Goal: Transaction & Acquisition: Purchase product/service

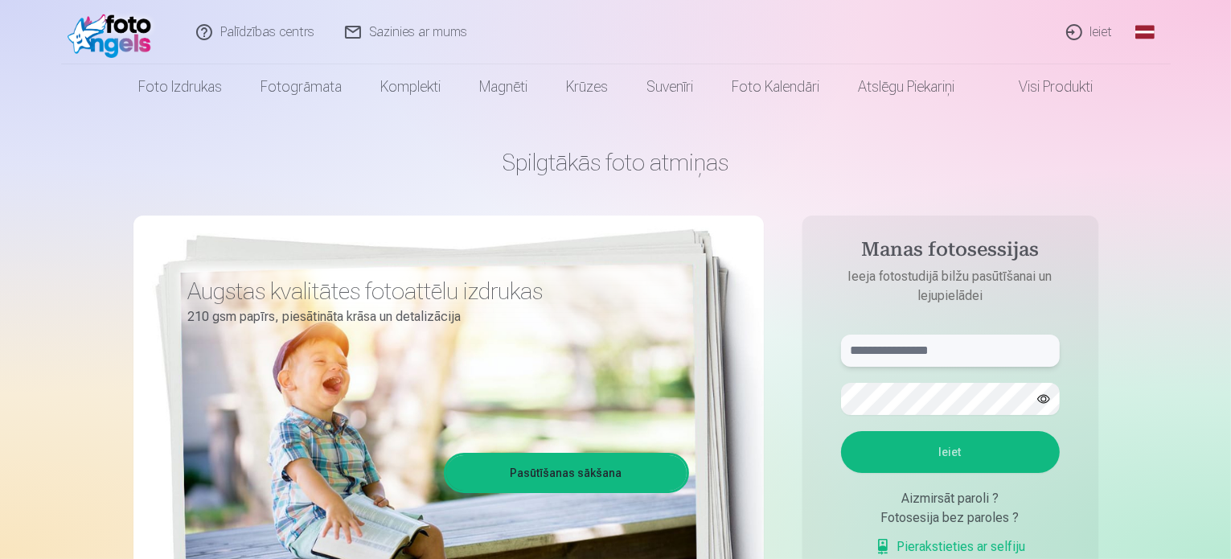
click at [920, 354] on input "text" at bounding box center [950, 350] width 219 height 32
type input "**********"
click at [1045, 398] on button "button" at bounding box center [1043, 398] width 31 height 31
click at [993, 461] on button "Ieiet" at bounding box center [950, 452] width 219 height 42
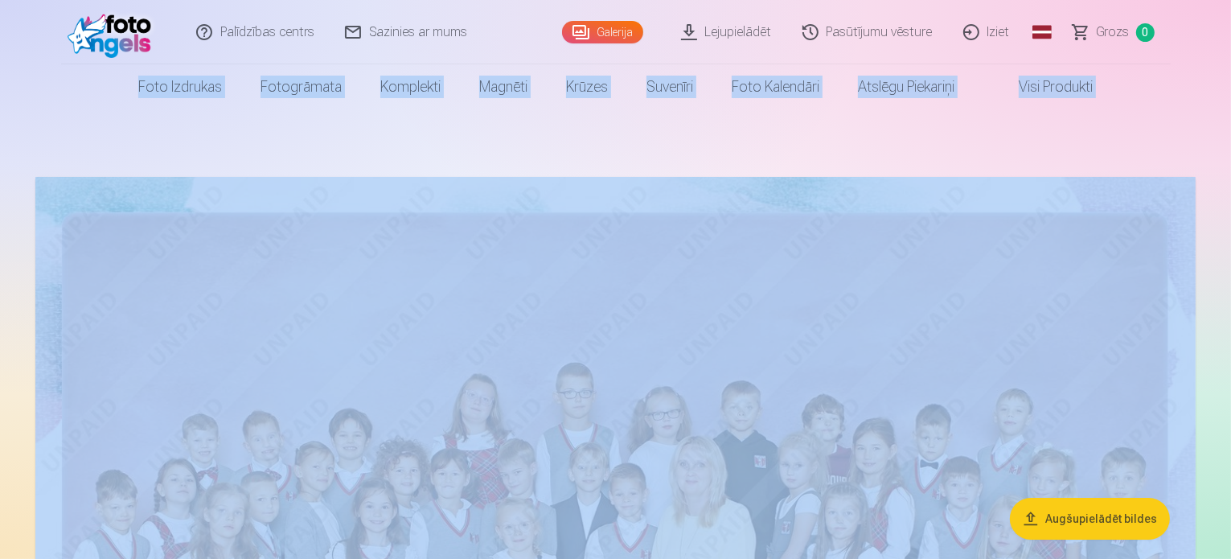
drag, startPoint x: 1229, startPoint y: 14, endPoint x: 1234, endPoint y: 38, distance: 23.8
click at [1230, 38] on html "Palīdzības centrs Sazinies ar mums Galerija Lejupielādēt Pasūtījumu vēsture Izi…" at bounding box center [615, 279] width 1231 height 559
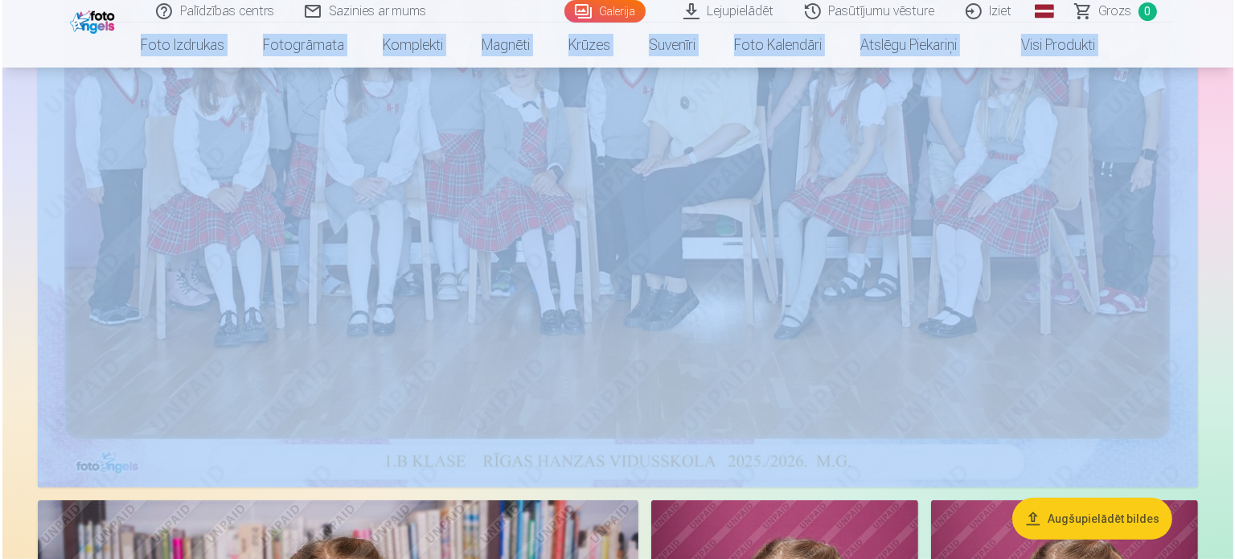
scroll to position [482, 0]
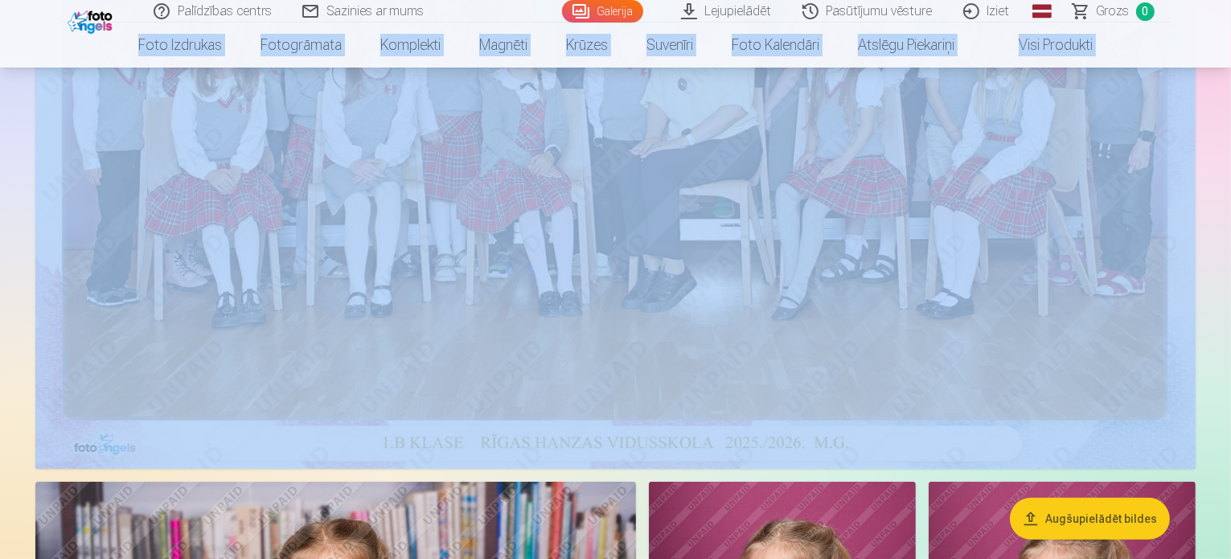
click at [1094, 530] on button "Augšupielādēt bildes" at bounding box center [1090, 519] width 160 height 42
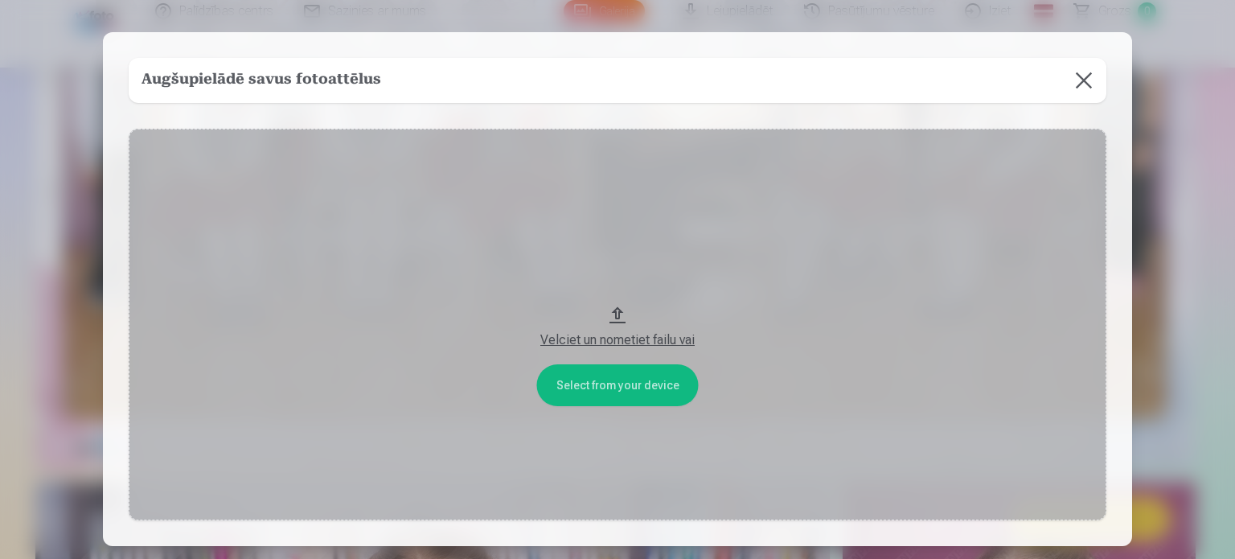
drag, startPoint x: 753, startPoint y: 59, endPoint x: 1098, endPoint y: 18, distance: 348.1
click at [1098, 18] on div "​ Augšupielādē savus fotoattēlus Select from your device Velciet un nometiet fa…" at bounding box center [617, 337] width 1235 height 675
click at [1141, 266] on div at bounding box center [617, 279] width 1235 height 559
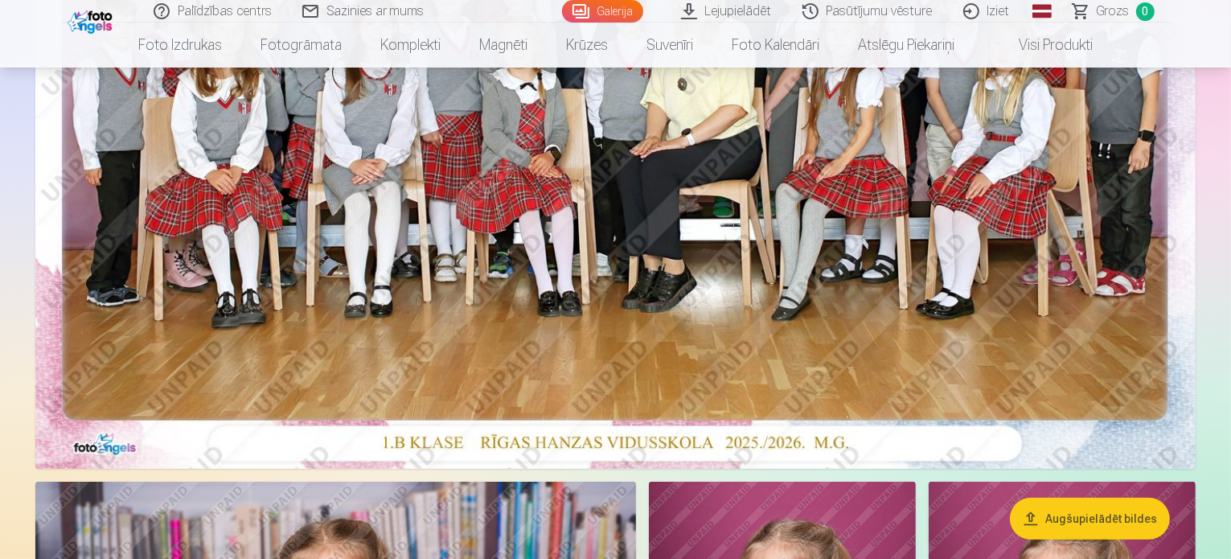
click at [802, 305] on img at bounding box center [615, 81] width 1160 height 774
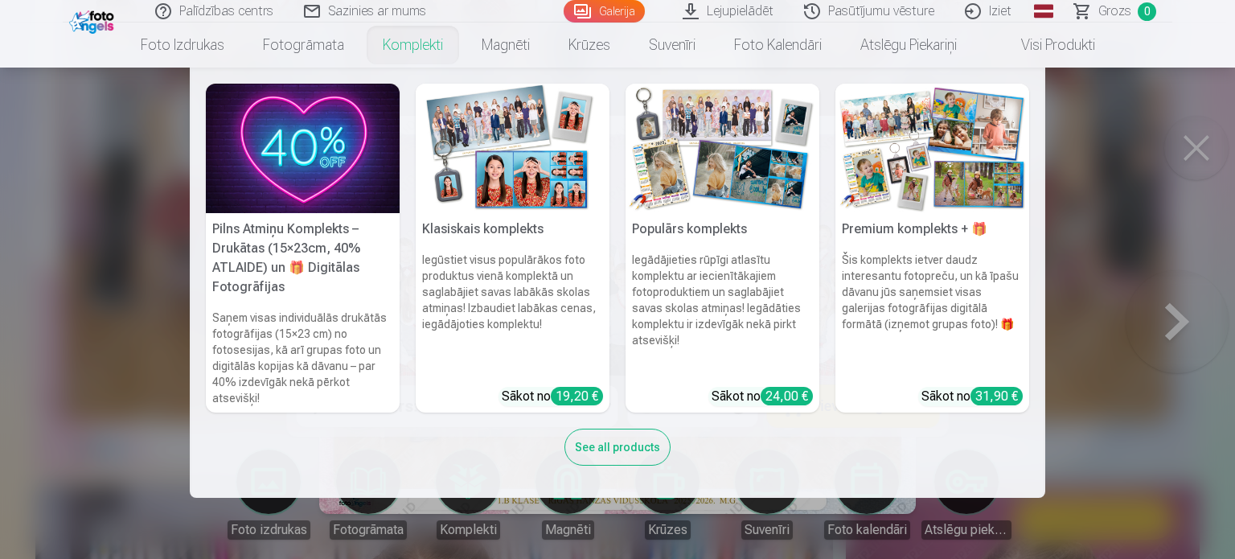
click at [412, 41] on link "Komplekti" at bounding box center [412, 45] width 99 height 45
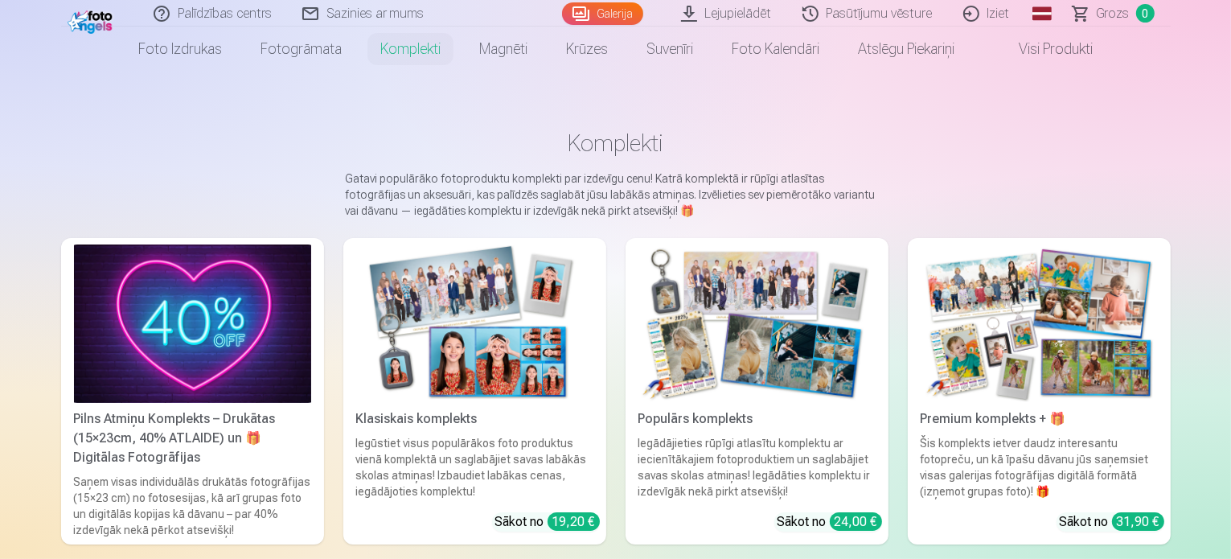
scroll to position [129, 0]
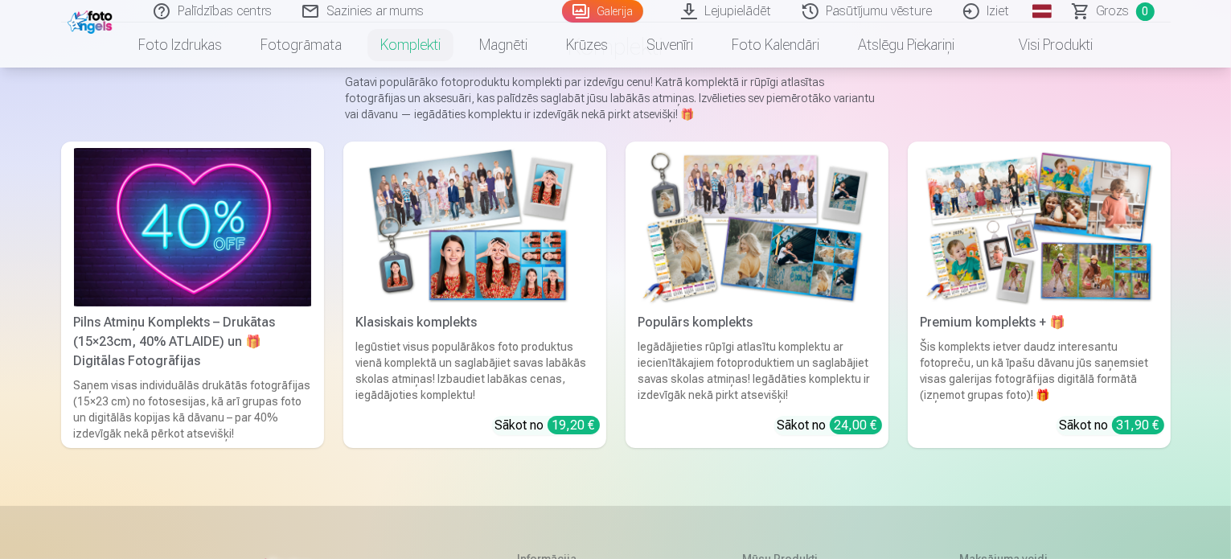
click at [68, 357] on div "Pilns Atmiņu Komplekts – Drukātas (15×23cm, 40% ATLAIDE) un 🎁 Digitālas Fotogrā…" at bounding box center [193, 342] width 250 height 58
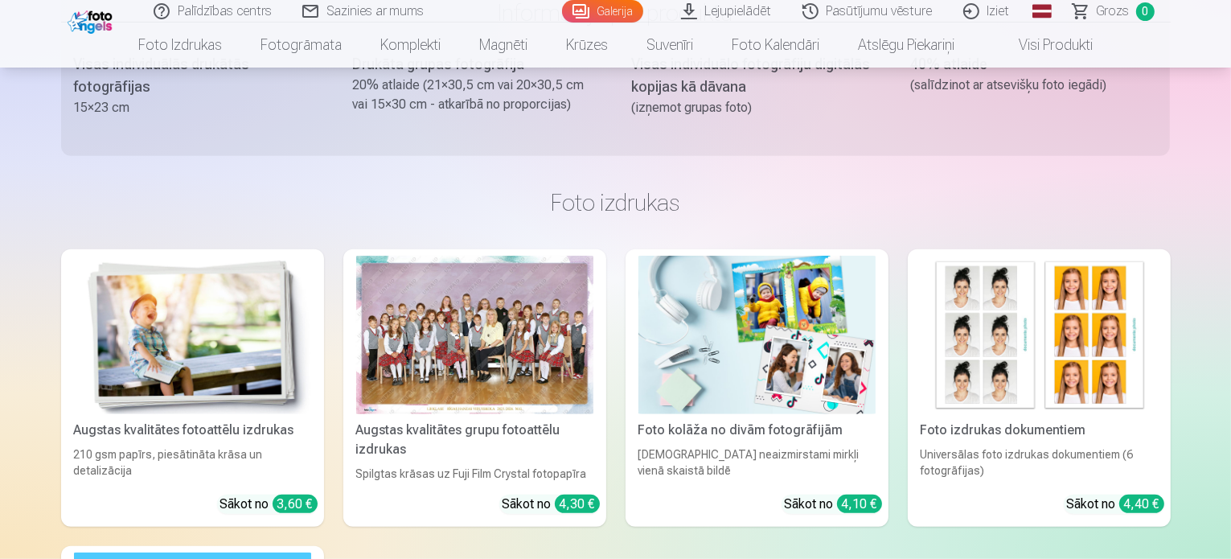
scroll to position [997, 0]
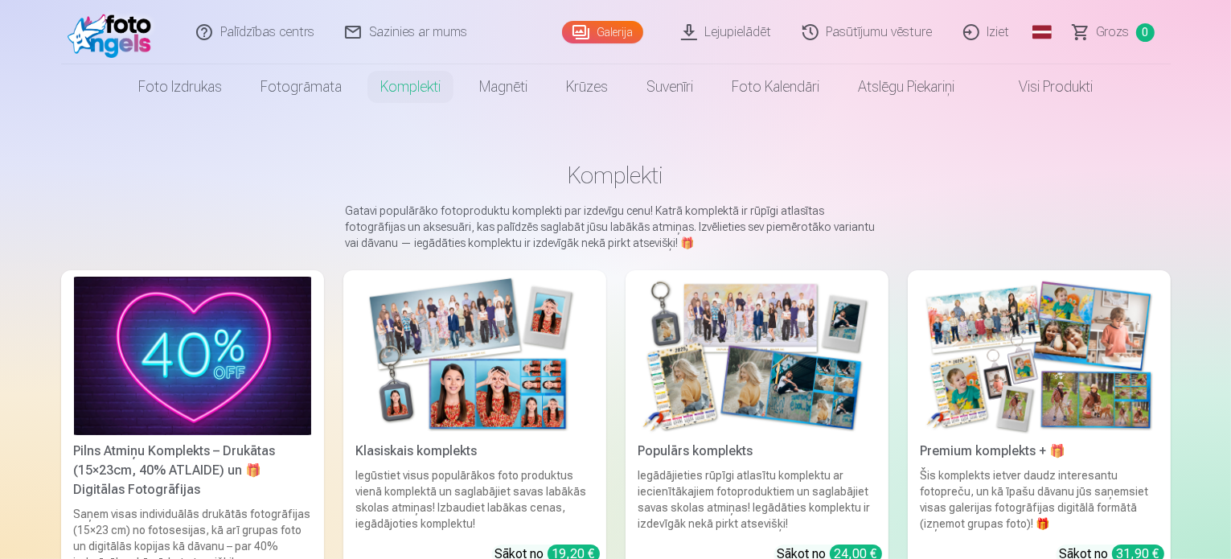
click at [1078, 88] on link "Visi produkti" at bounding box center [1043, 86] width 138 height 45
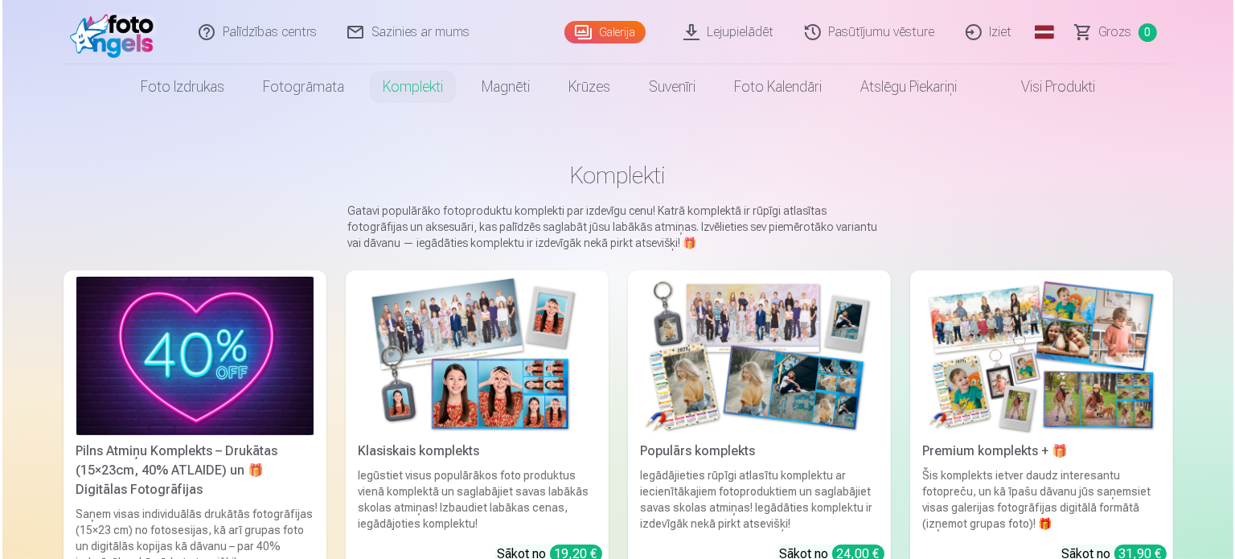
scroll to position [482, 0]
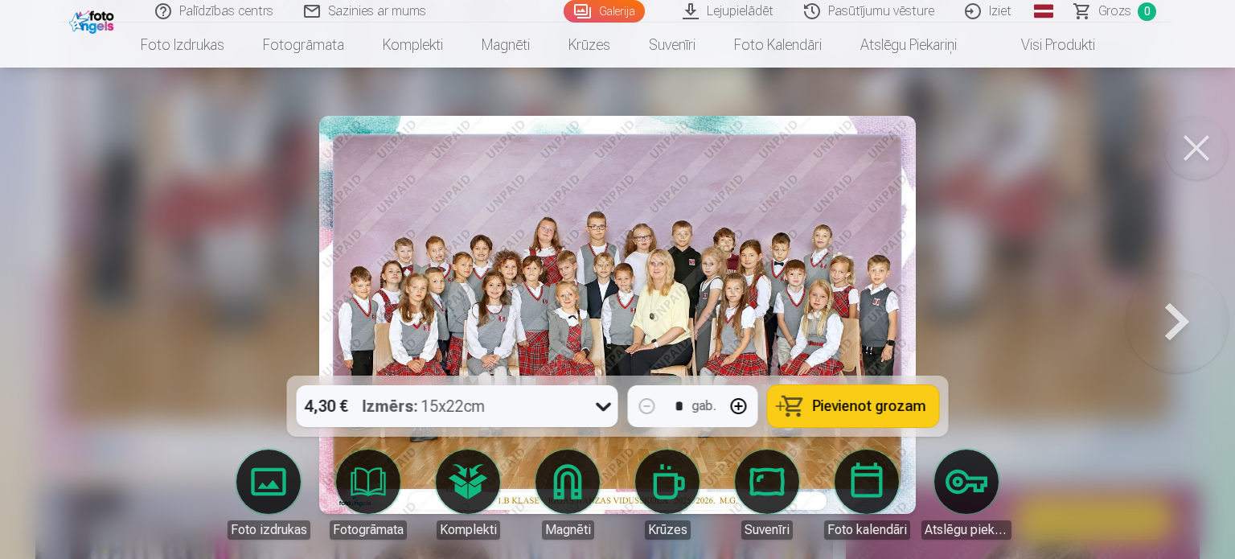
click at [1027, 305] on div at bounding box center [617, 279] width 1235 height 559
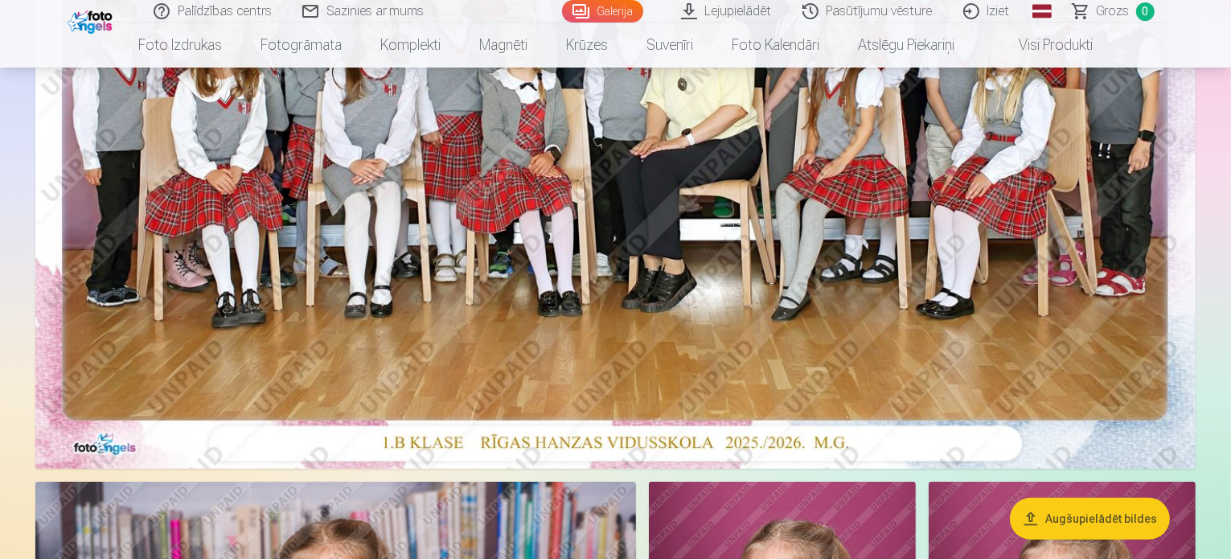
click at [664, 337] on img at bounding box center [615, 81] width 1160 height 774
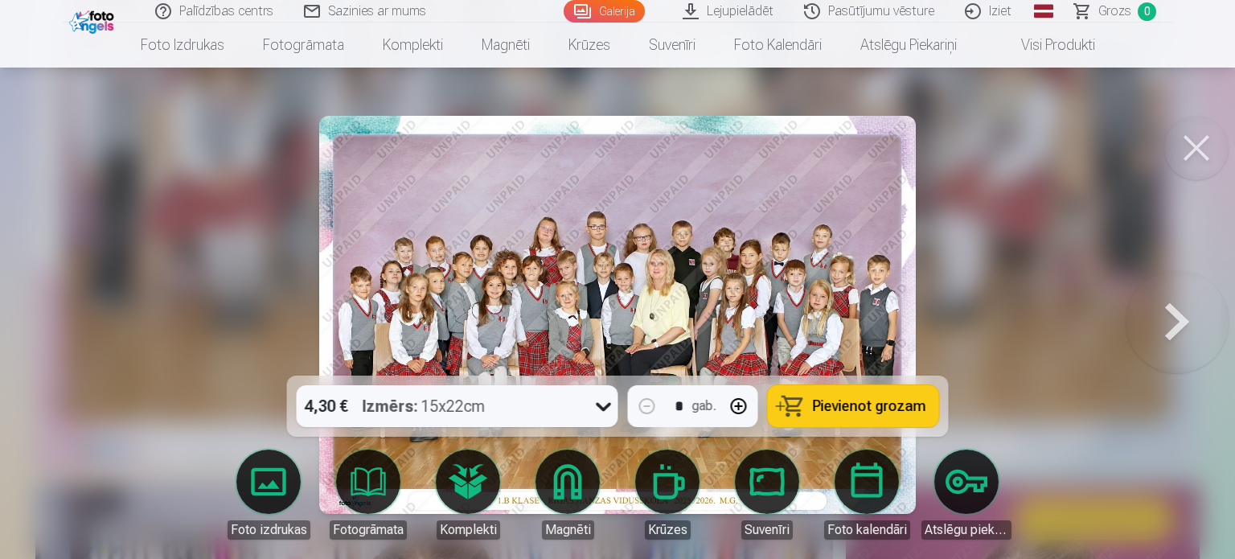
click at [859, 408] on span "Pievienot grozam" at bounding box center [869, 406] width 113 height 14
click at [1121, 12] on span "Grozs" at bounding box center [1114, 11] width 33 height 19
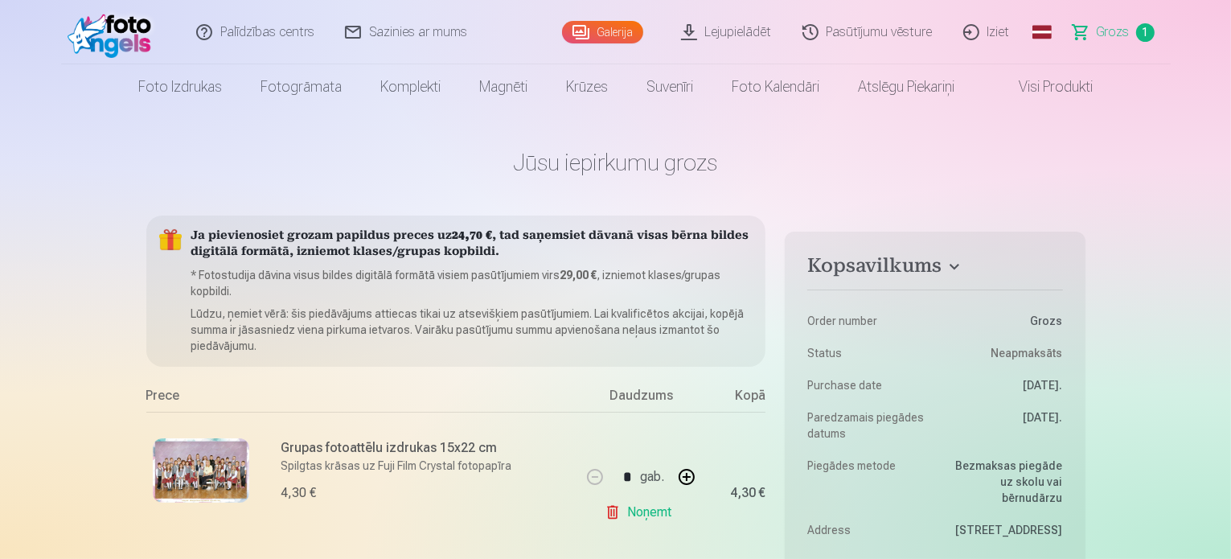
scroll to position [482, 0]
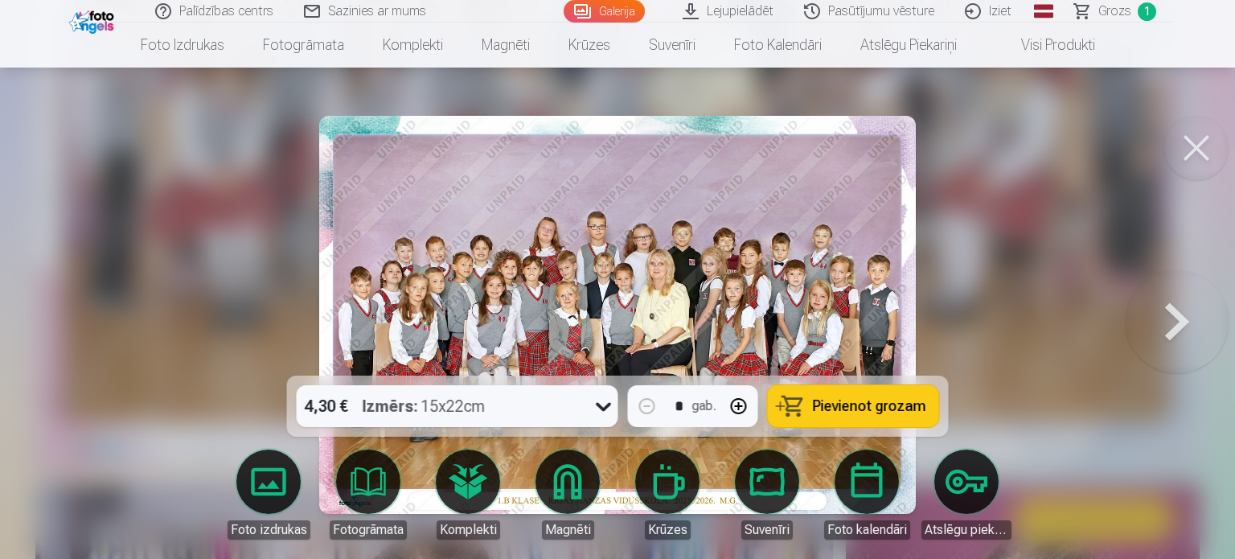
click at [1190, 160] on button at bounding box center [1196, 148] width 64 height 64
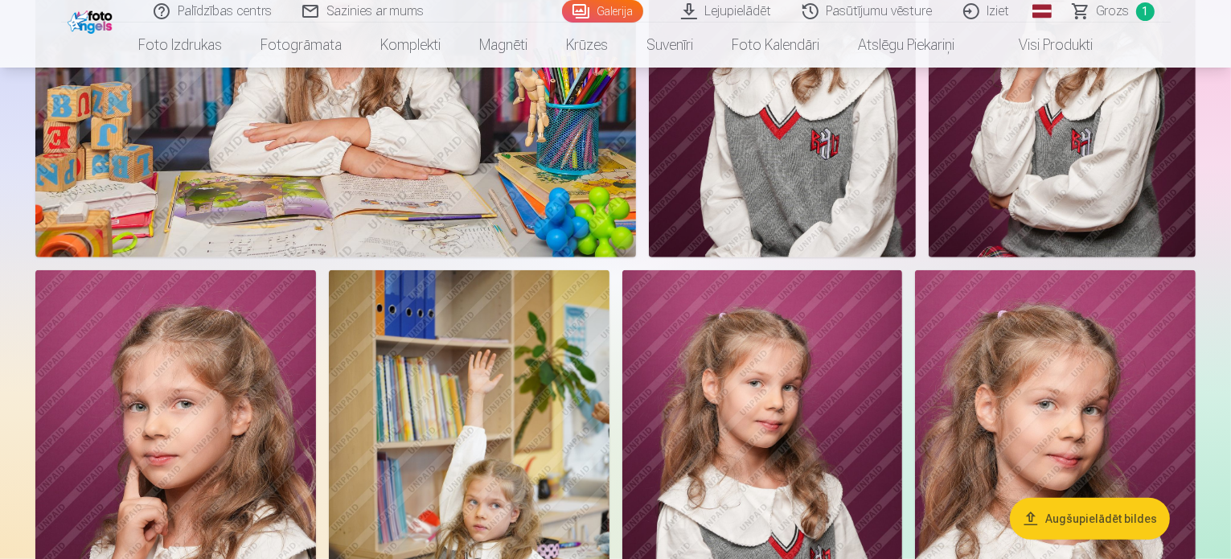
scroll to position [1232, 0]
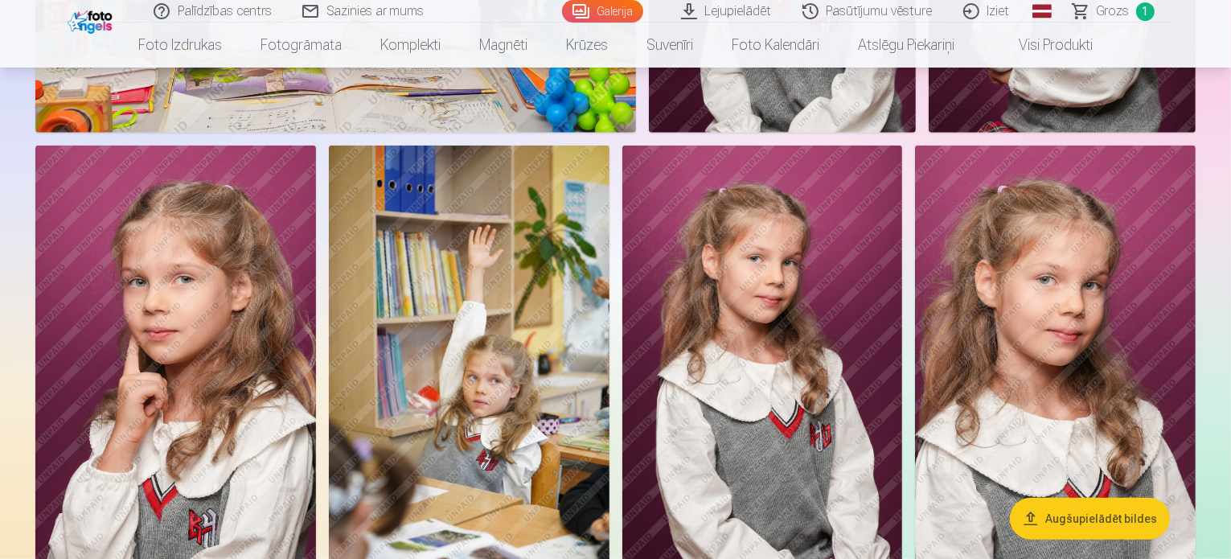
click at [1087, 523] on button "Augšupielādēt bildes" at bounding box center [1090, 519] width 160 height 42
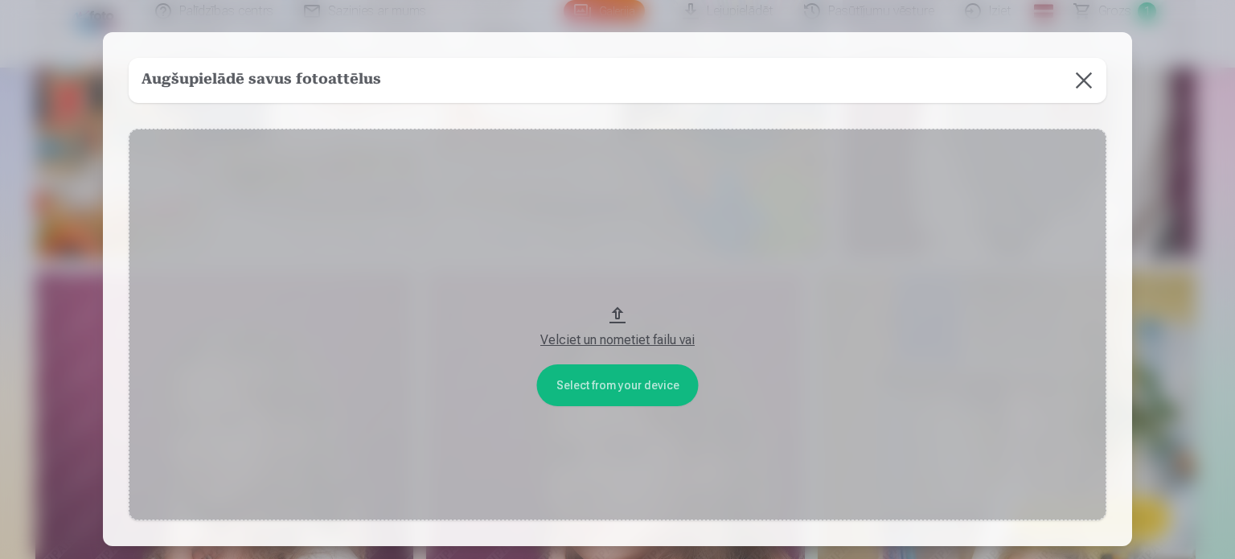
click at [1084, 86] on button at bounding box center [1083, 80] width 45 height 45
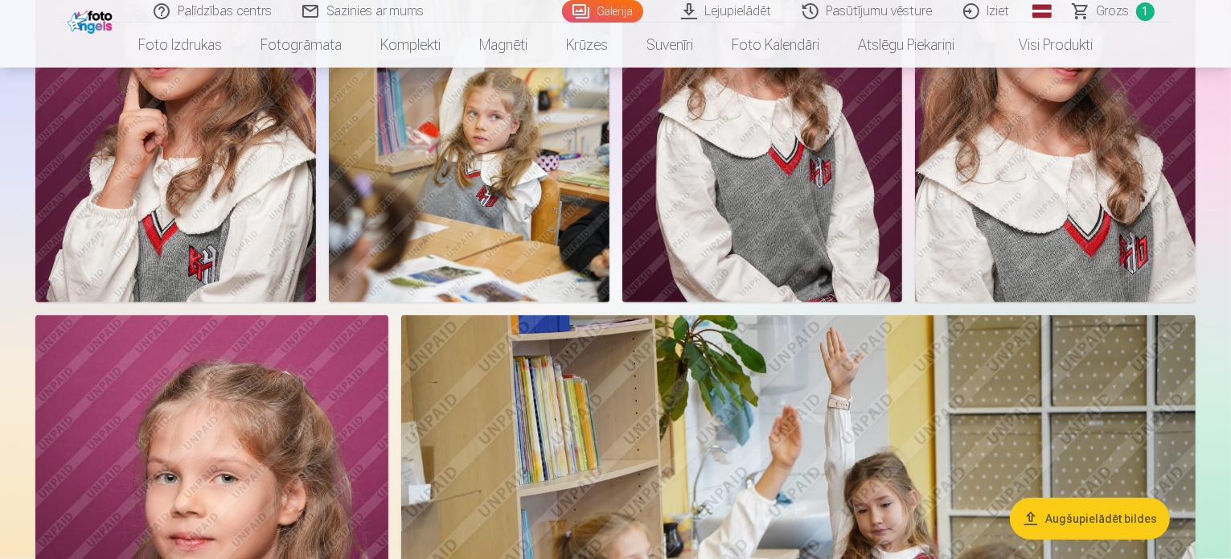
scroll to position [1492, 0]
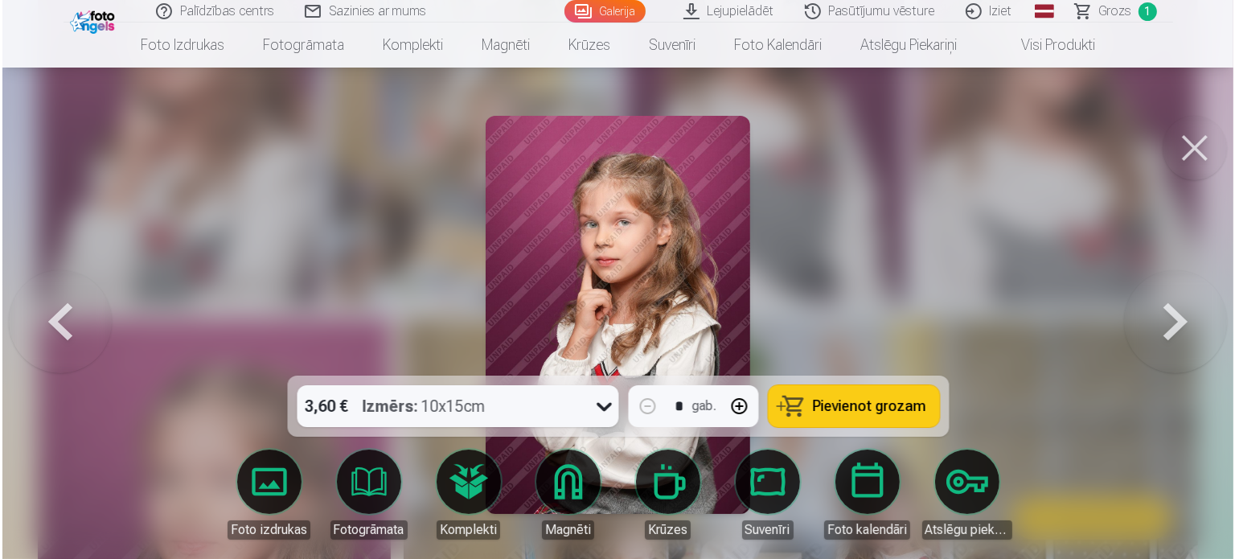
scroll to position [1495, 0]
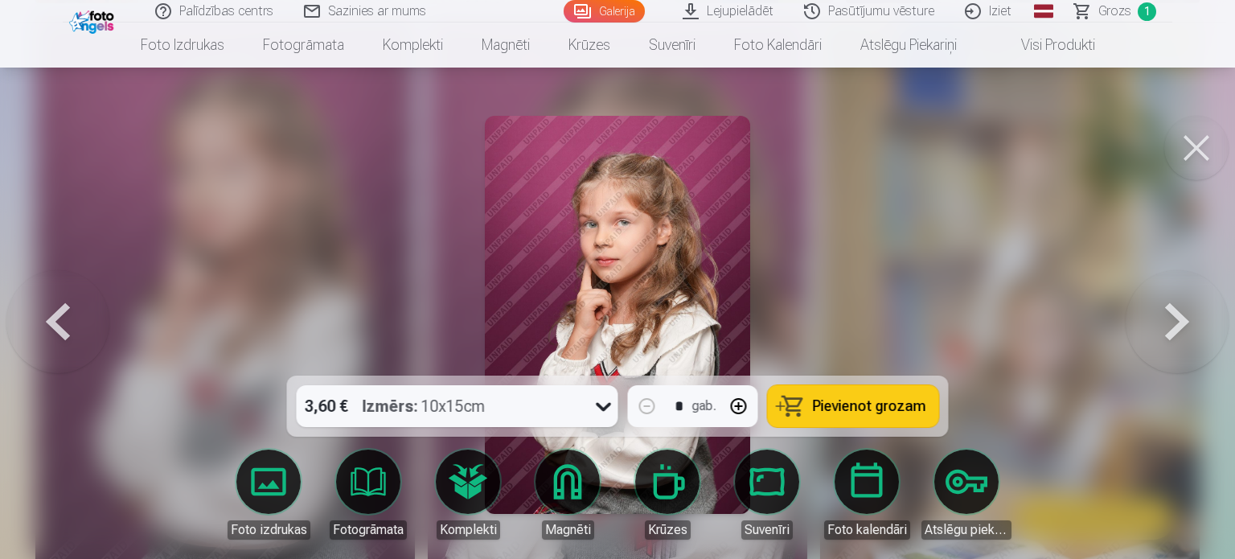
click at [601, 414] on icon at bounding box center [604, 406] width 26 height 26
click at [1191, 152] on button at bounding box center [1196, 148] width 64 height 64
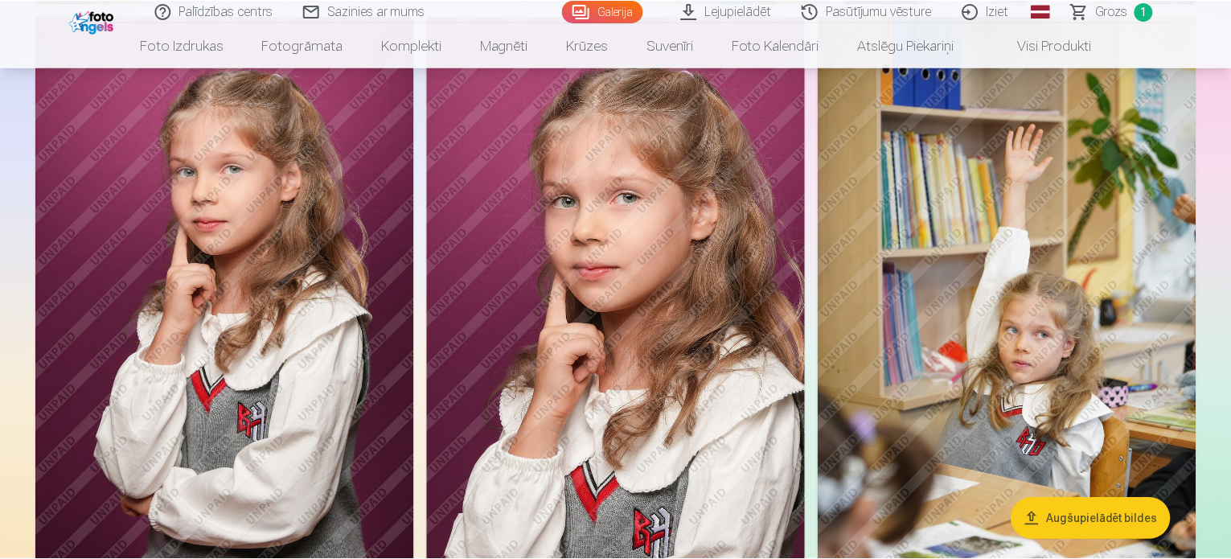
scroll to position [1492, 0]
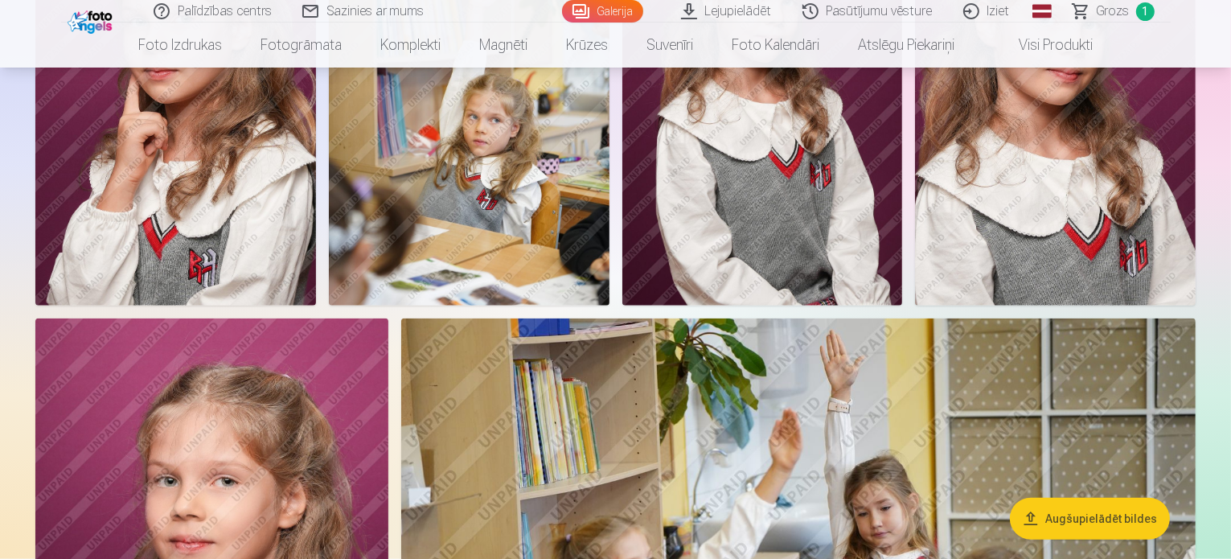
drag, startPoint x: 207, startPoint y: 371, endPoint x: 226, endPoint y: 420, distance: 53.2
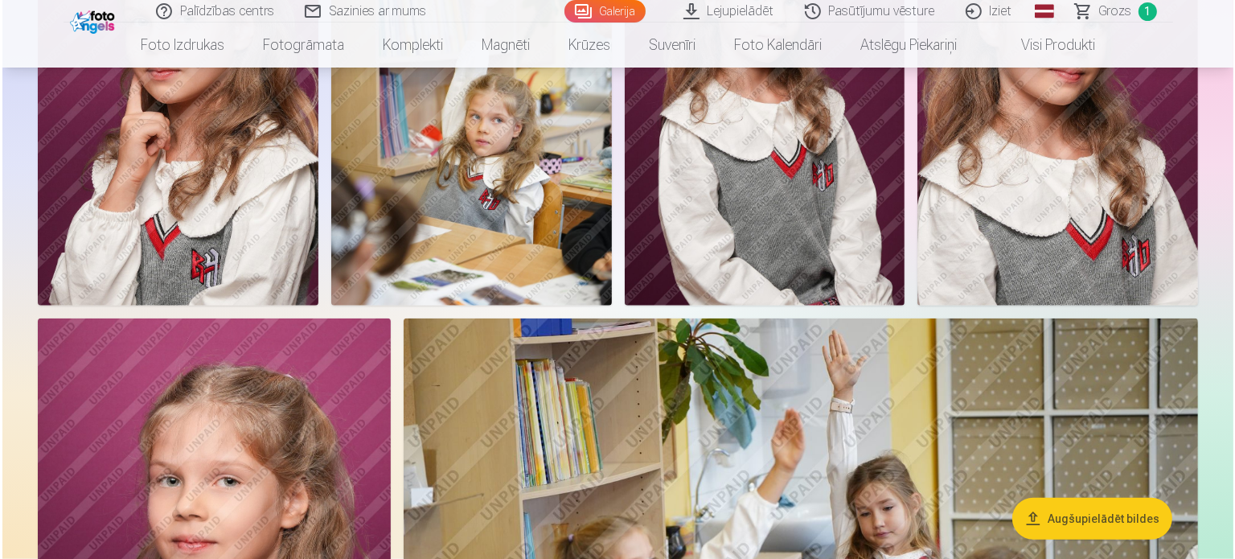
scroll to position [1495, 0]
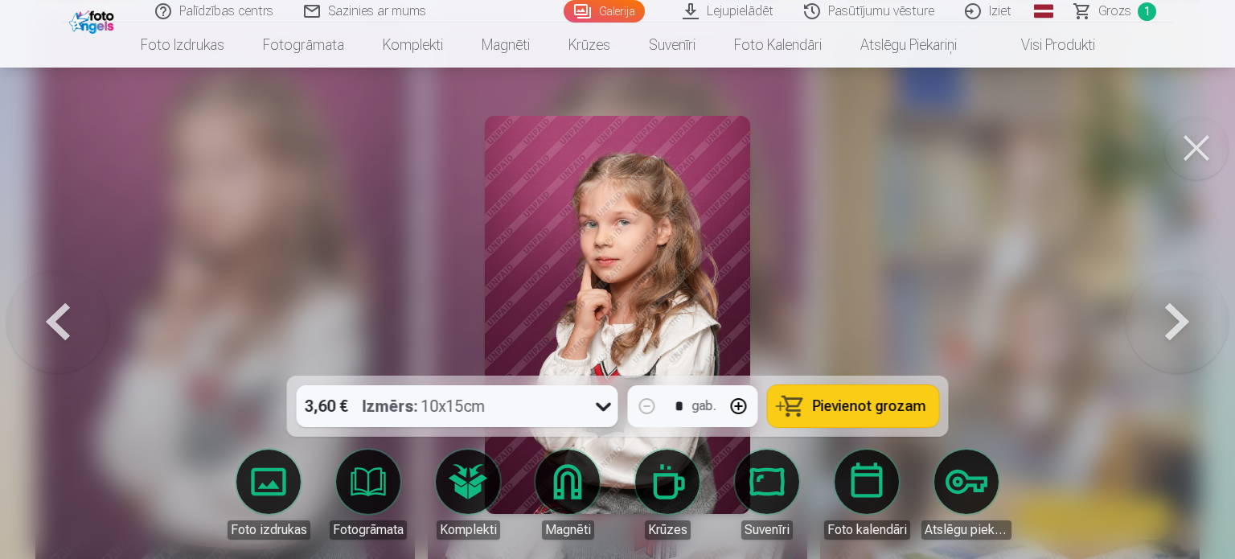
click at [859, 408] on span "Pievienot grozam" at bounding box center [869, 406] width 113 height 14
click at [1196, 150] on button at bounding box center [1196, 148] width 64 height 64
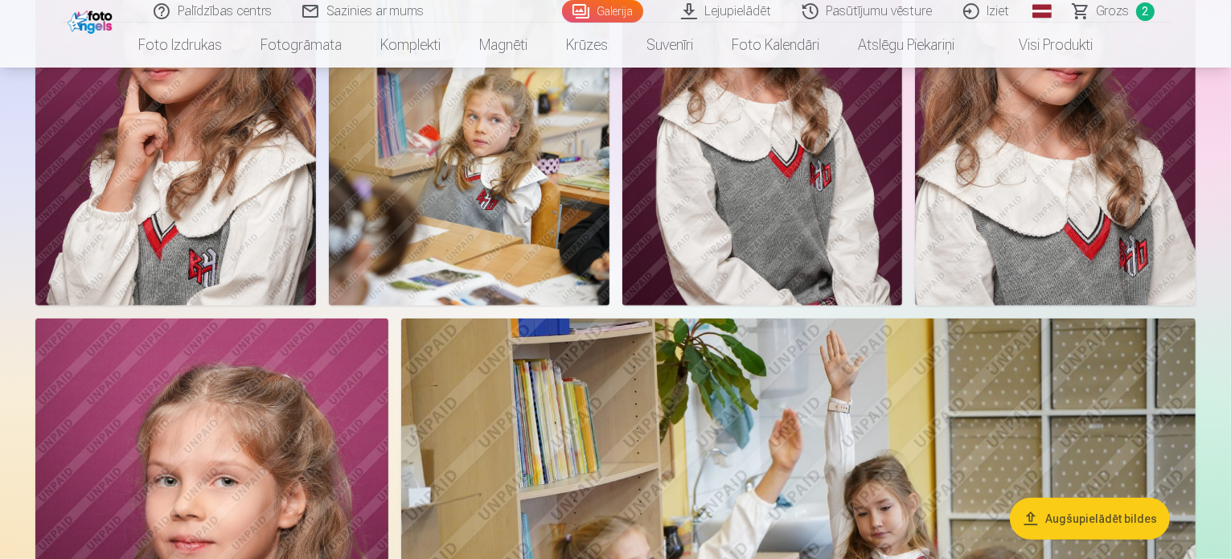
scroll to position [1492, 0]
click at [609, 306] on img at bounding box center [469, 95] width 281 height 420
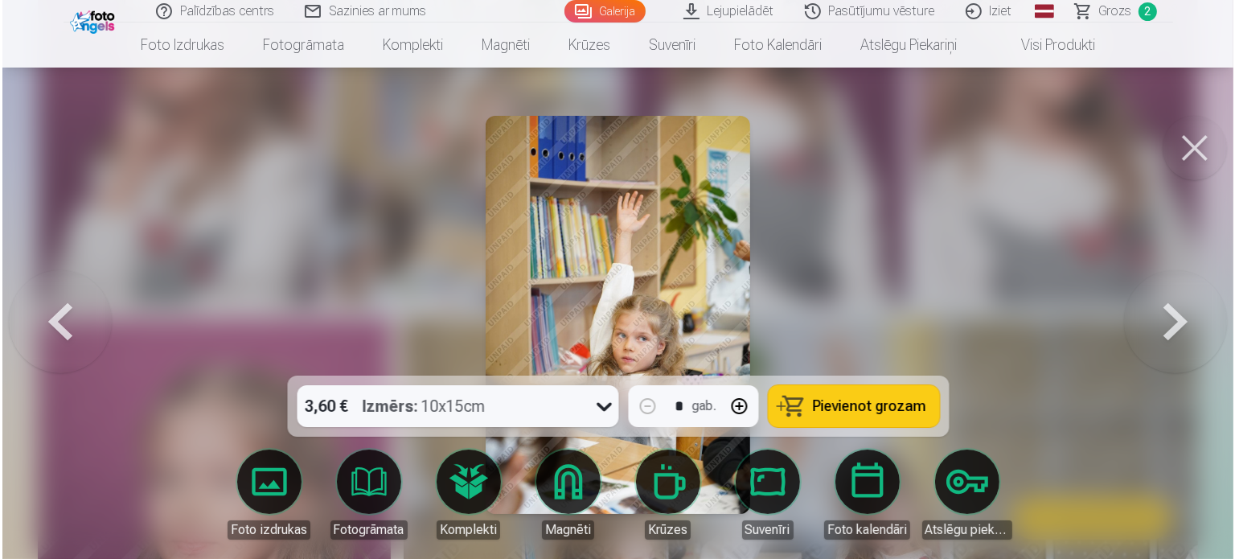
scroll to position [1495, 0]
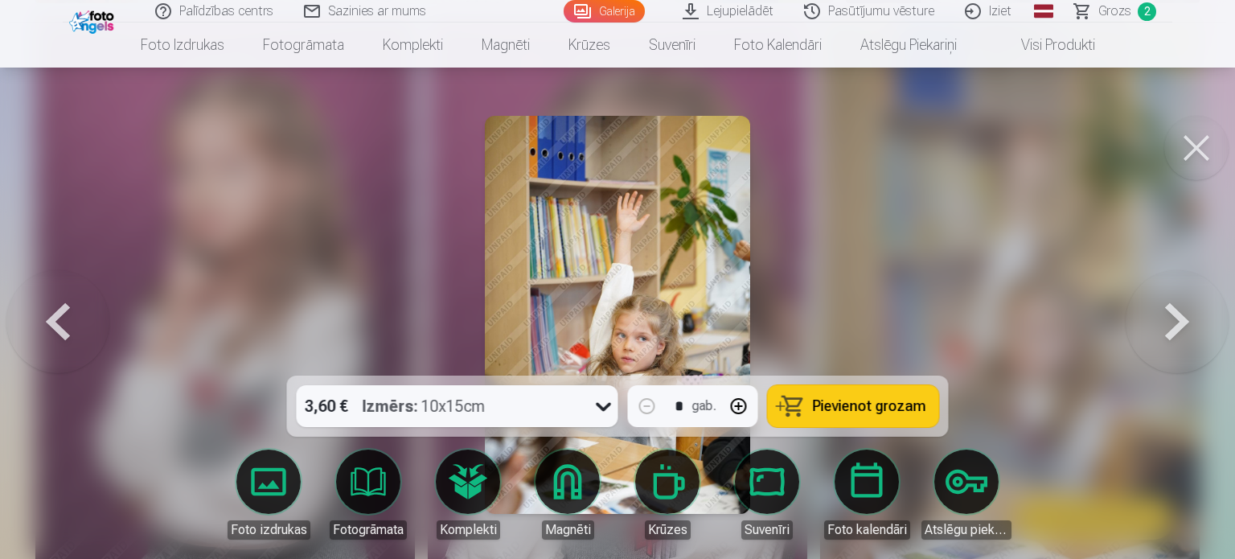
click at [838, 399] on span "Pievienot grozam" at bounding box center [869, 406] width 113 height 14
click at [1181, 150] on button at bounding box center [1196, 148] width 64 height 64
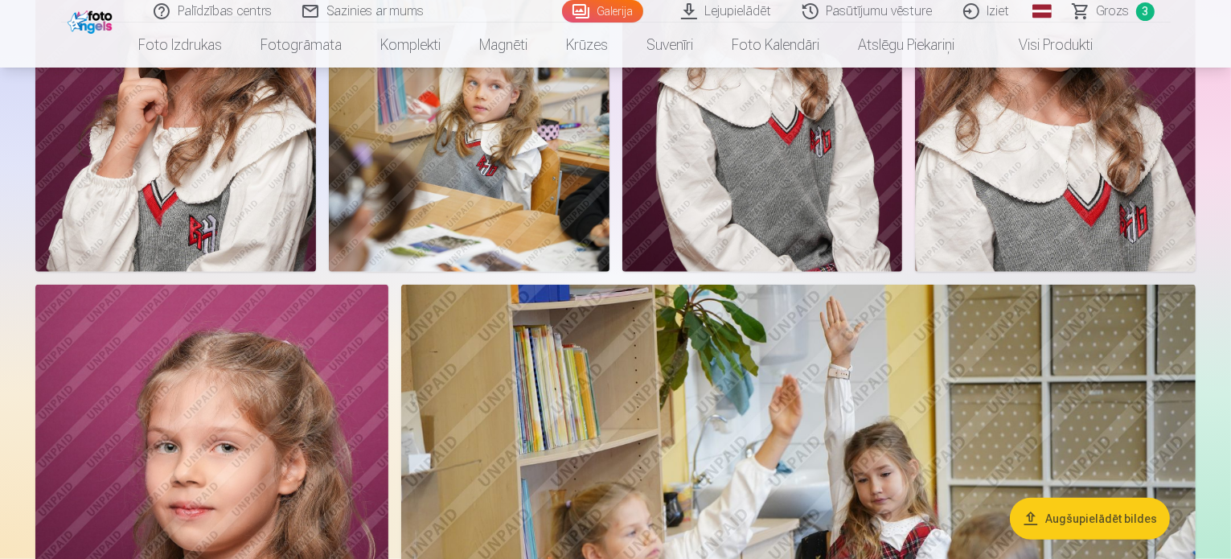
scroll to position [2071, 0]
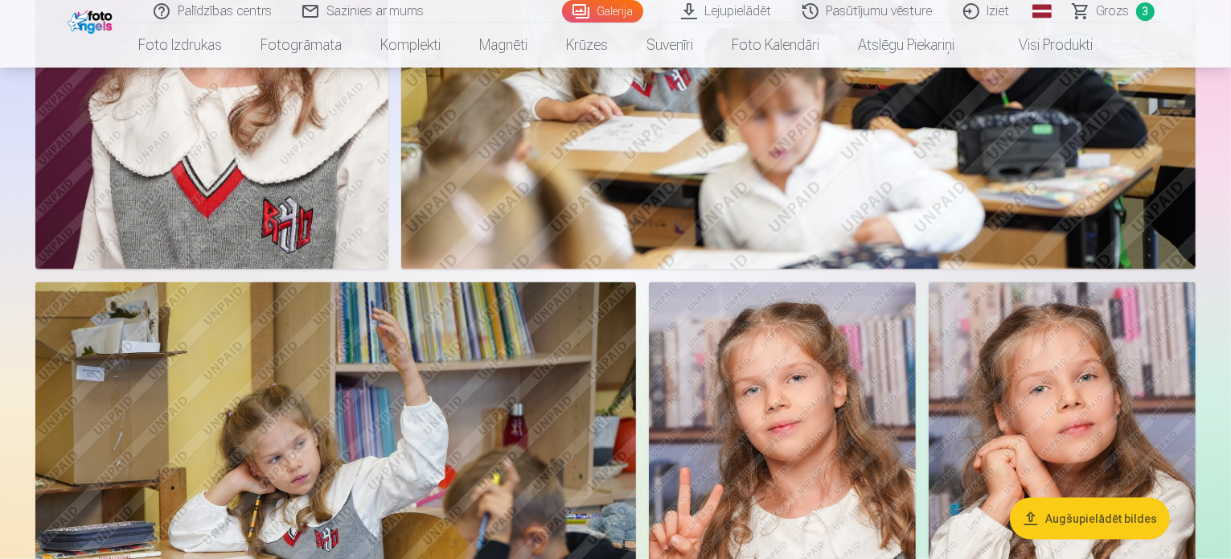
click at [388, 224] on img at bounding box center [211, 5] width 353 height 530
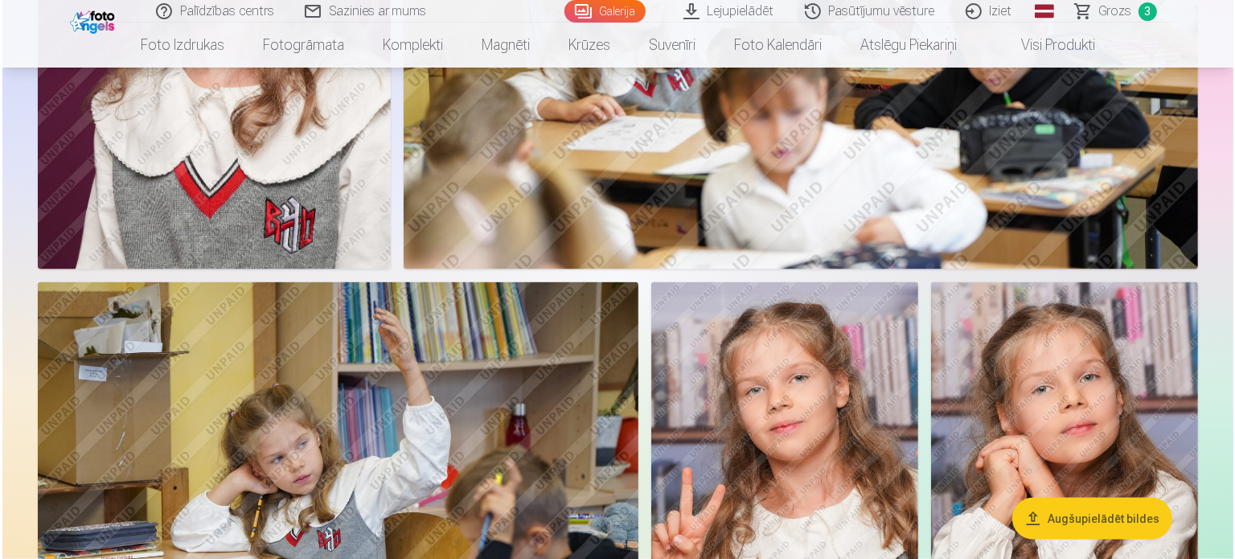
scroll to position [2075, 0]
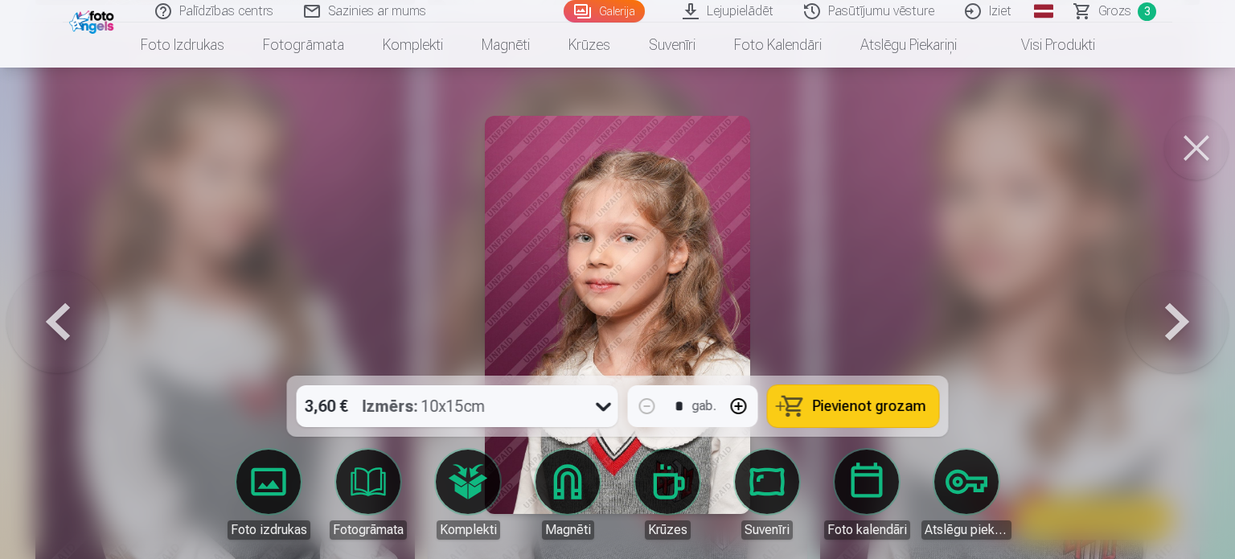
click at [851, 400] on span "Pievienot grozam" at bounding box center [869, 406] width 113 height 14
click at [1212, 148] on button at bounding box center [1196, 148] width 64 height 64
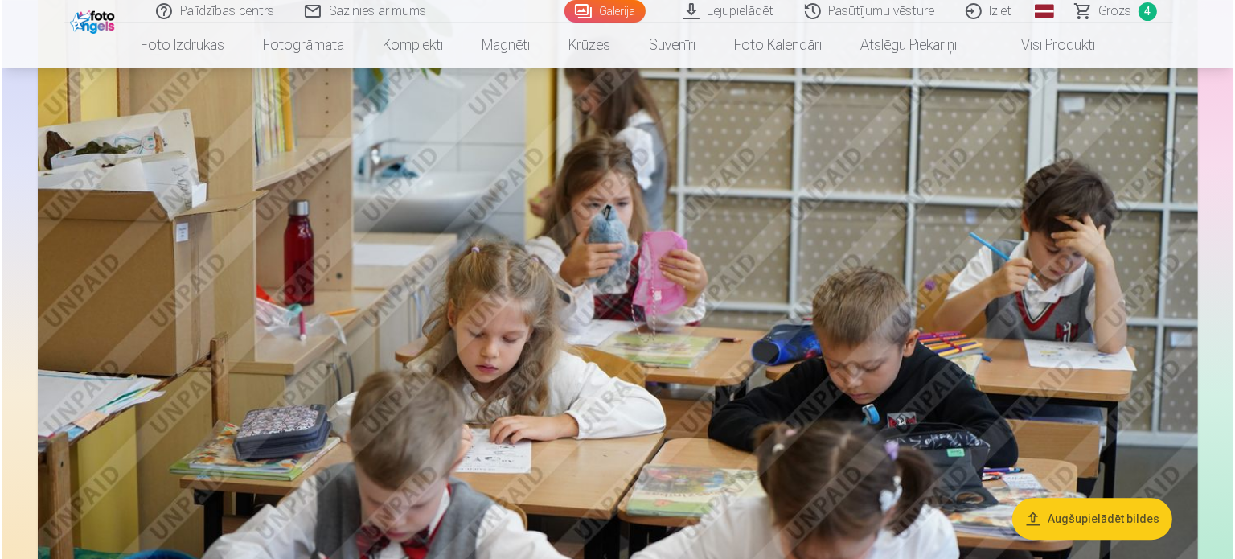
scroll to position [4033, 0]
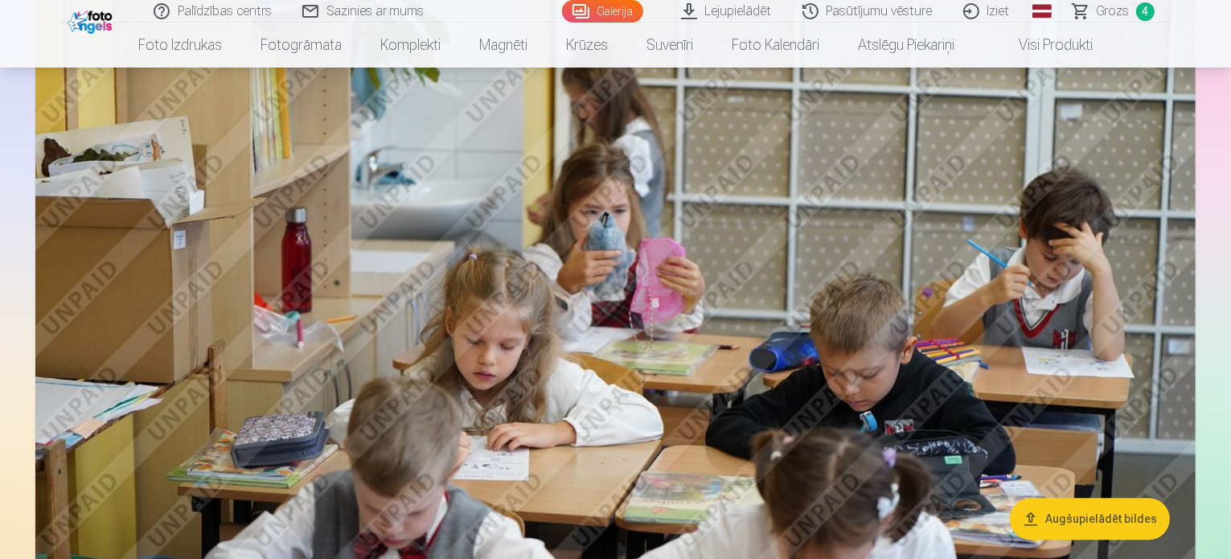
drag, startPoint x: 385, startPoint y: 353, endPoint x: 376, endPoint y: 358, distance: 10.1
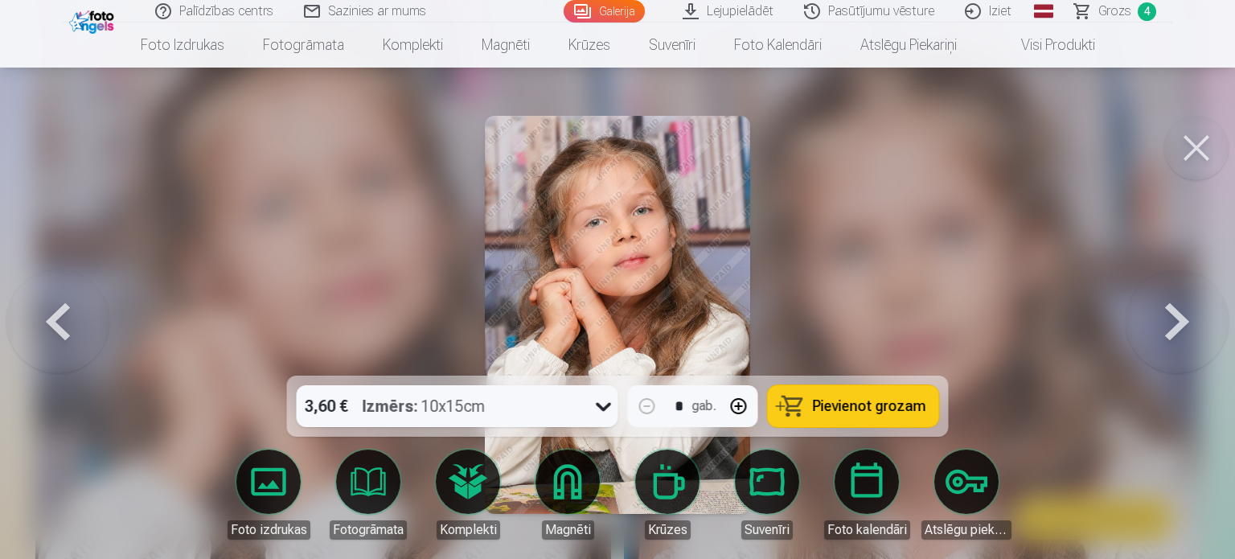
click at [855, 410] on span "Pievienot grozam" at bounding box center [869, 406] width 113 height 14
click at [1191, 154] on button at bounding box center [1196, 148] width 64 height 64
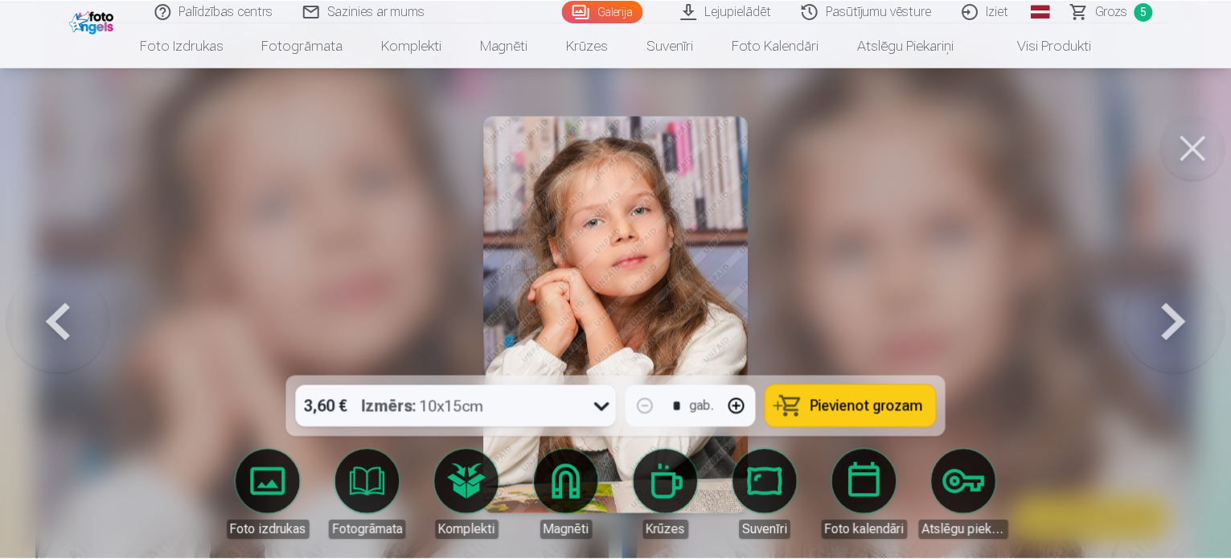
scroll to position [4020, 0]
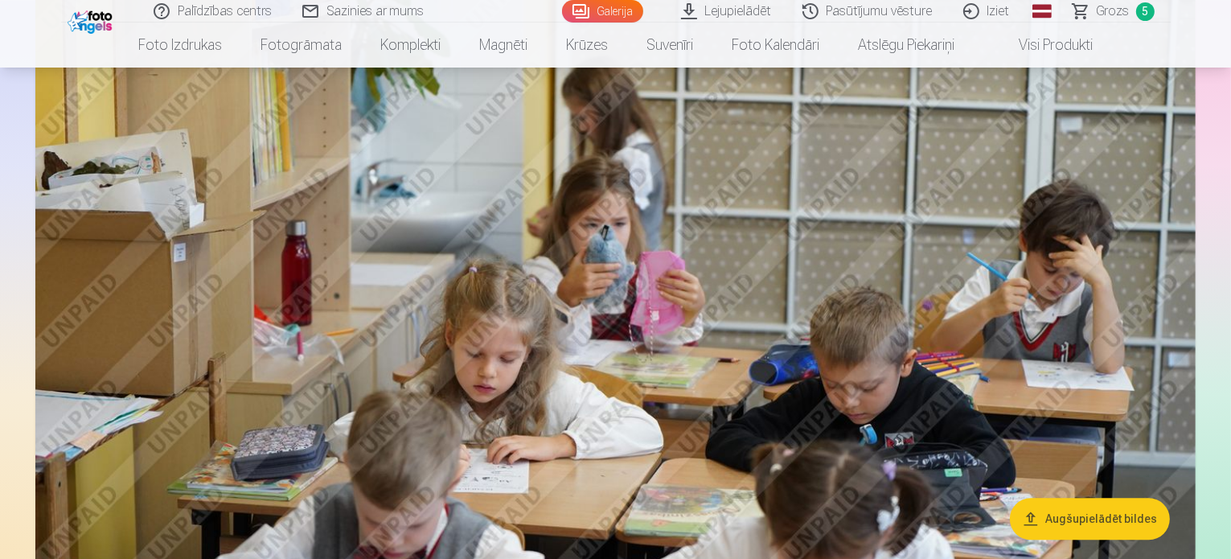
drag, startPoint x: 932, startPoint y: 333, endPoint x: 877, endPoint y: 400, distance: 86.3
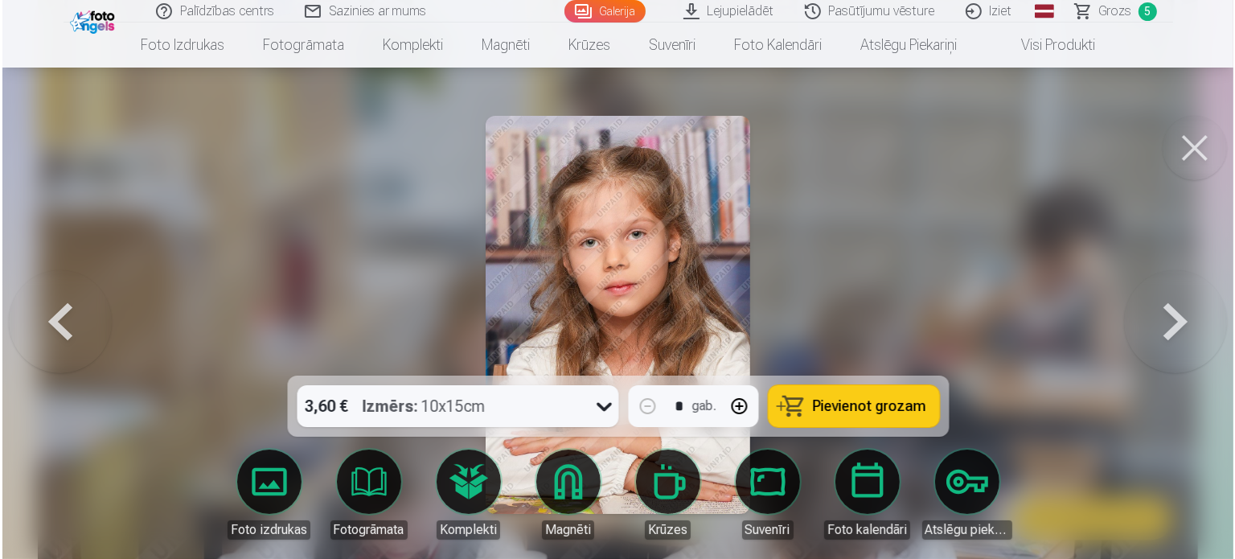
scroll to position [4033, 0]
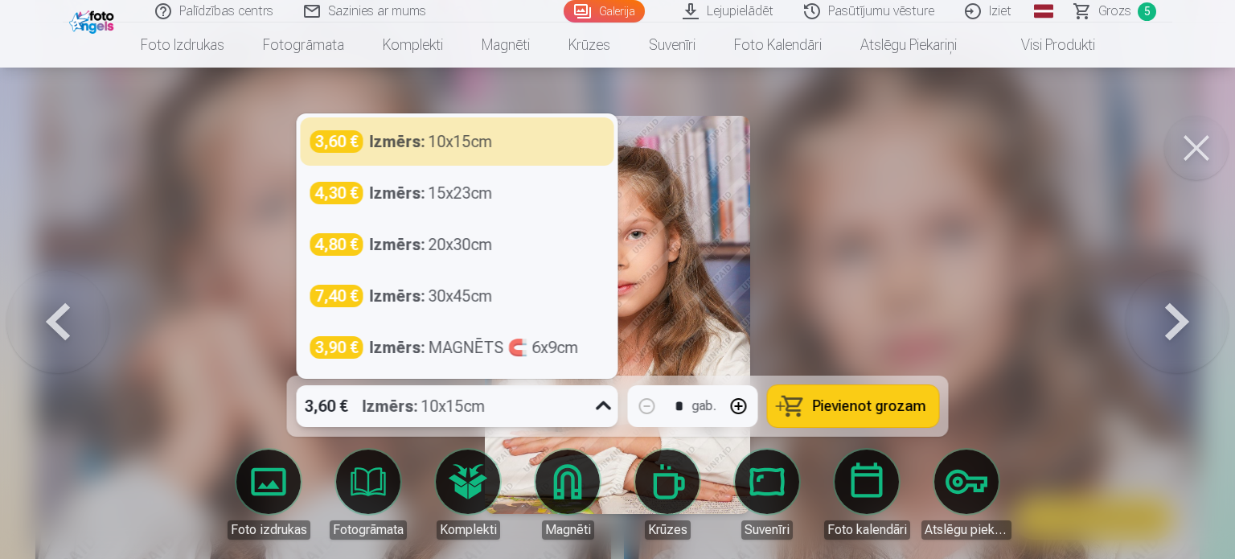
click at [597, 408] on icon at bounding box center [604, 406] width 26 height 26
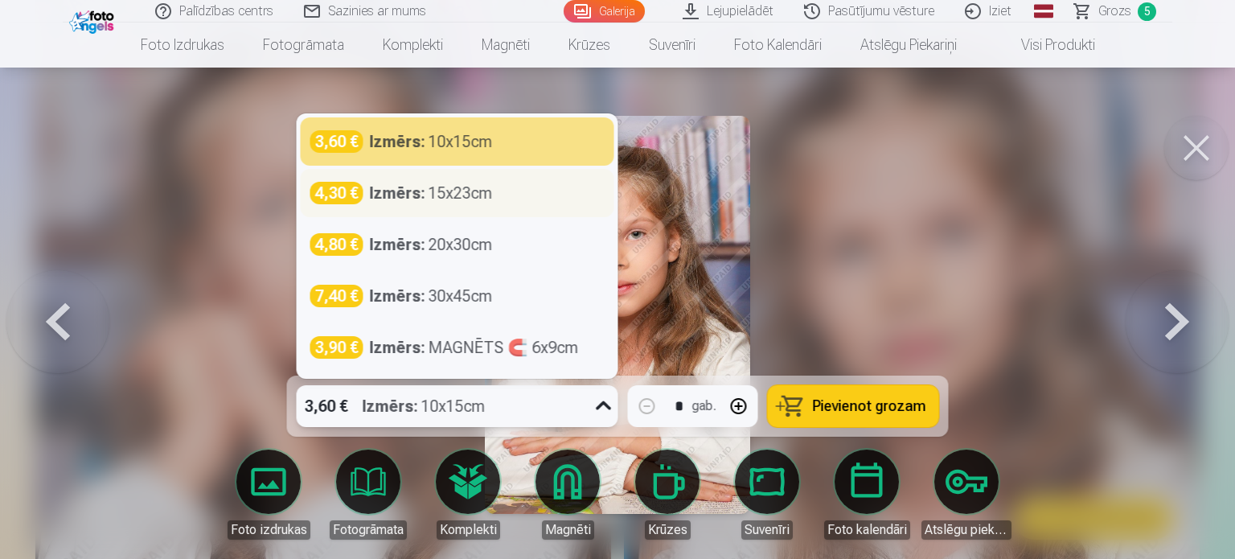
click at [486, 201] on div "Izmērs : 15x23cm" at bounding box center [431, 193] width 123 height 23
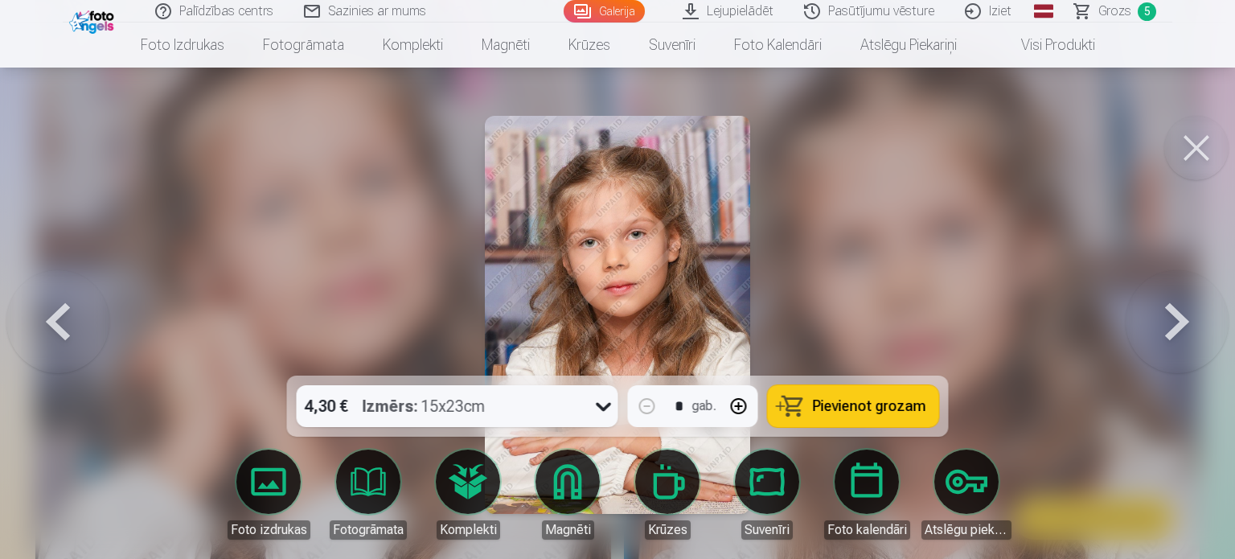
click at [928, 310] on div at bounding box center [617, 279] width 1235 height 559
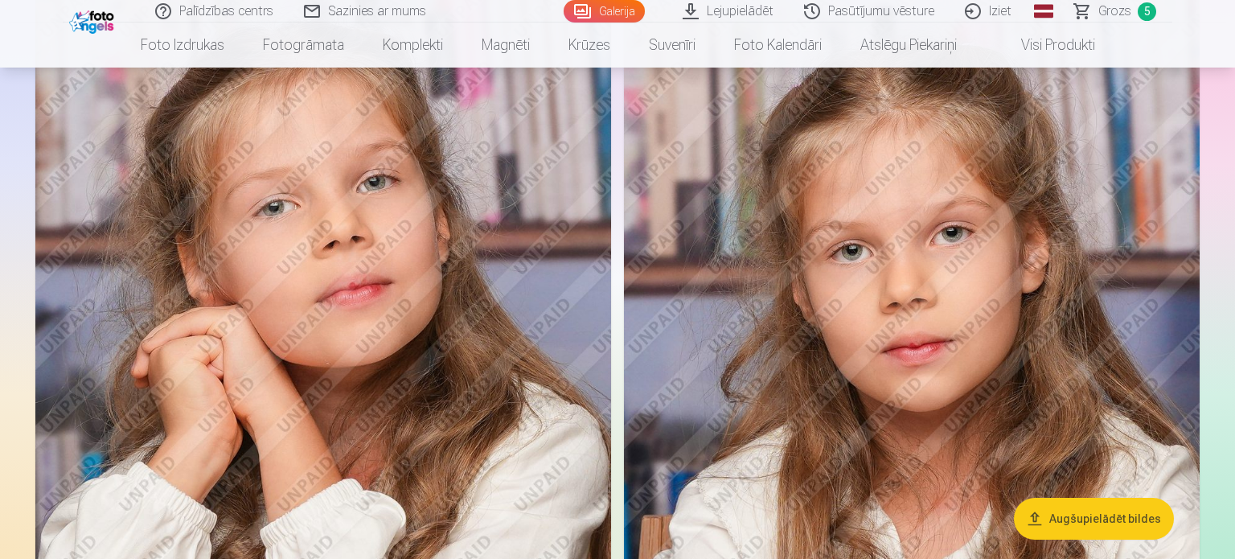
scroll to position [4020, 0]
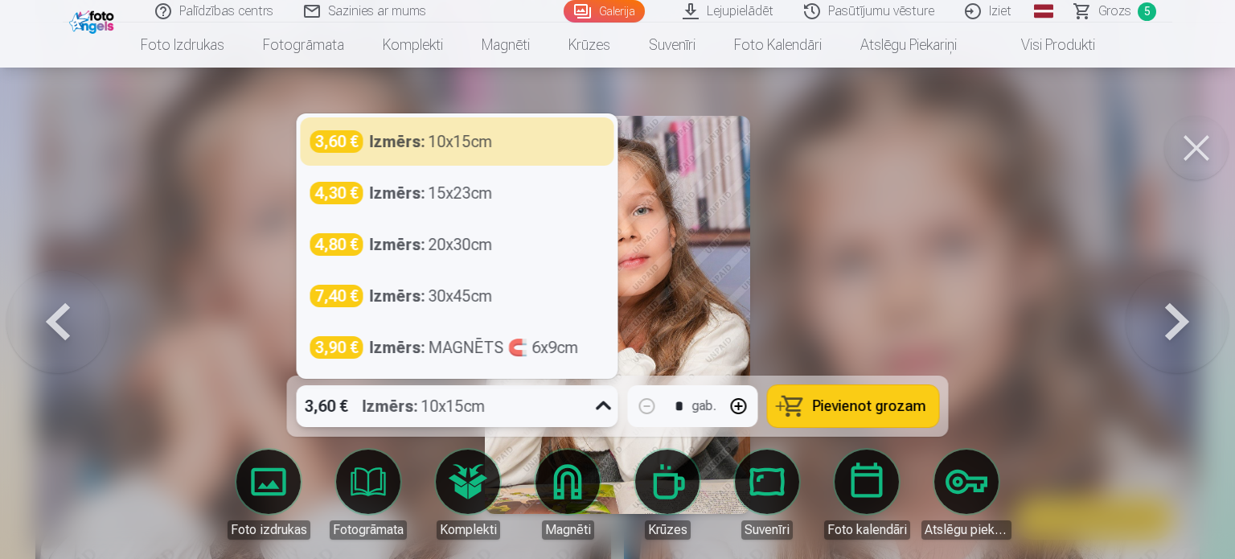
click at [592, 411] on icon at bounding box center [604, 406] width 26 height 26
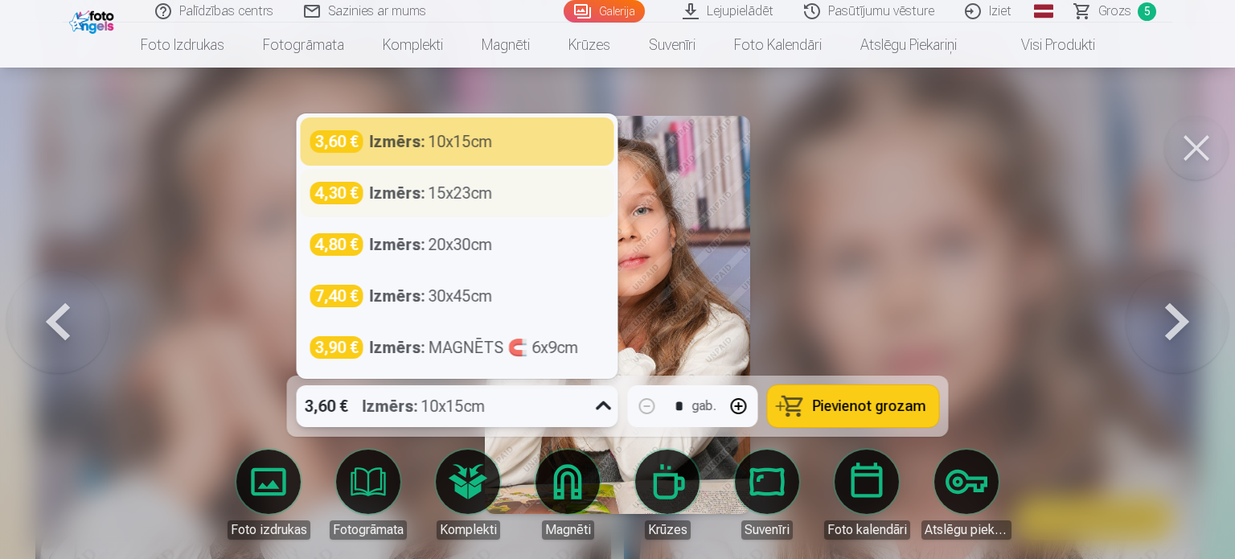
click at [463, 192] on div "Izmērs : 15x23cm" at bounding box center [431, 193] width 123 height 23
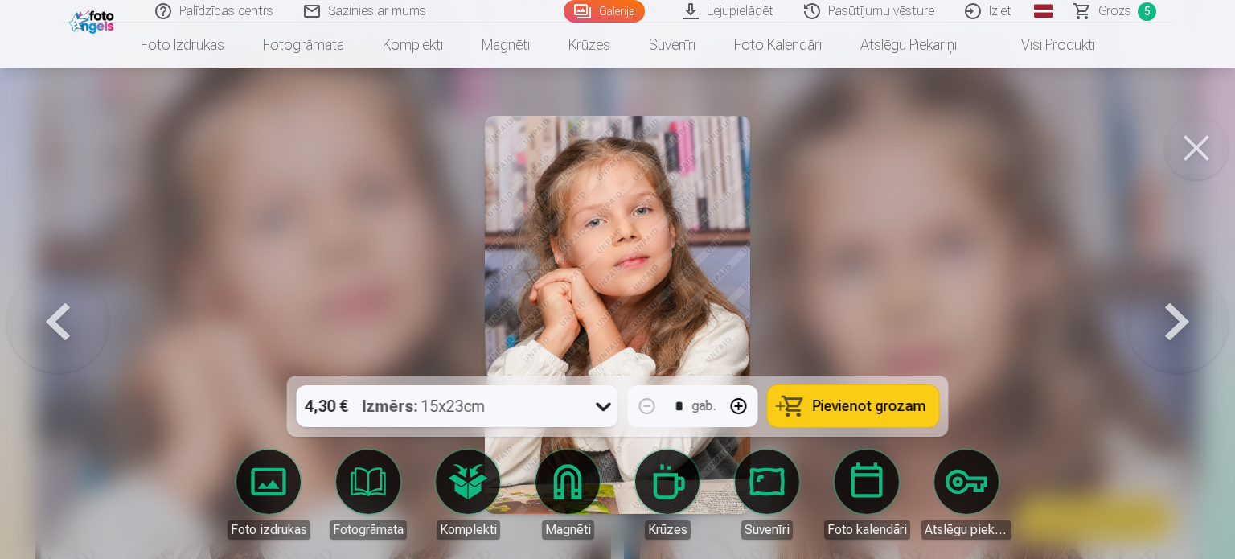
click at [817, 408] on span "Pievienot grozam" at bounding box center [869, 406] width 113 height 14
click at [1190, 141] on button at bounding box center [1196, 148] width 64 height 64
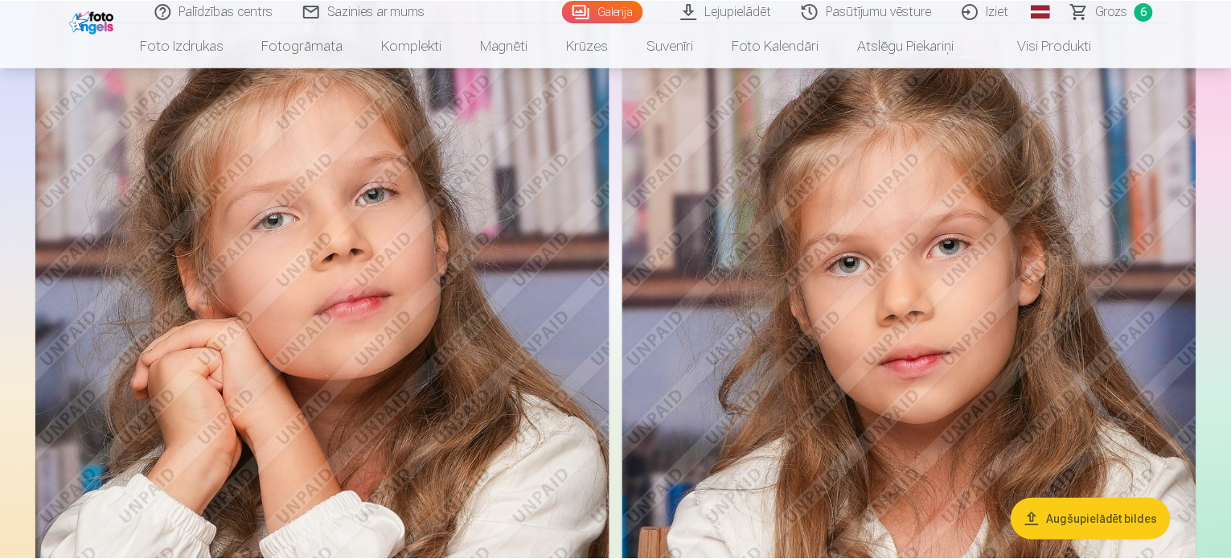
scroll to position [4008, 0]
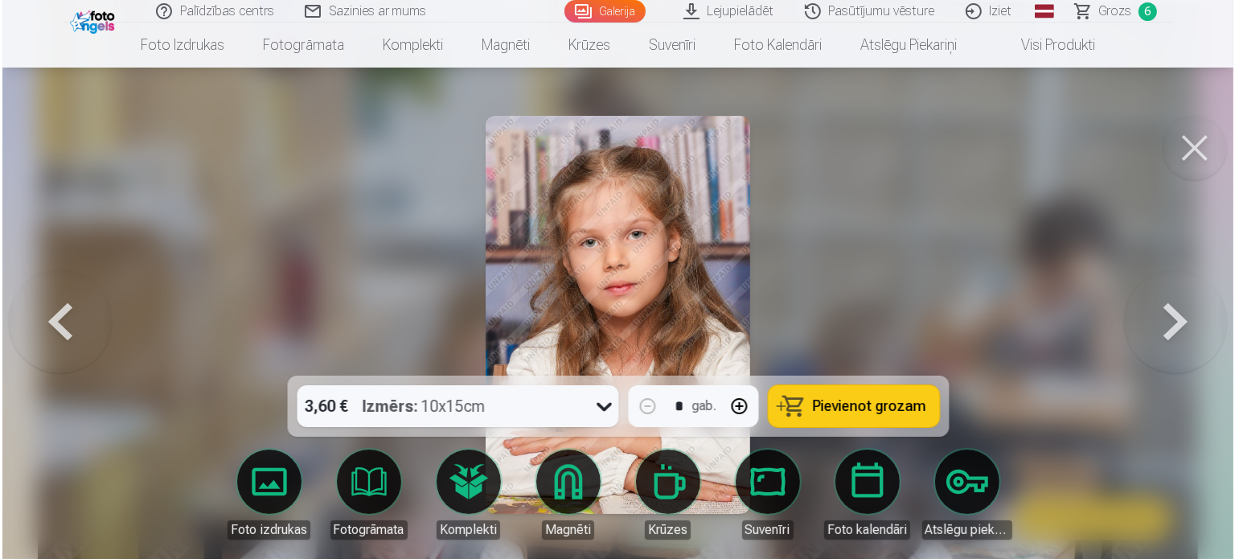
scroll to position [4020, 0]
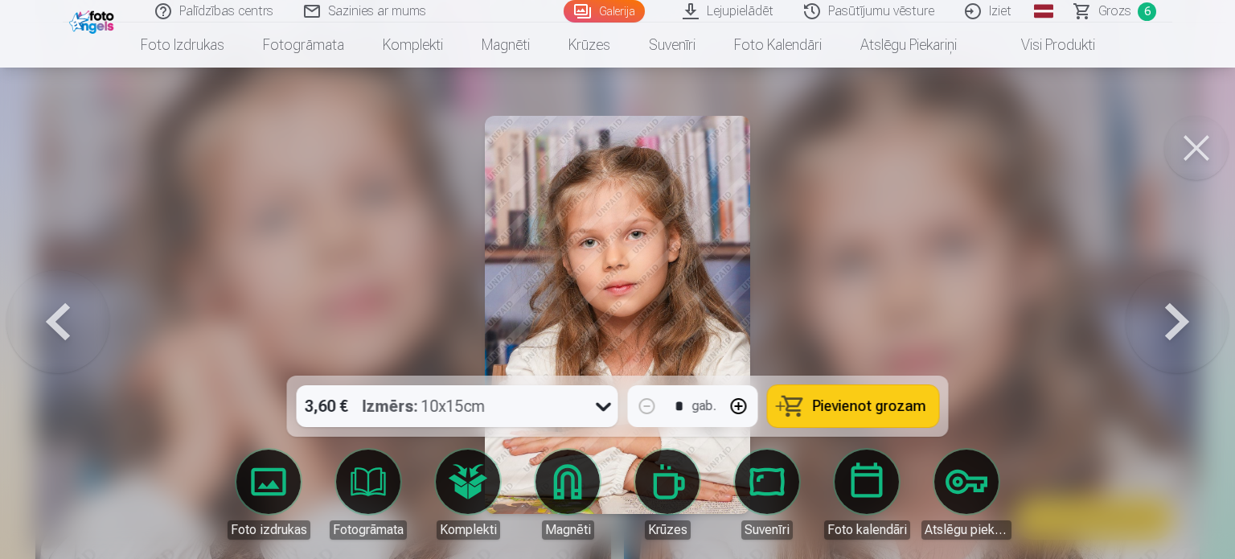
click at [864, 416] on button "Pievienot grozam" at bounding box center [853, 406] width 171 height 42
click at [1202, 138] on button at bounding box center [1196, 148] width 64 height 64
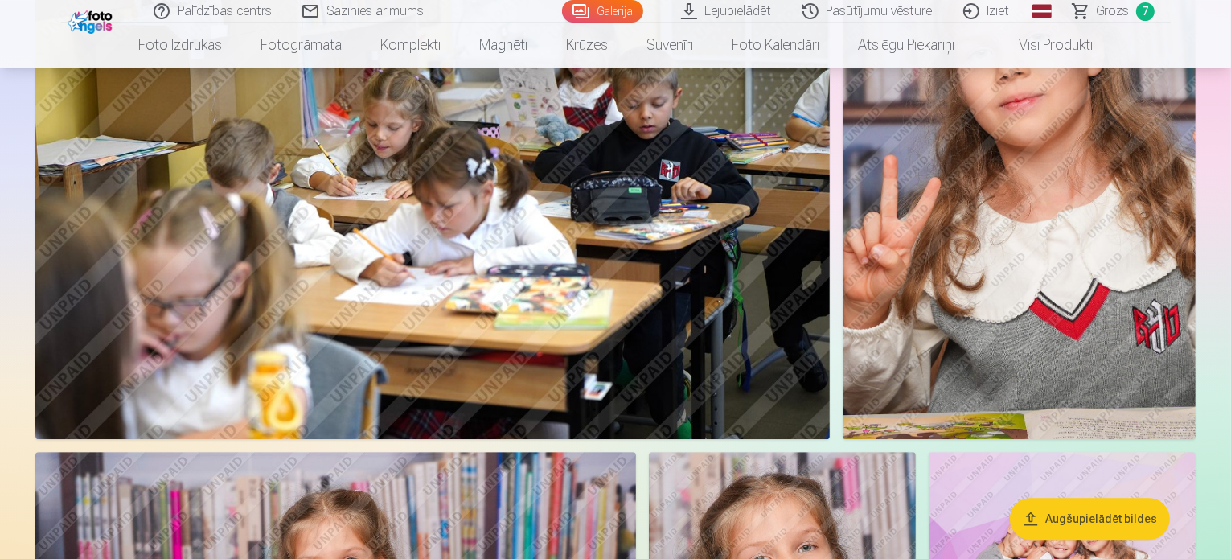
scroll to position [4844, 0]
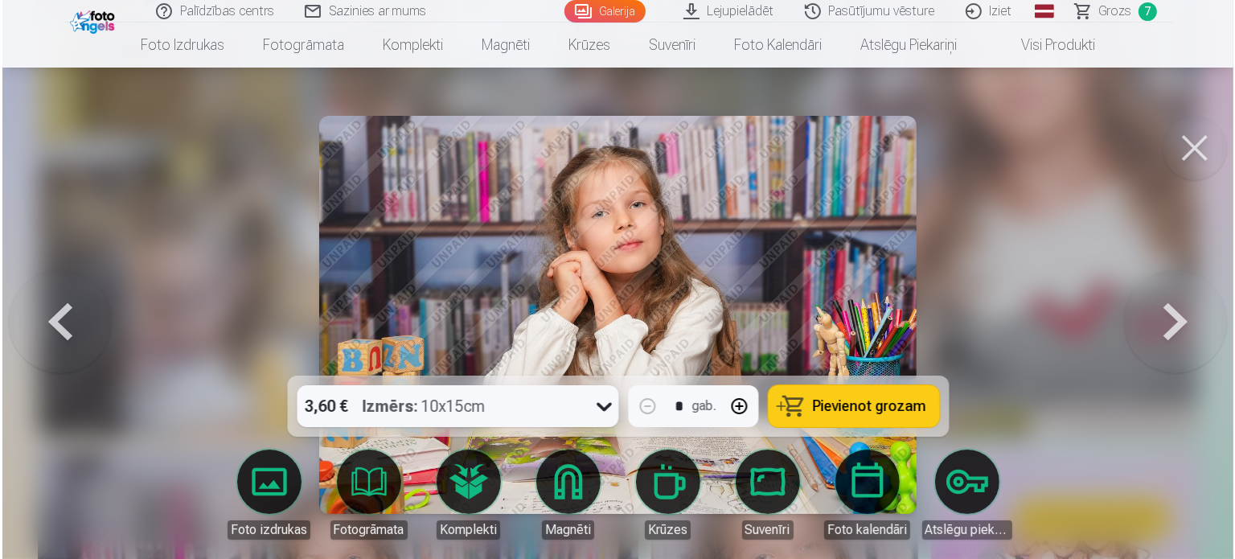
scroll to position [4856, 0]
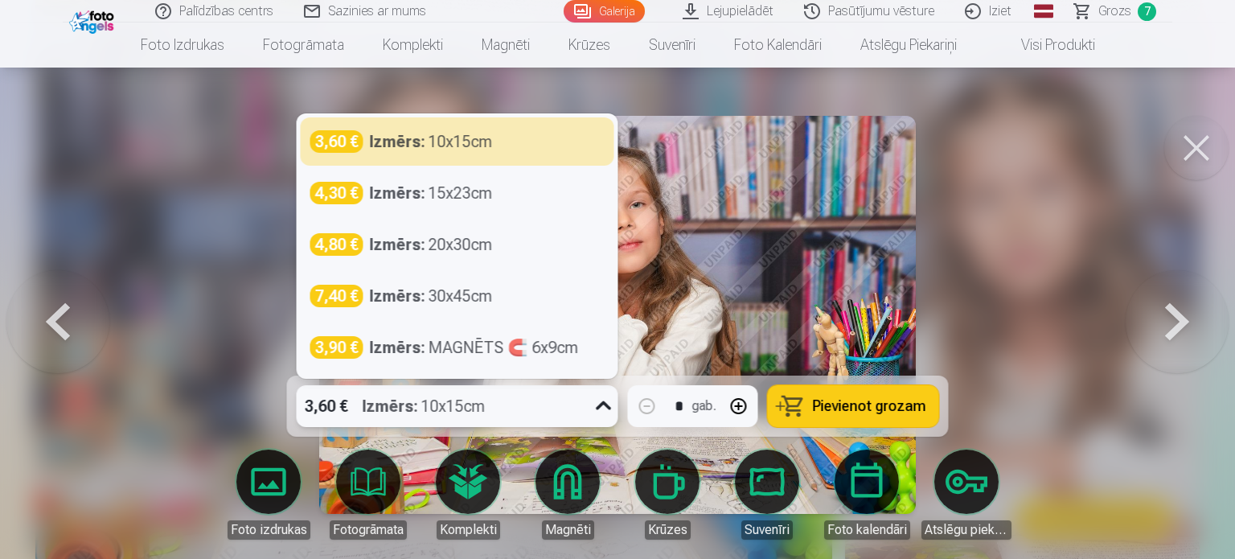
click at [601, 404] on icon at bounding box center [603, 405] width 15 height 9
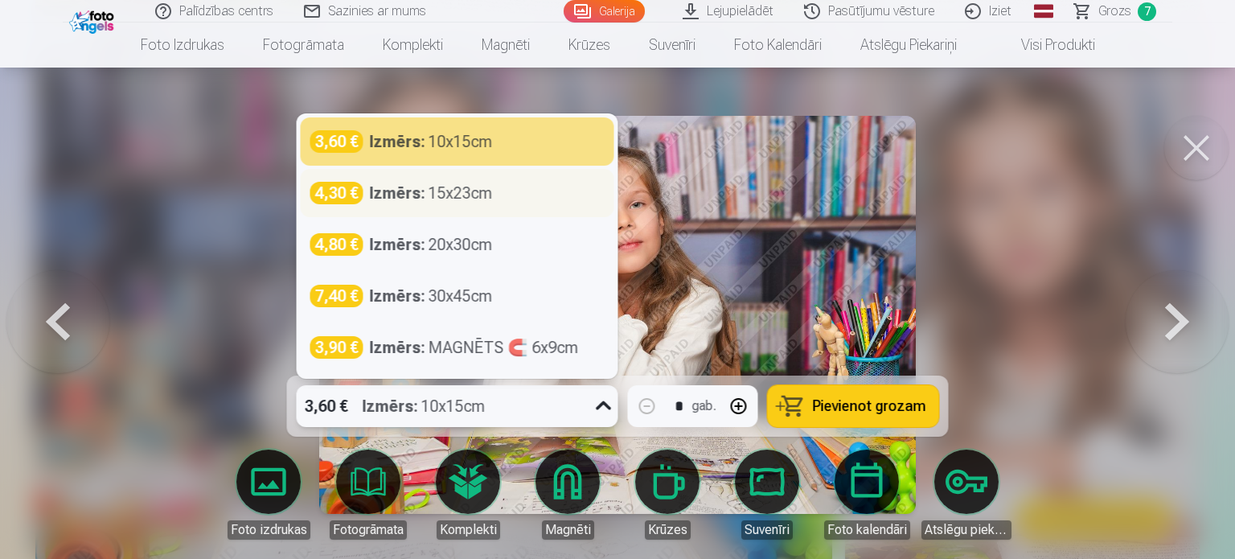
click at [494, 187] on div "4,30 € Izmērs : 15x23cm" at bounding box center [457, 193] width 294 height 23
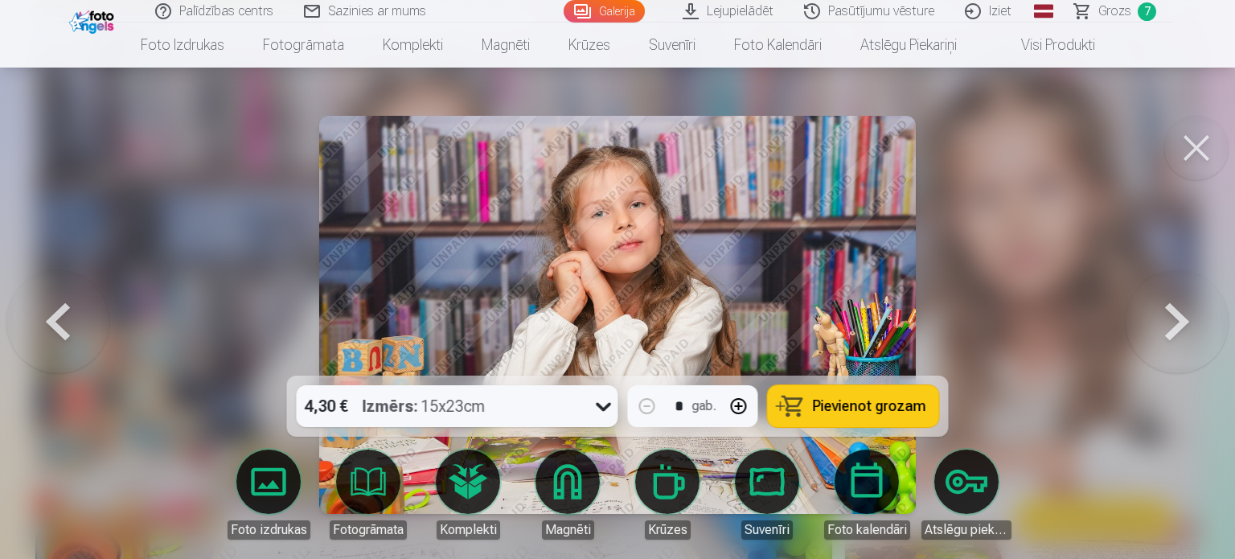
click at [823, 401] on span "Pievienot grozam" at bounding box center [869, 406] width 113 height 14
click at [1200, 142] on button at bounding box center [1196, 148] width 64 height 64
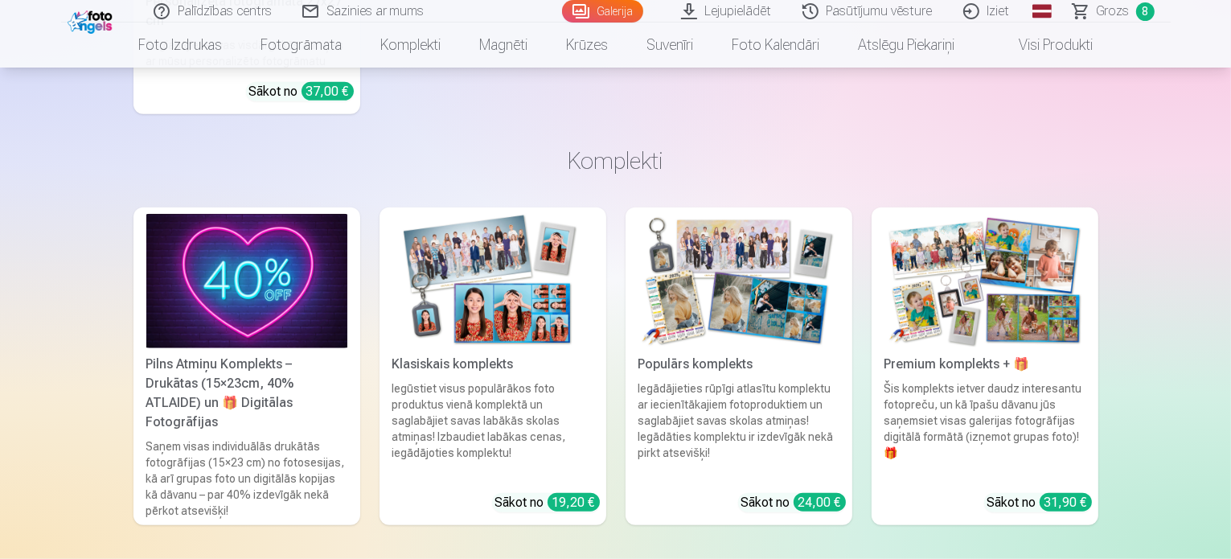
scroll to position [7481, 0]
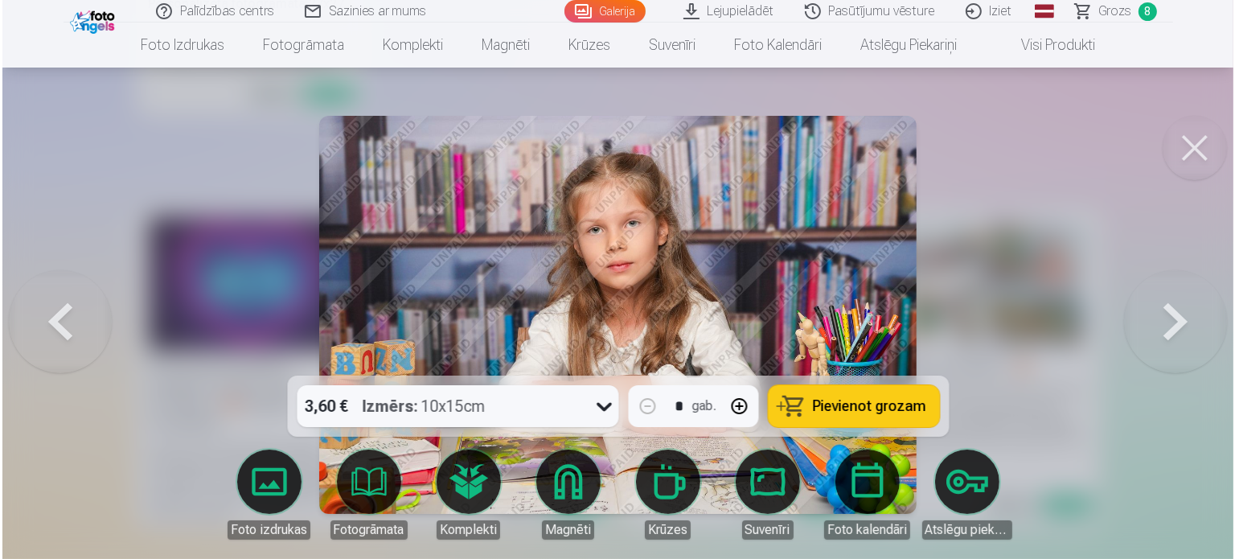
scroll to position [7503, 0]
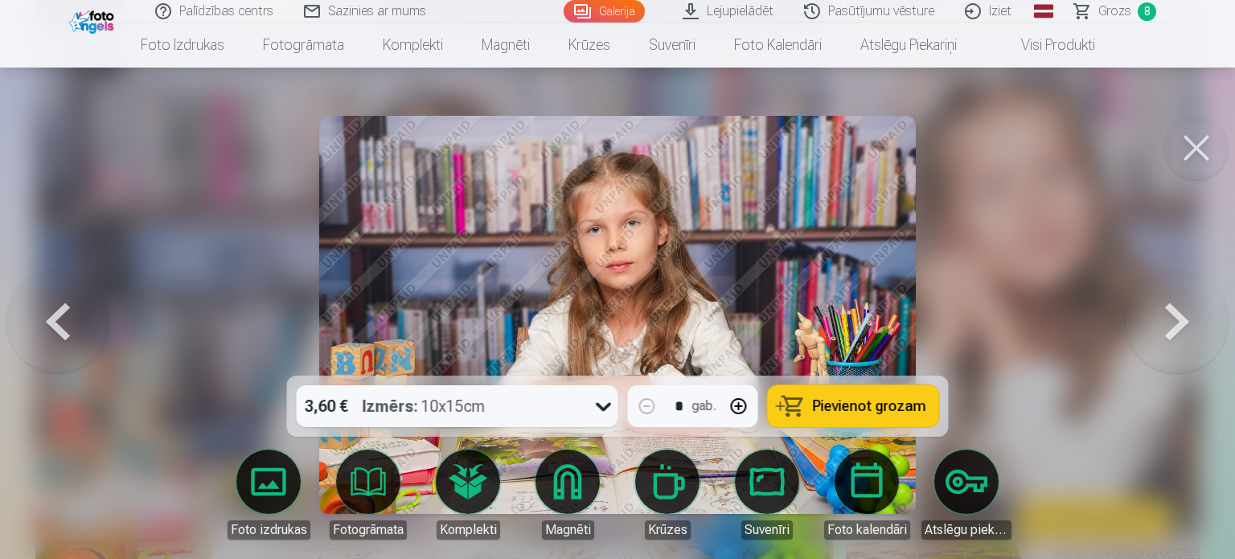
click at [842, 406] on span "Pievienot grozam" at bounding box center [869, 406] width 113 height 14
click at [1212, 130] on button at bounding box center [1196, 148] width 64 height 64
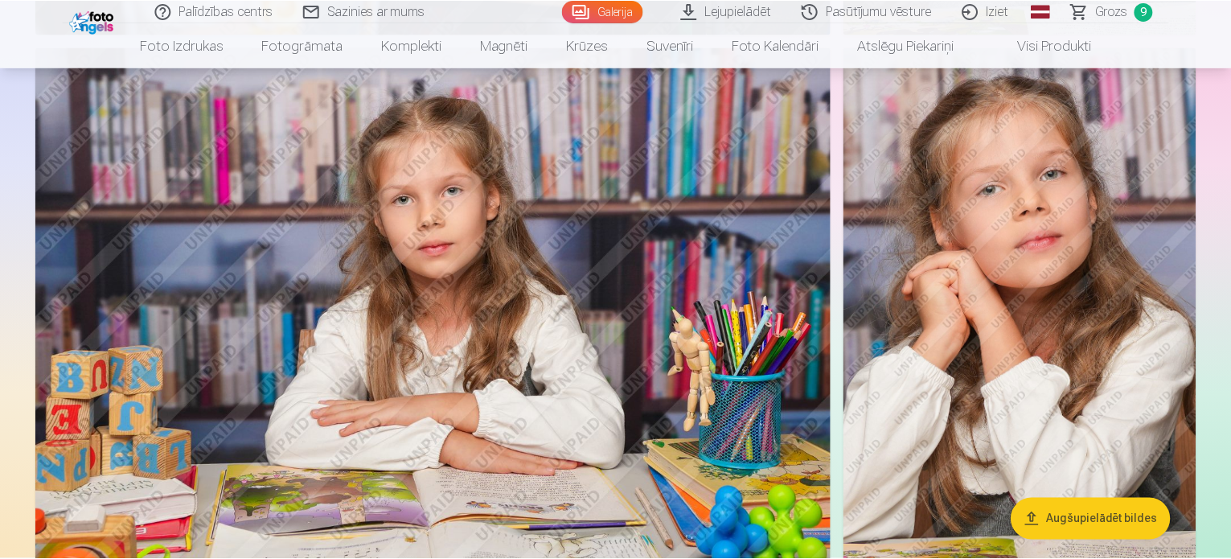
scroll to position [7481, 0]
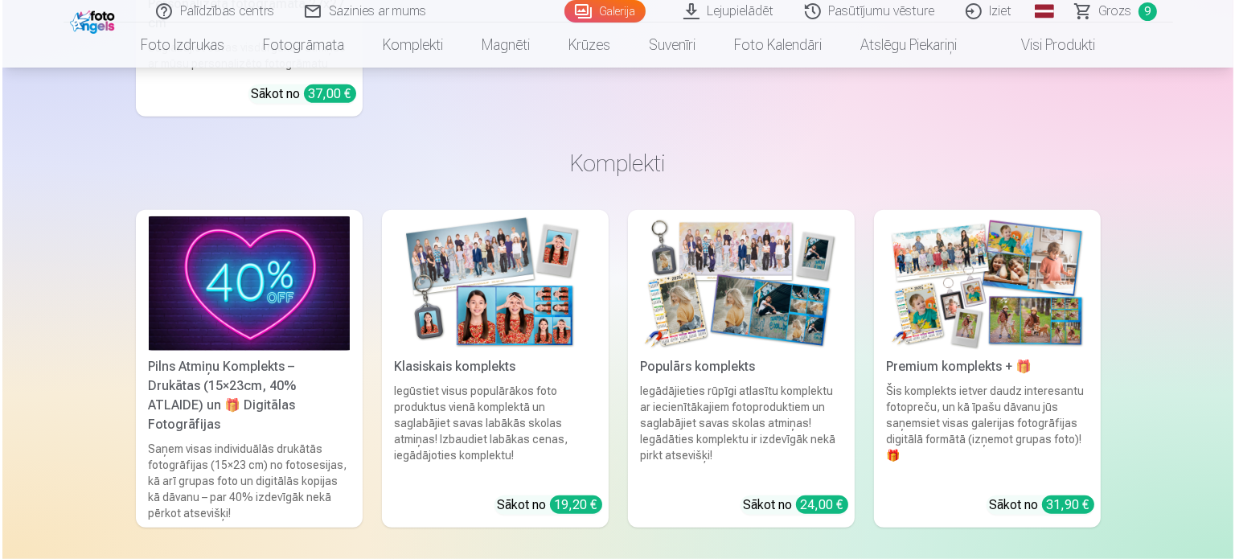
scroll to position [7503, 0]
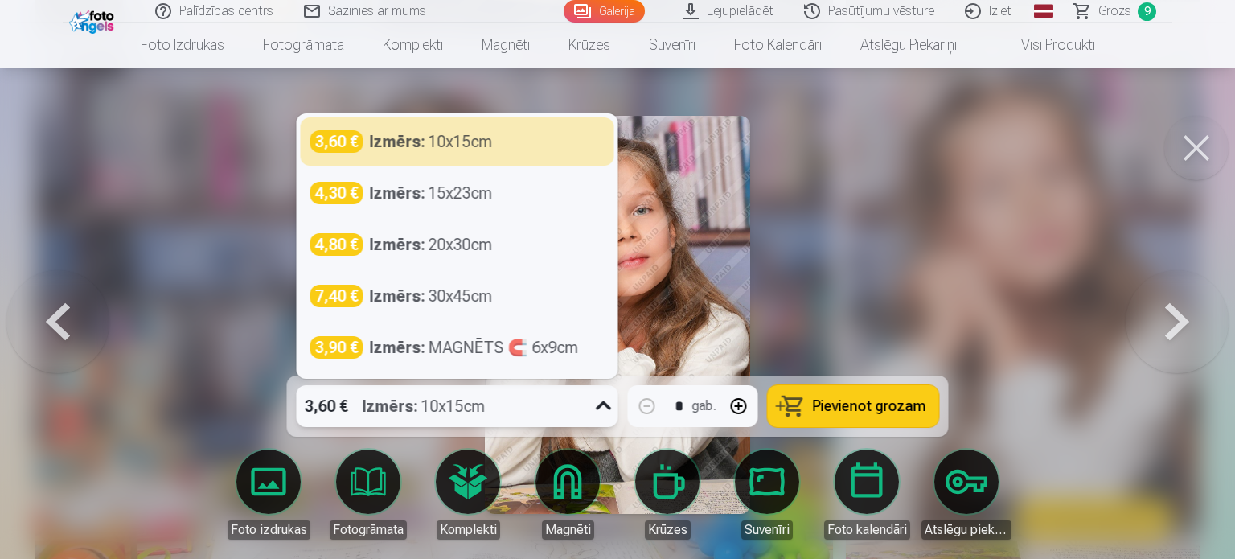
click at [600, 401] on icon at bounding box center [604, 406] width 26 height 26
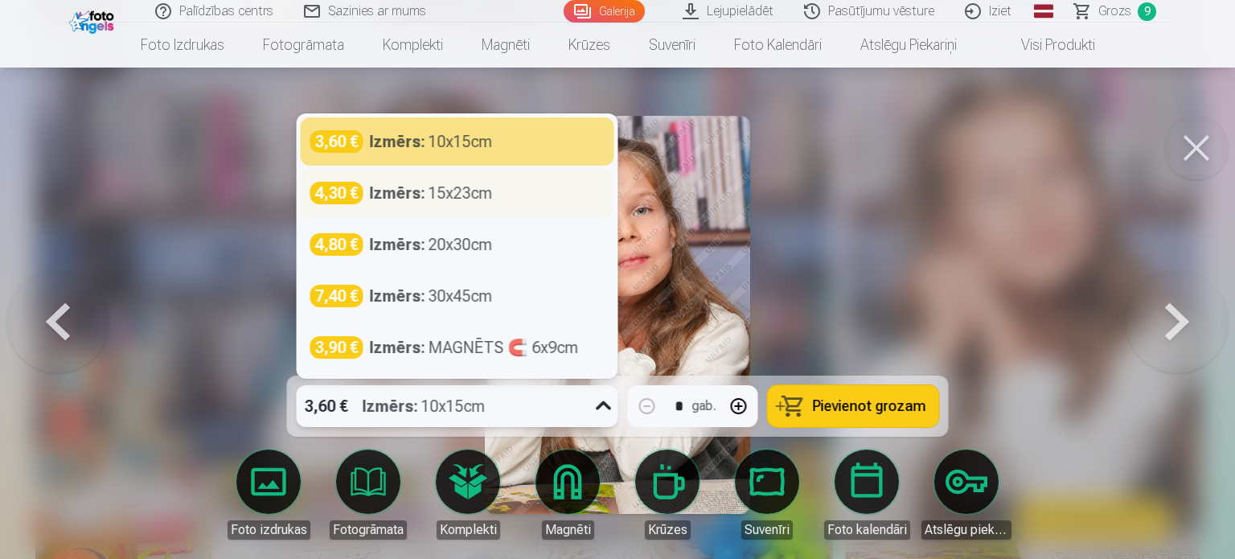
click at [524, 199] on div "4,30 € Izmērs : 15x23cm" at bounding box center [457, 193] width 294 height 23
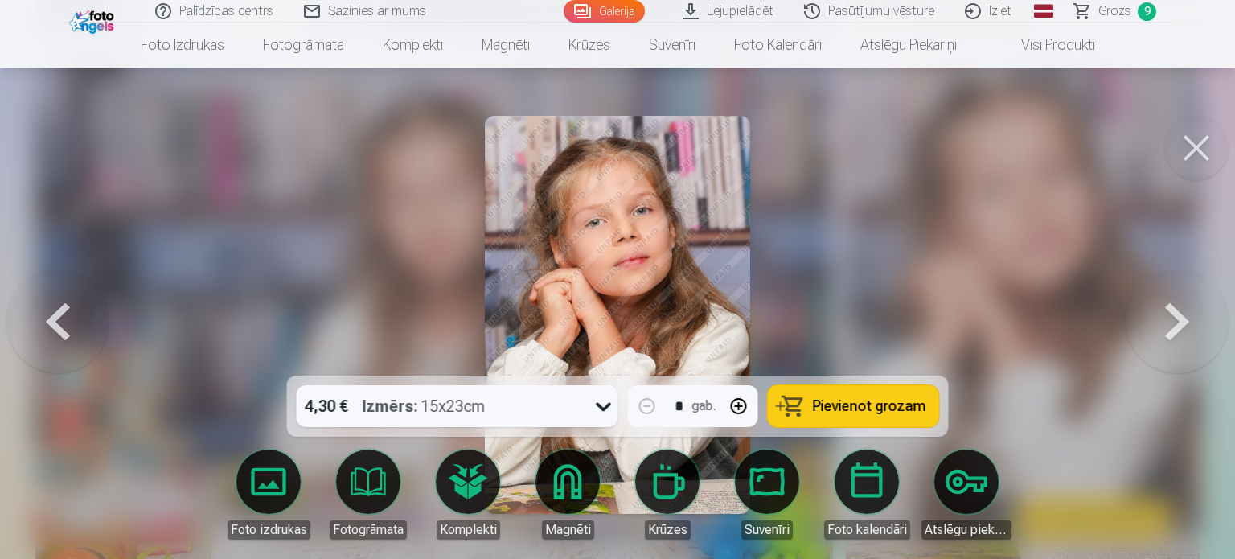
click at [871, 405] on span "Pievienot grozam" at bounding box center [869, 406] width 113 height 14
click at [1190, 146] on button at bounding box center [1196, 148] width 64 height 64
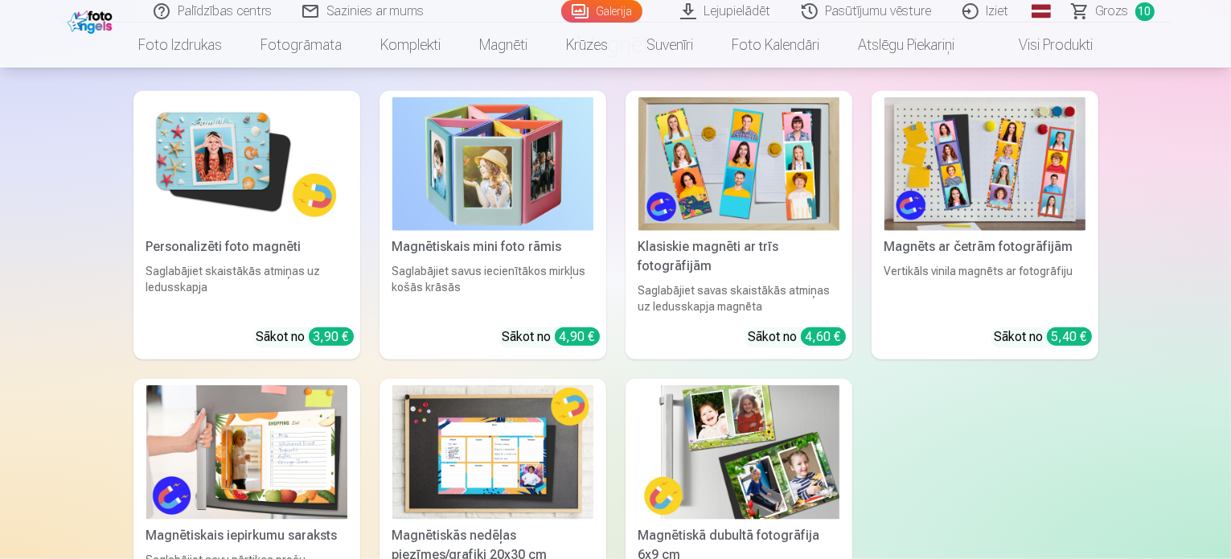
scroll to position [7995, 0]
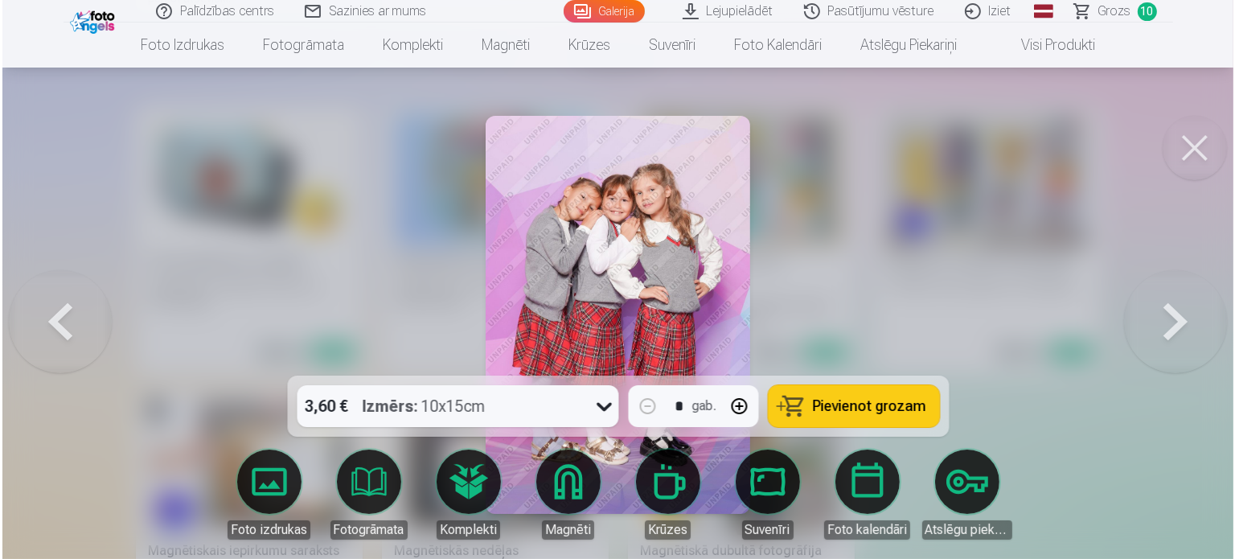
scroll to position [8019, 0]
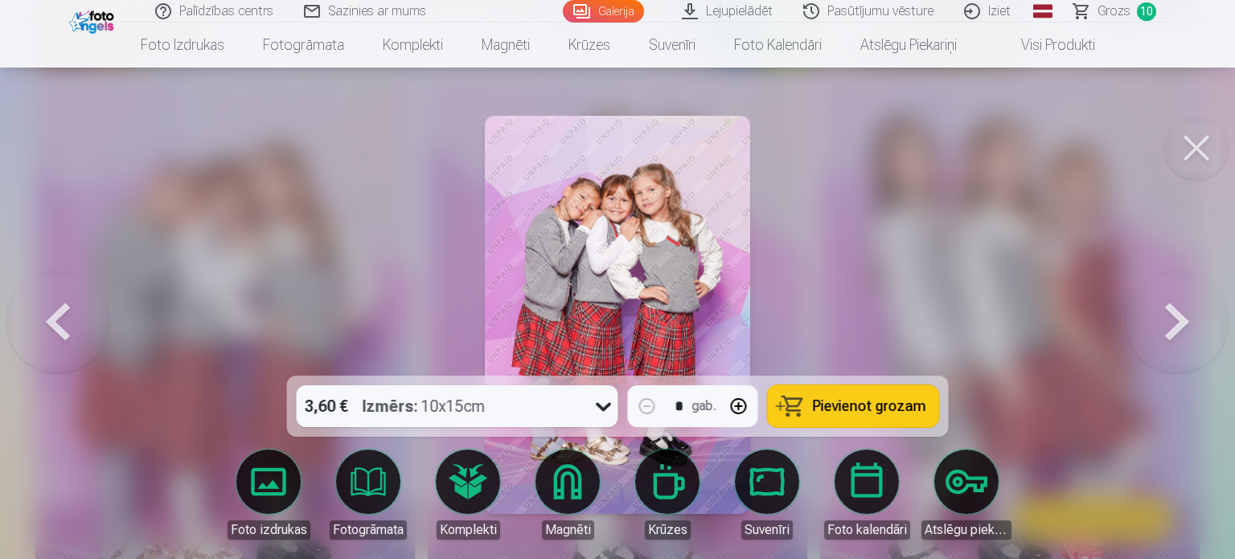
click at [833, 406] on span "Pievienot grozam" at bounding box center [869, 406] width 113 height 14
click at [1177, 325] on button at bounding box center [1177, 314] width 103 height 89
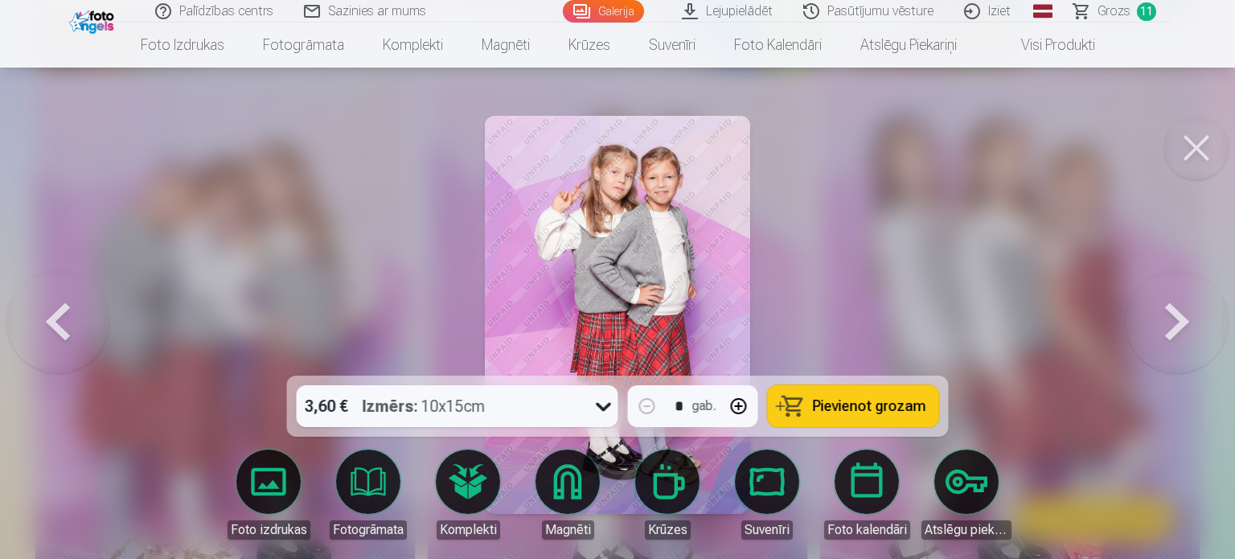
click at [809, 408] on button "Pievienot grozam" at bounding box center [853, 406] width 171 height 42
click at [1174, 326] on button at bounding box center [1177, 314] width 103 height 89
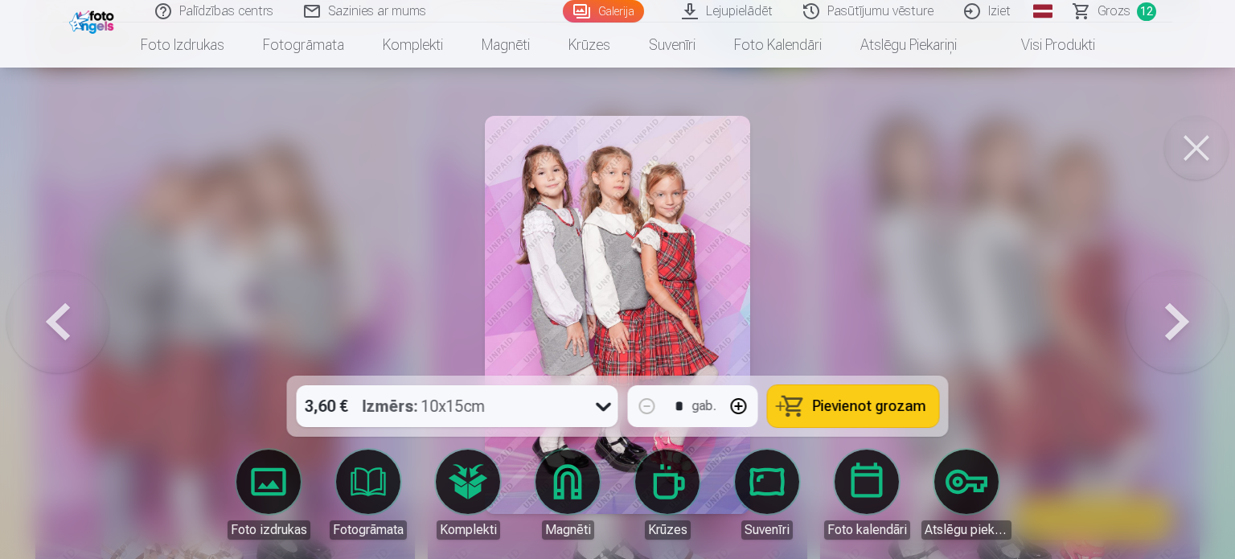
click at [808, 402] on button "Pievienot grozam" at bounding box center [853, 406] width 171 height 42
click at [1183, 331] on button at bounding box center [1177, 314] width 103 height 89
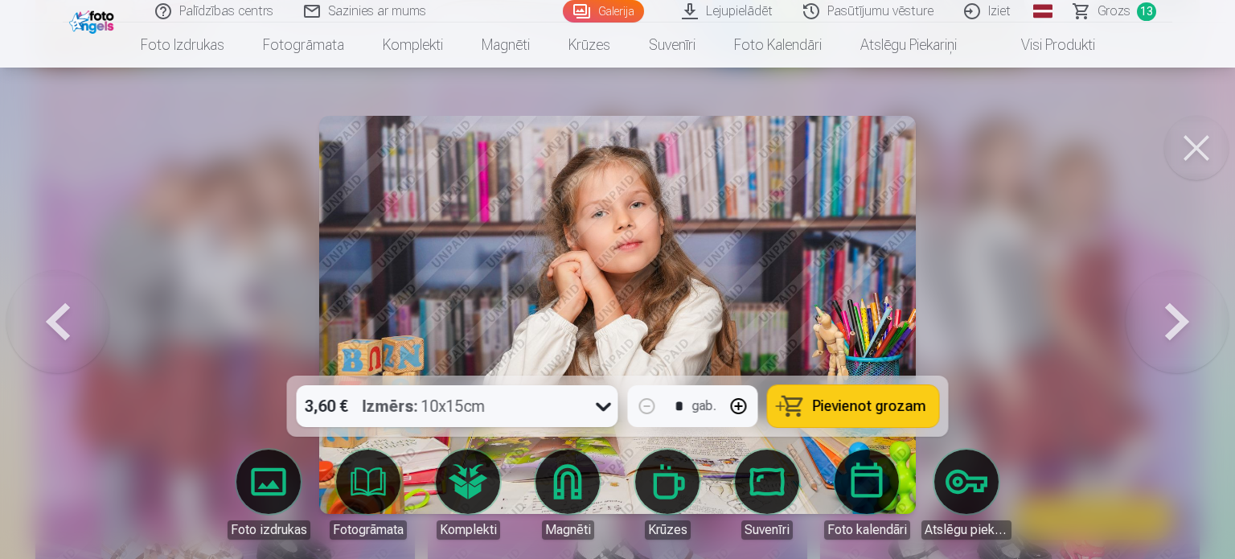
click at [1183, 331] on button at bounding box center [1177, 314] width 103 height 89
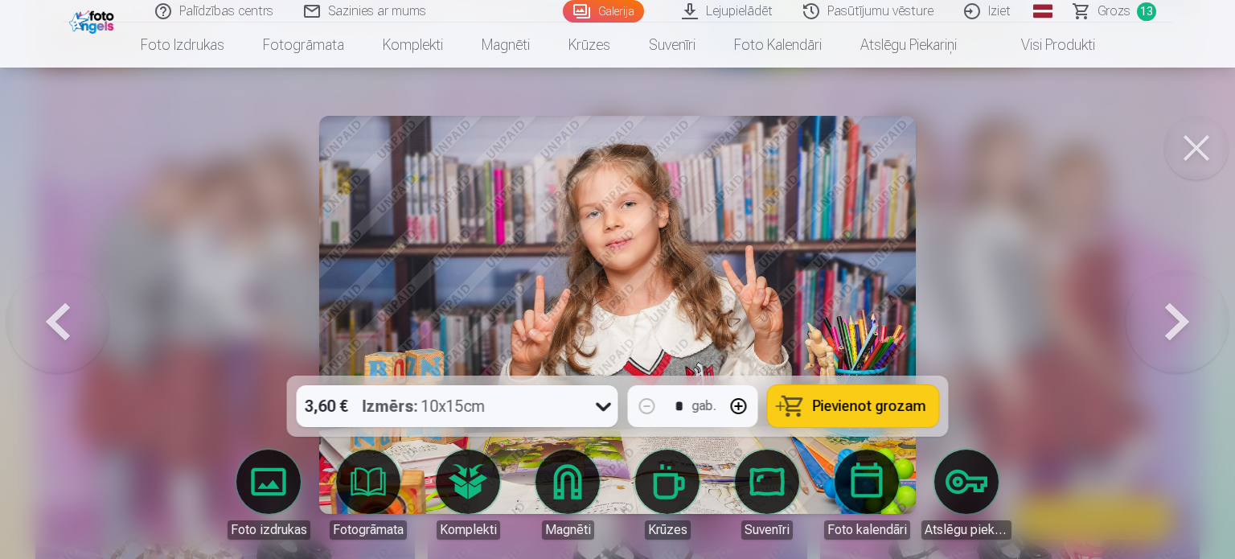
click at [64, 330] on button at bounding box center [57, 314] width 103 height 89
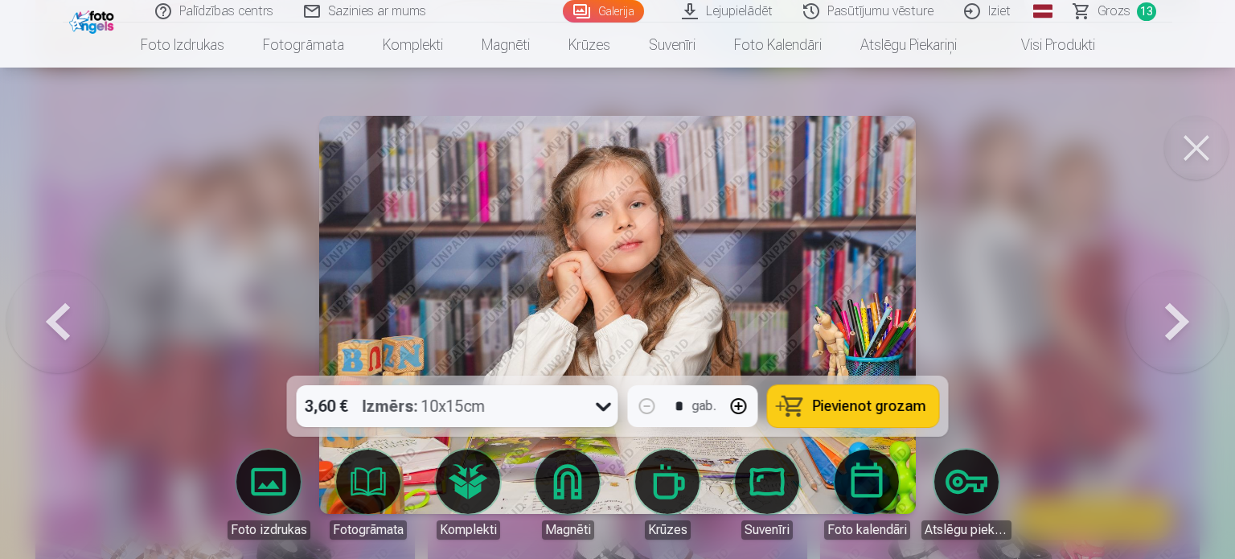
click at [846, 402] on span "Pievienot grozam" at bounding box center [869, 406] width 113 height 14
click at [1167, 333] on button at bounding box center [1177, 314] width 103 height 89
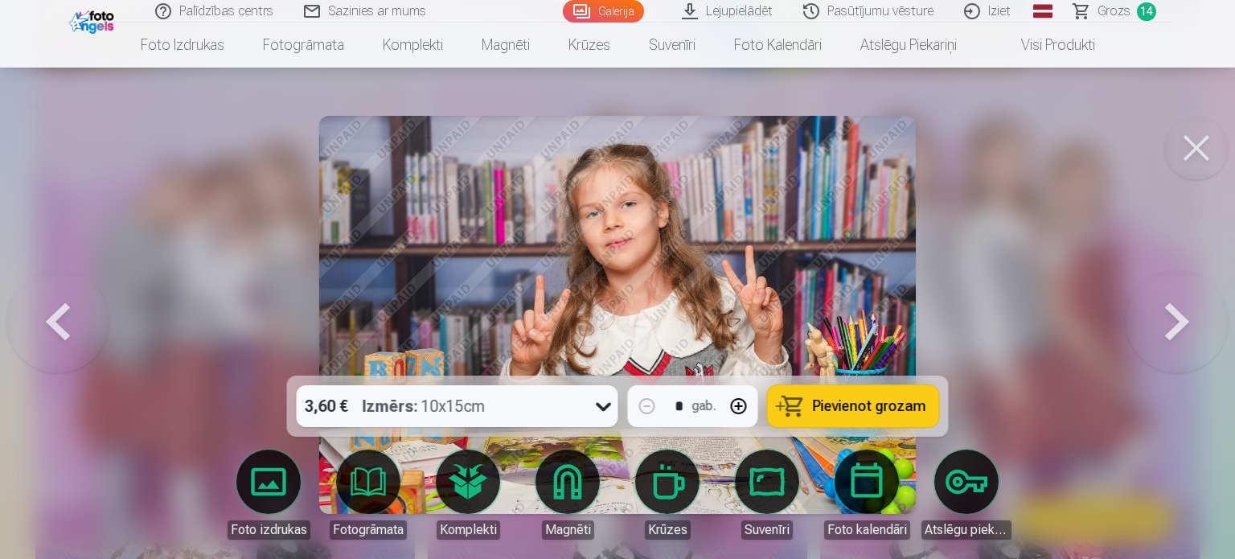
click at [1167, 333] on button at bounding box center [1177, 314] width 103 height 89
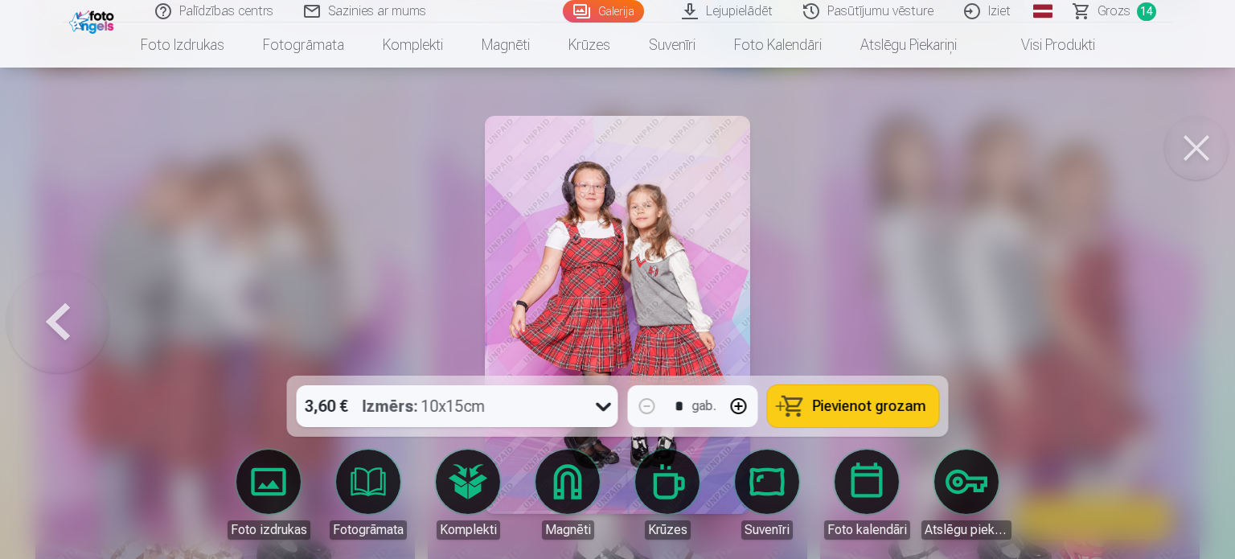
click at [839, 408] on span "Pievienot grozam" at bounding box center [869, 406] width 113 height 14
click at [1154, 330] on div at bounding box center [617, 279] width 1235 height 559
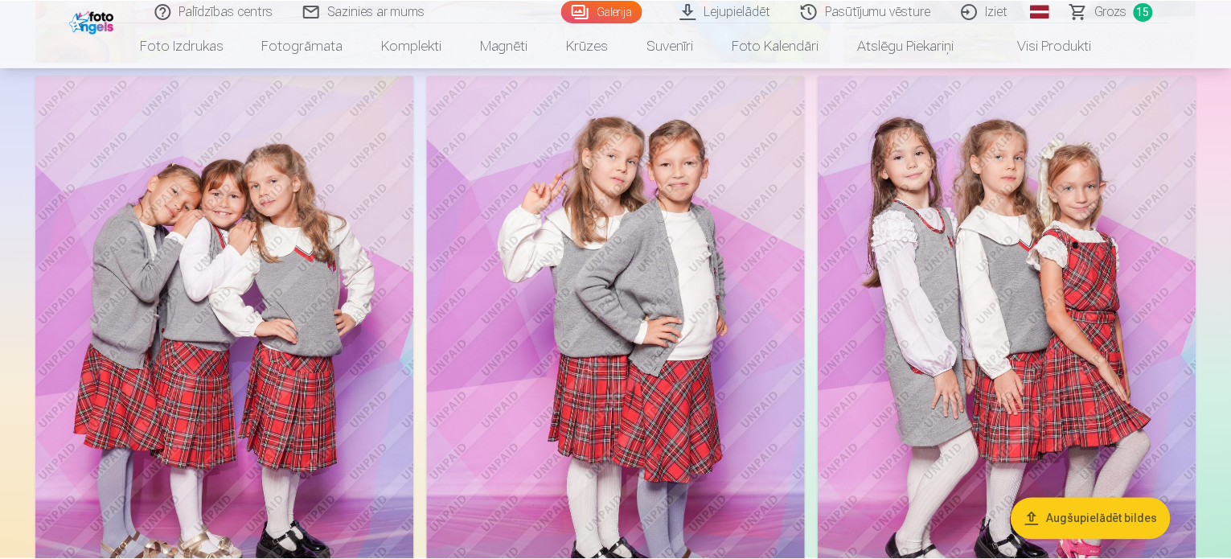
scroll to position [7995, 0]
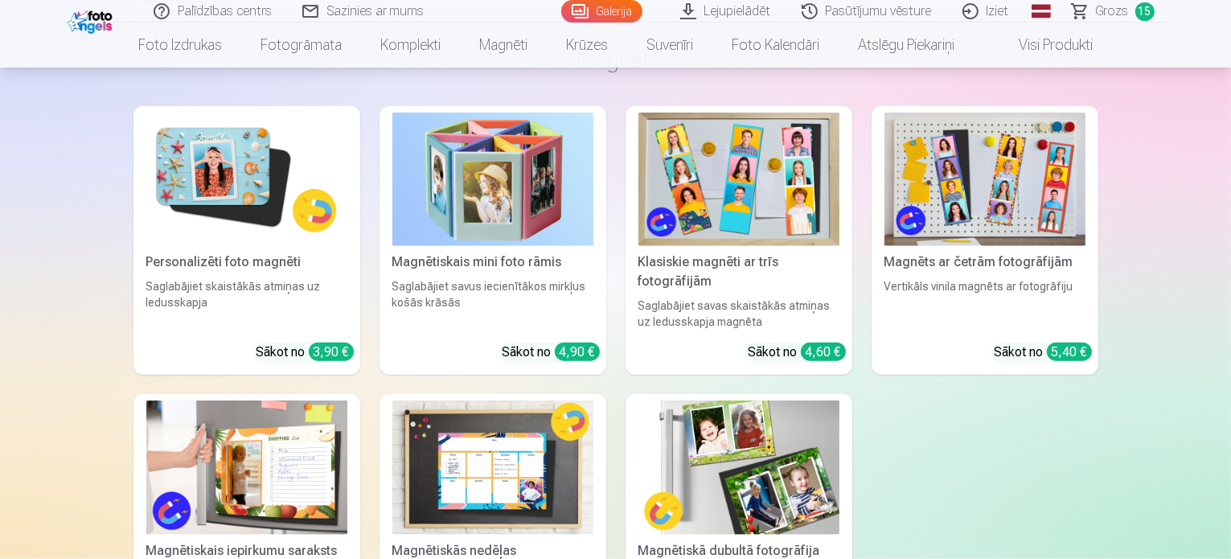
click at [1129, 9] on link "Grozs 15" at bounding box center [1113, 11] width 113 height 23
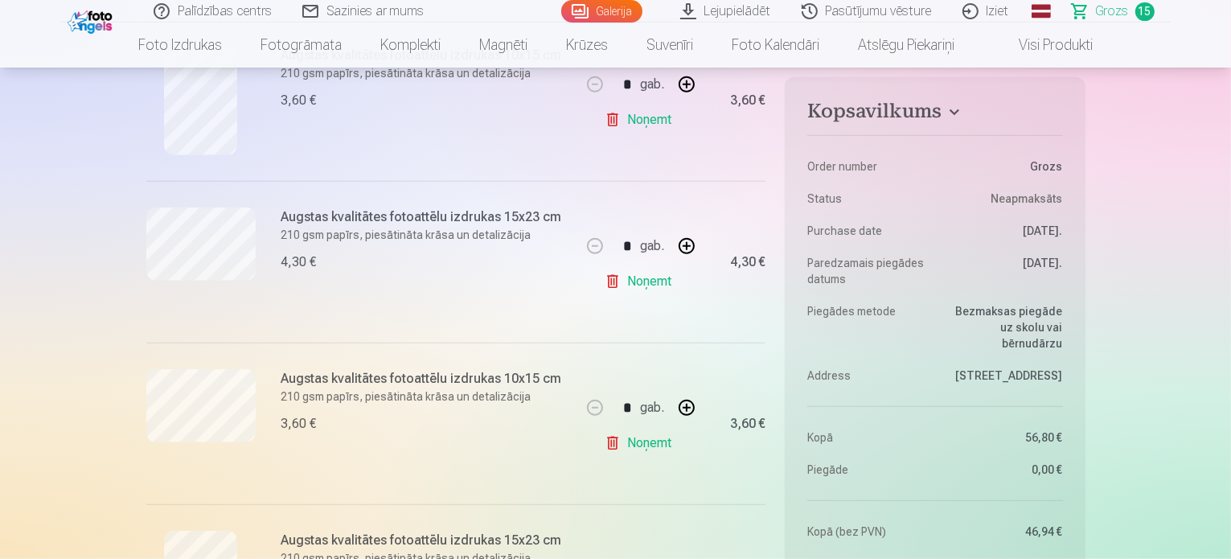
scroll to position [1325, 0]
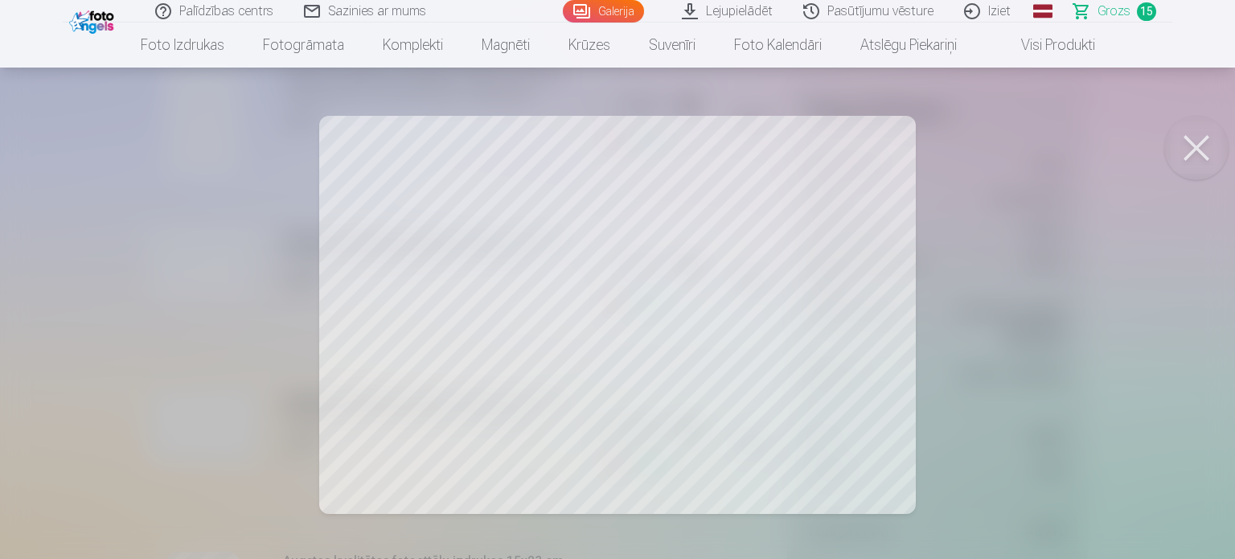
click at [1215, 129] on button at bounding box center [1196, 148] width 64 height 64
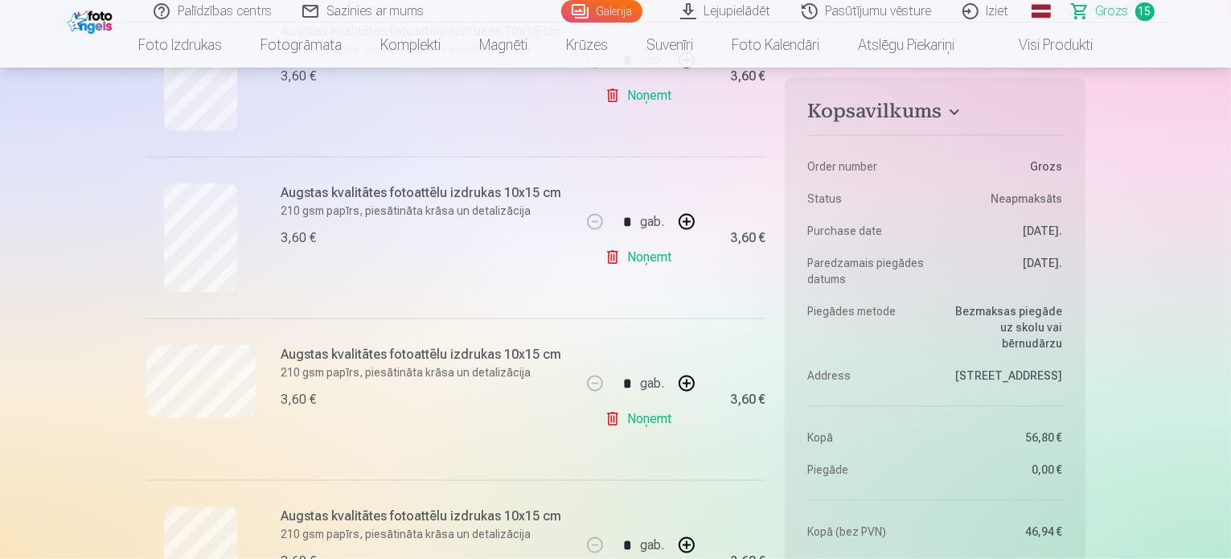
scroll to position [2219, 0]
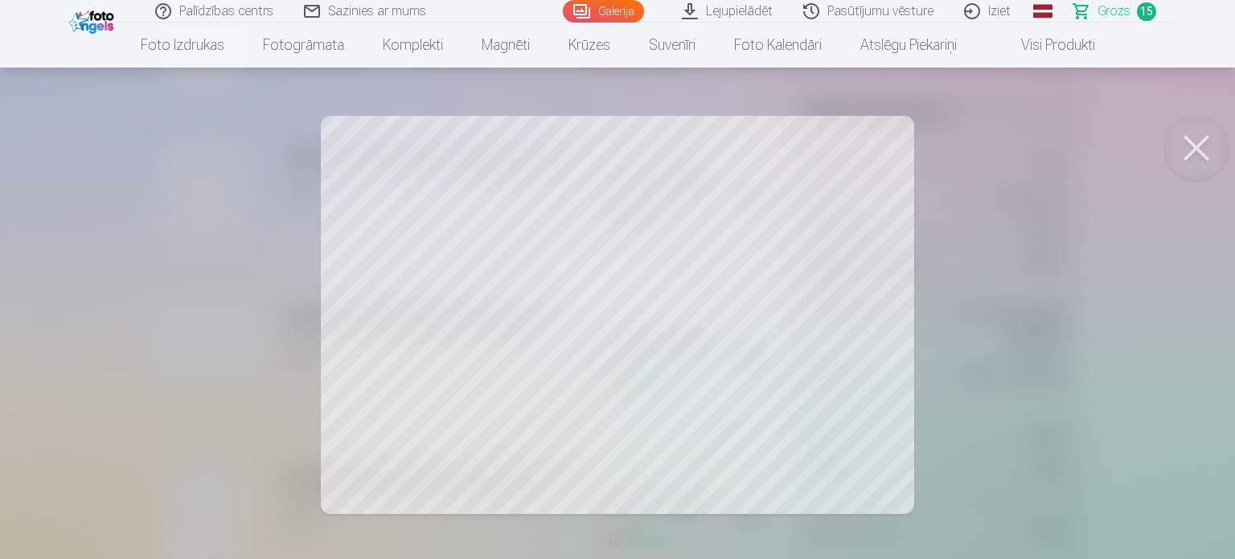
click at [1196, 170] on button at bounding box center [1196, 148] width 64 height 64
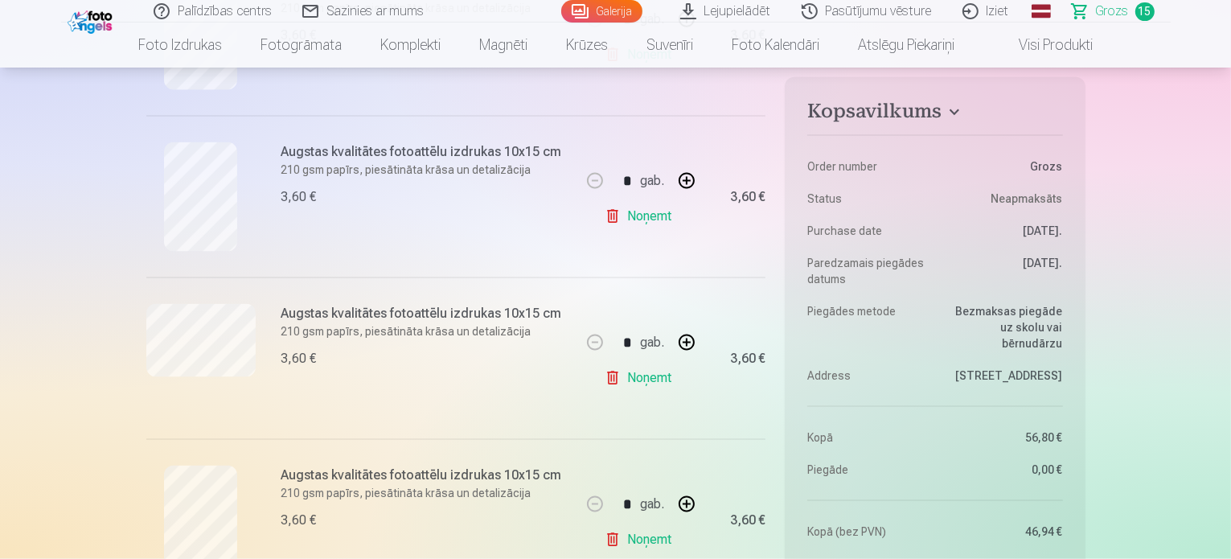
click at [622, 382] on link "Noņemt" at bounding box center [641, 378] width 73 height 32
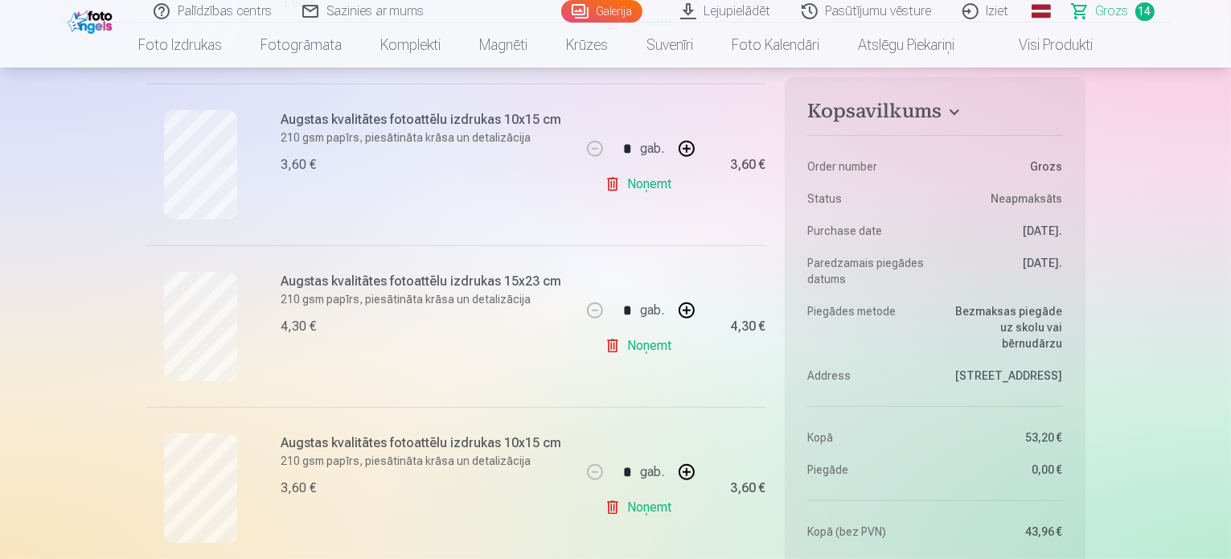
scroll to position [968, 0]
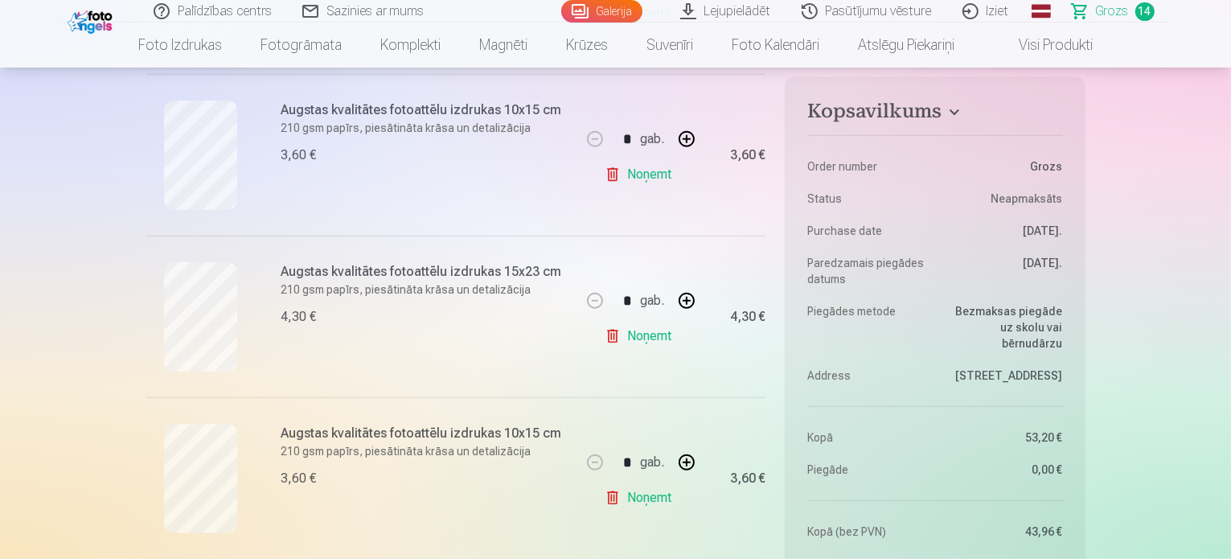
click at [665, 179] on link "Noņemt" at bounding box center [641, 174] width 73 height 32
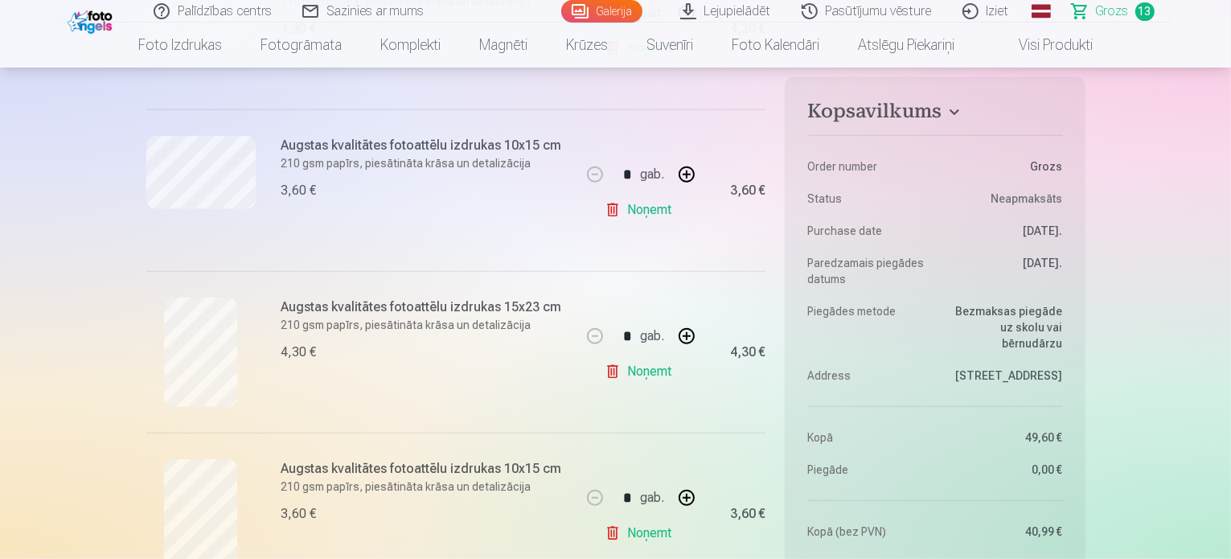
scroll to position [1418, 0]
click at [638, 374] on link "Noņemt" at bounding box center [641, 371] width 73 height 32
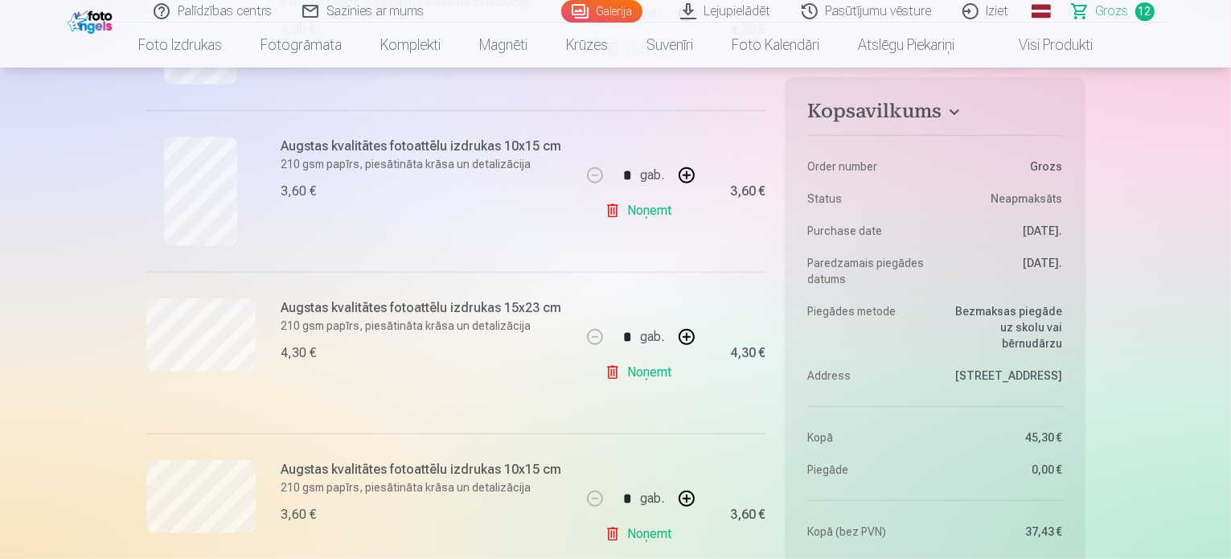
scroll to position [1097, 0]
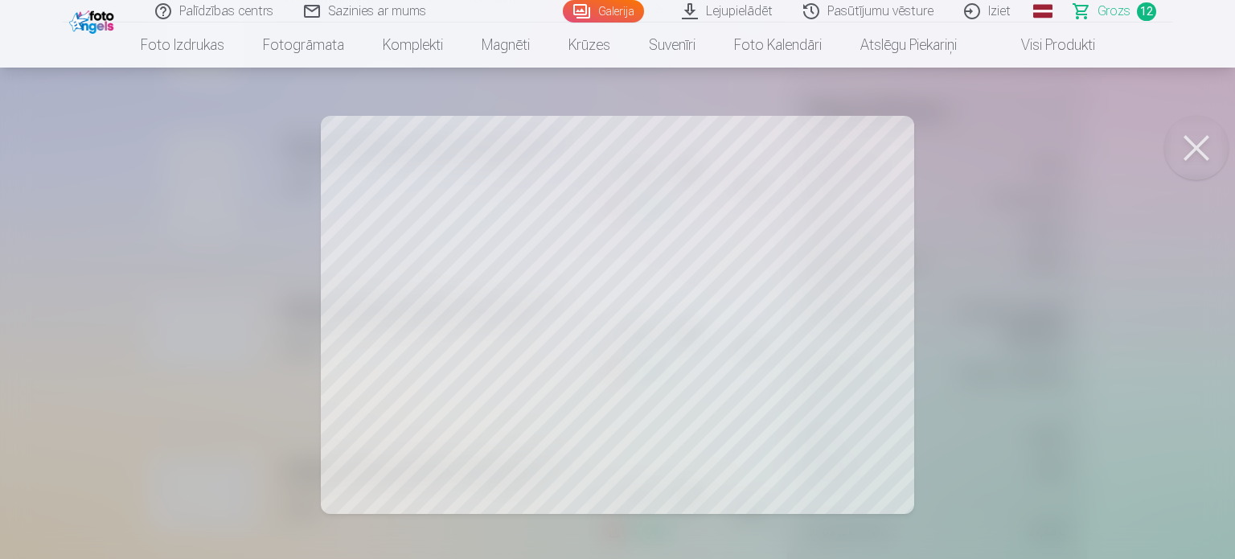
click at [1205, 157] on button at bounding box center [1196, 148] width 64 height 64
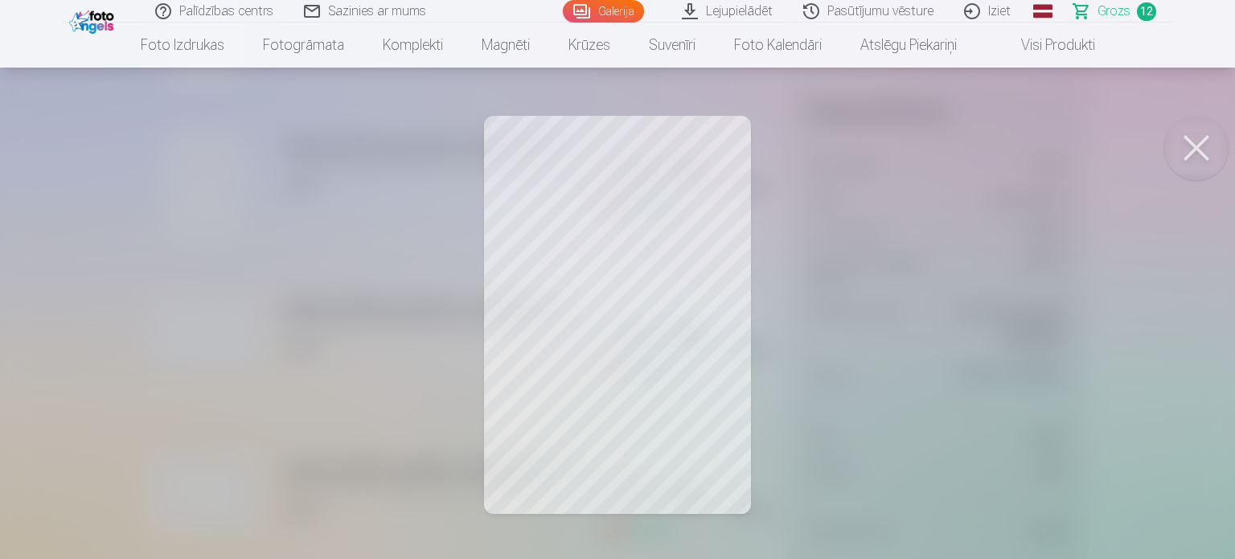
click at [1196, 151] on button at bounding box center [1196, 148] width 64 height 64
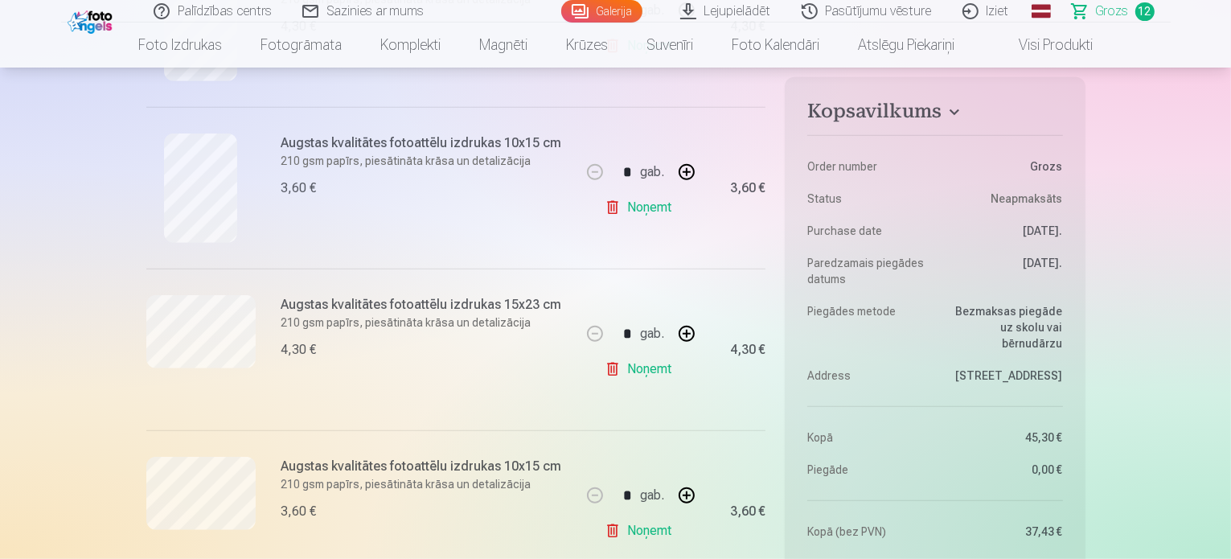
click at [637, 207] on link "Noņemt" at bounding box center [641, 207] width 73 height 32
click at [383, 301] on h6 "Augstas kvalitātes fotoattēlu izdrukas 10x15 cm" at bounding box center [426, 304] width 290 height 19
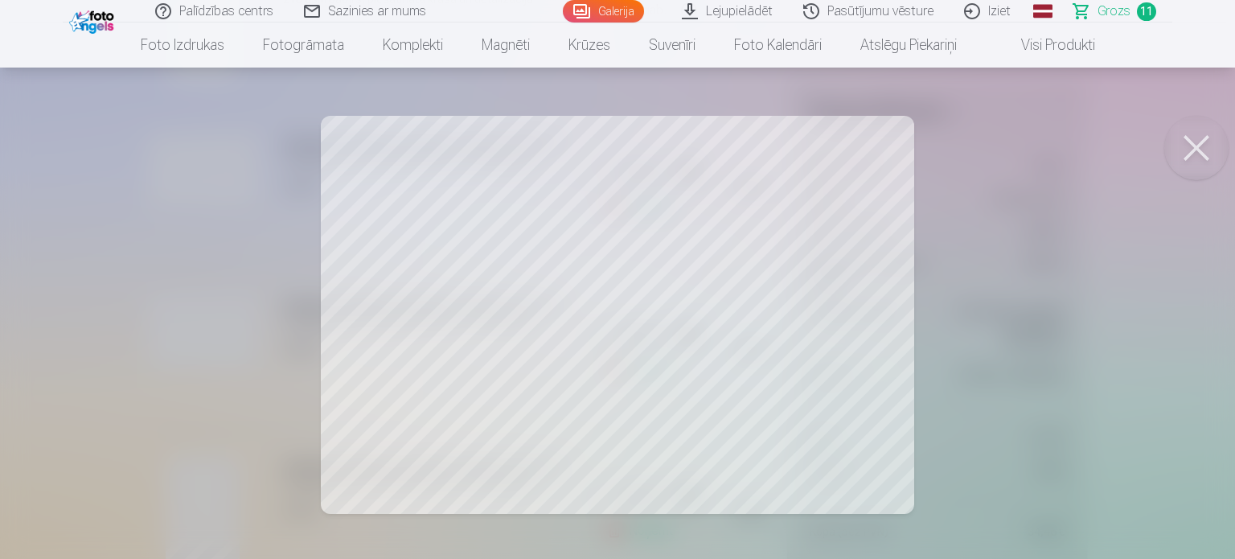
click at [632, 364] on div at bounding box center [617, 279] width 1235 height 559
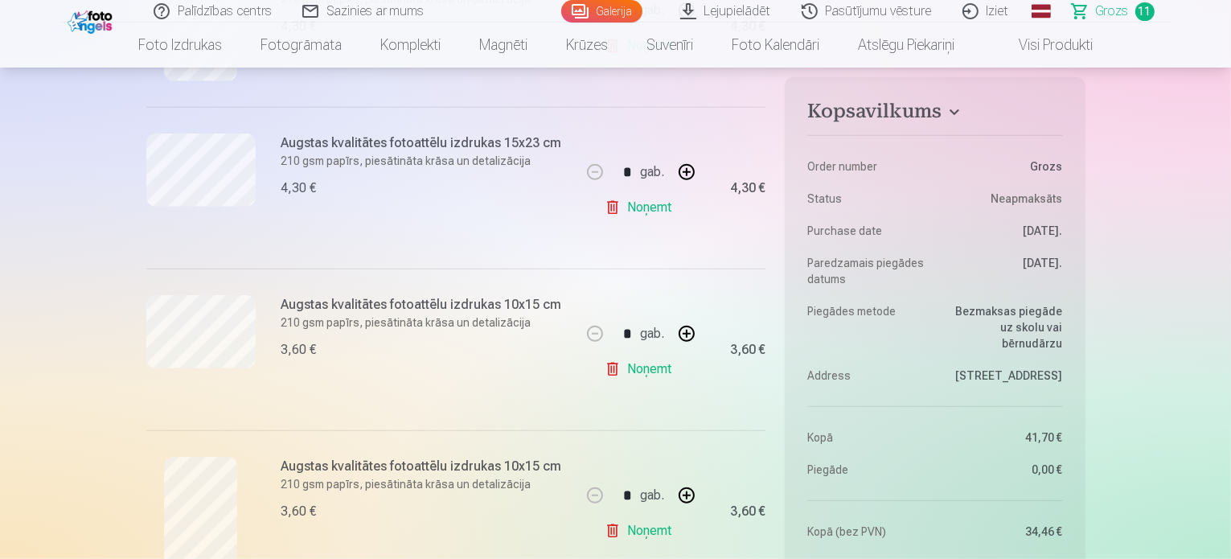
click at [629, 364] on link "Noņemt" at bounding box center [641, 369] width 73 height 32
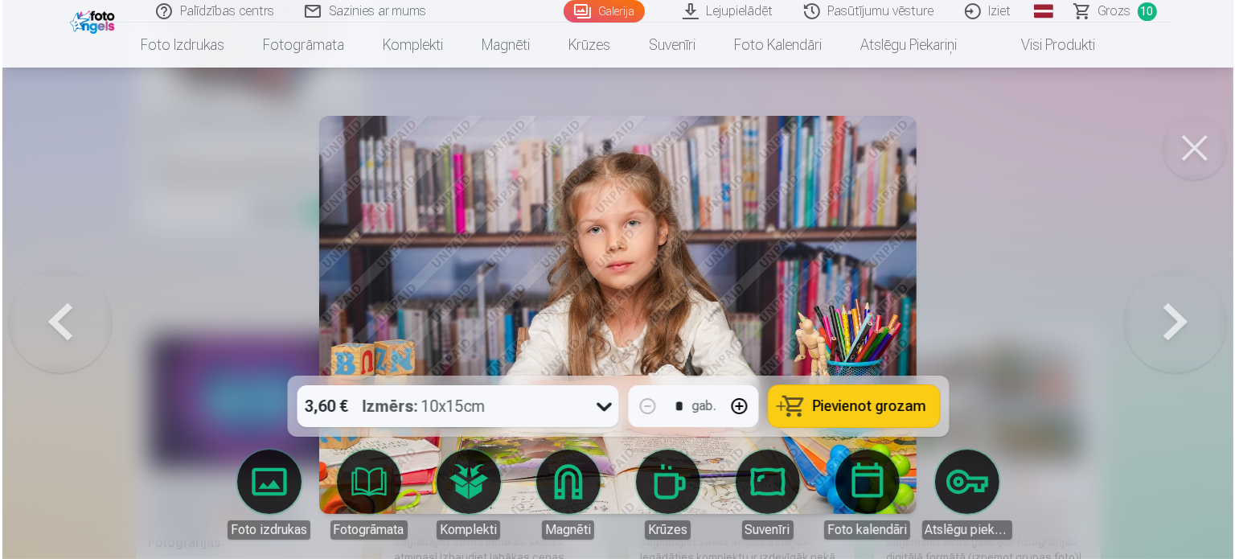
scroll to position [7385, 0]
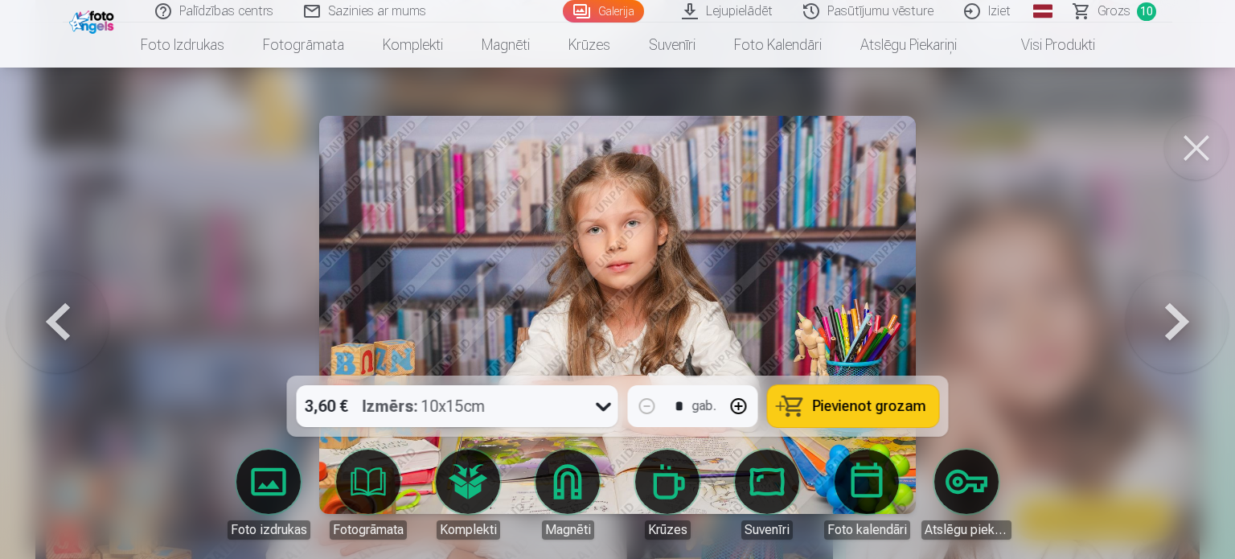
click at [591, 404] on icon at bounding box center [604, 406] width 26 height 26
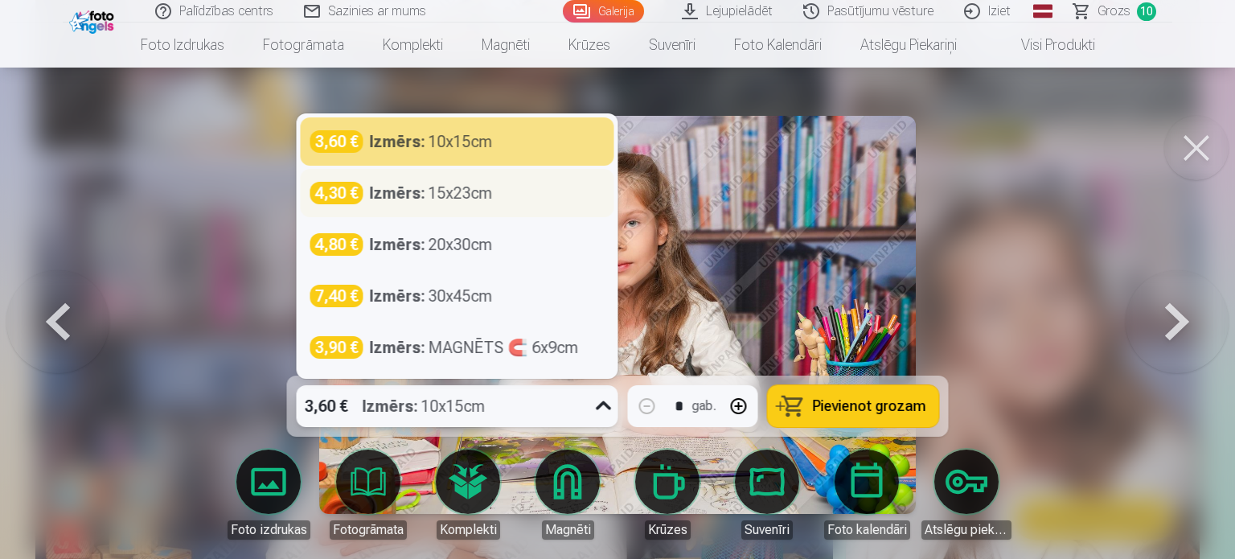
click at [498, 192] on div "4,30 € Izmērs : 15x23cm" at bounding box center [457, 193] width 294 height 23
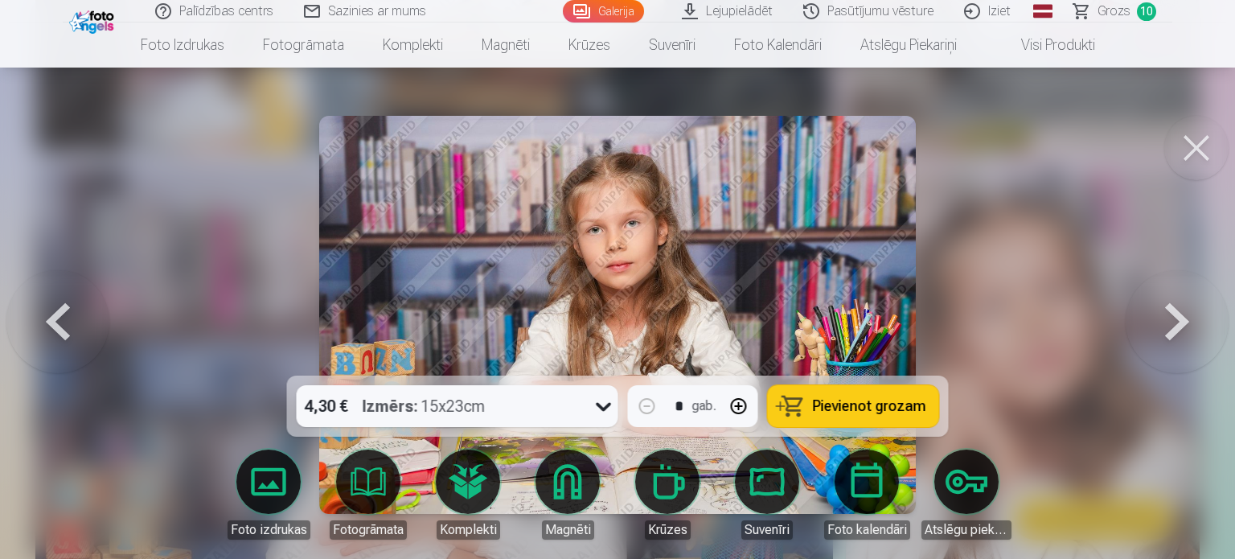
click at [900, 396] on button "Pievienot grozam" at bounding box center [853, 406] width 171 height 42
click at [1113, 15] on span "Grozs" at bounding box center [1113, 11] width 33 height 19
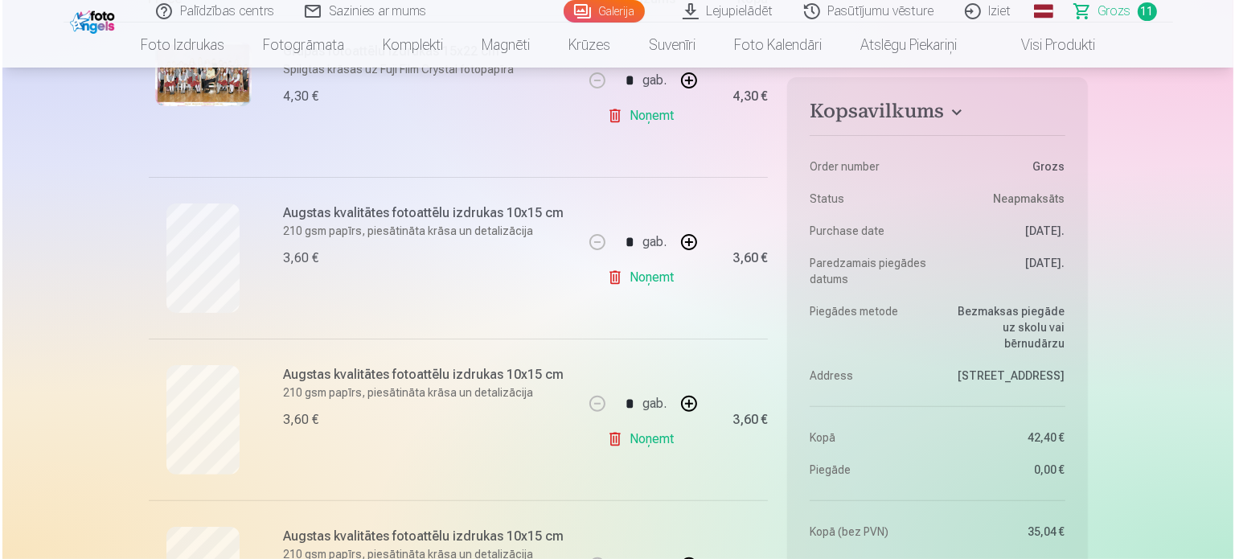
scroll to position [428, 0]
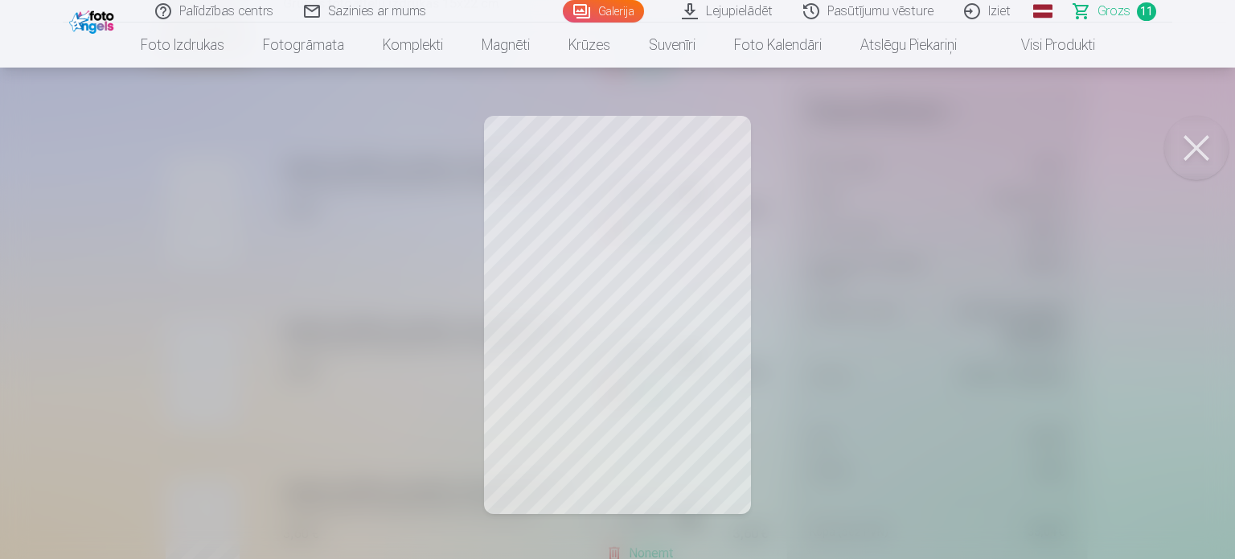
scroll to position [7385, 0]
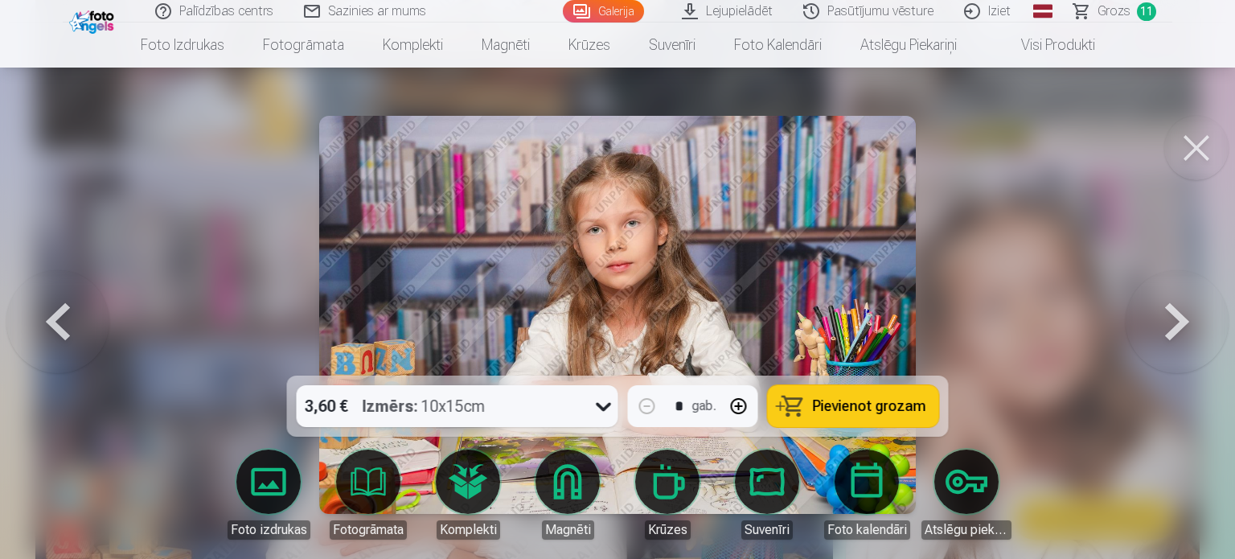
click at [1207, 152] on button at bounding box center [1196, 148] width 64 height 64
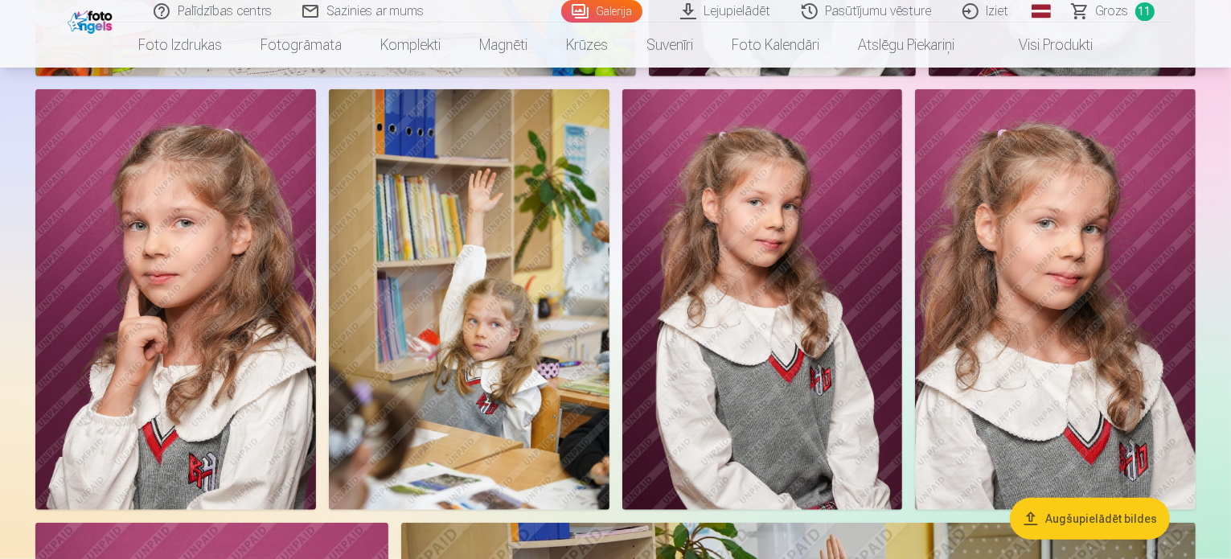
scroll to position [1478, 0]
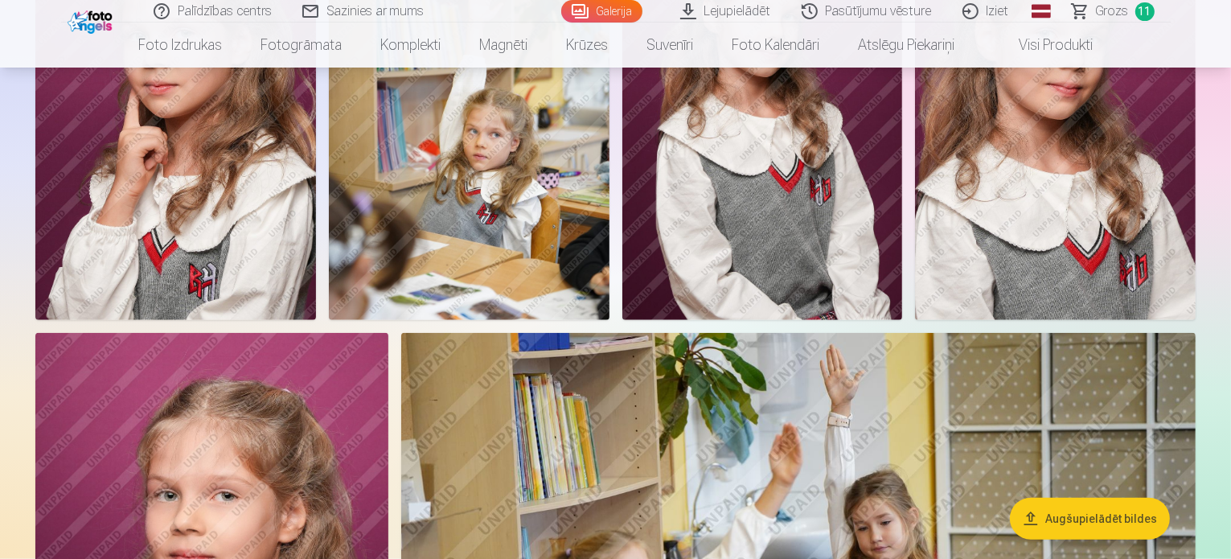
click at [609, 318] on img at bounding box center [469, 110] width 281 height 420
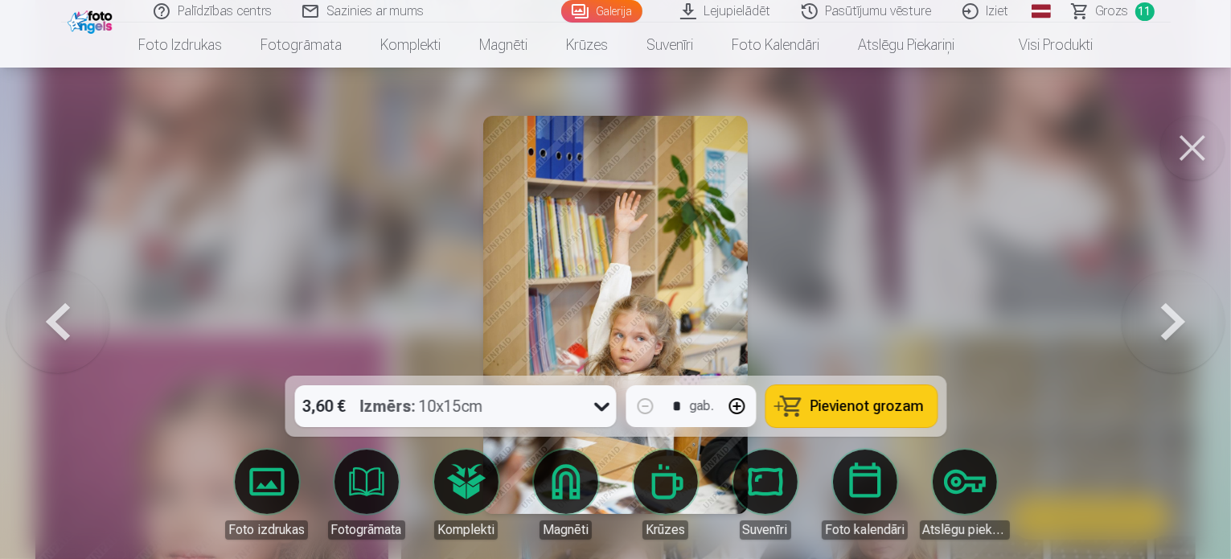
scroll to position [1480, 0]
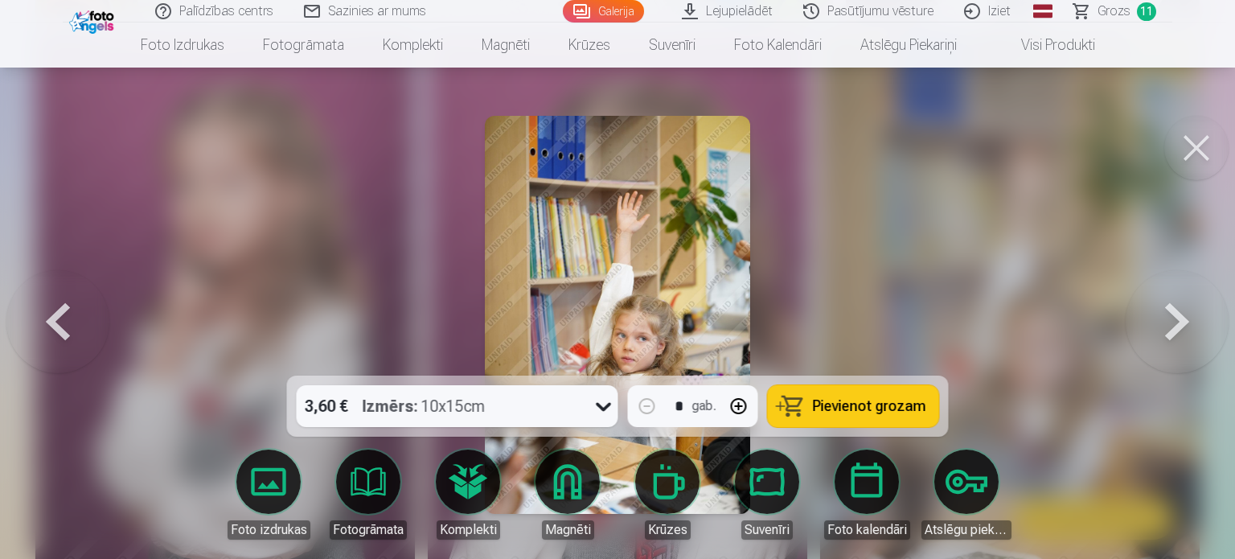
click at [821, 400] on span "Pievienot grozam" at bounding box center [869, 406] width 113 height 14
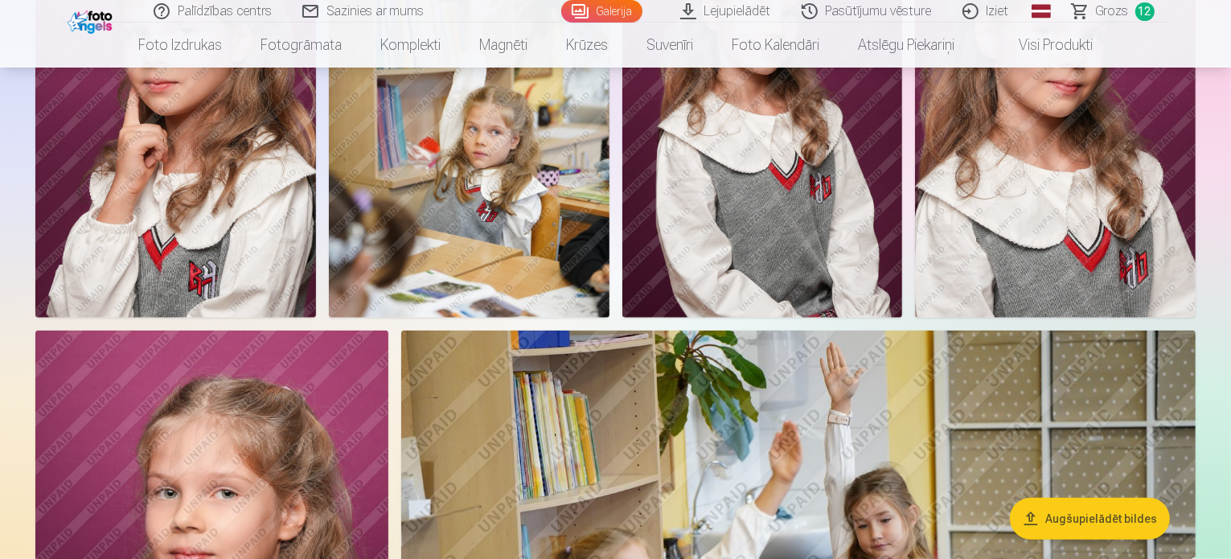
click at [1101, 19] on span "Grozs" at bounding box center [1112, 11] width 33 height 19
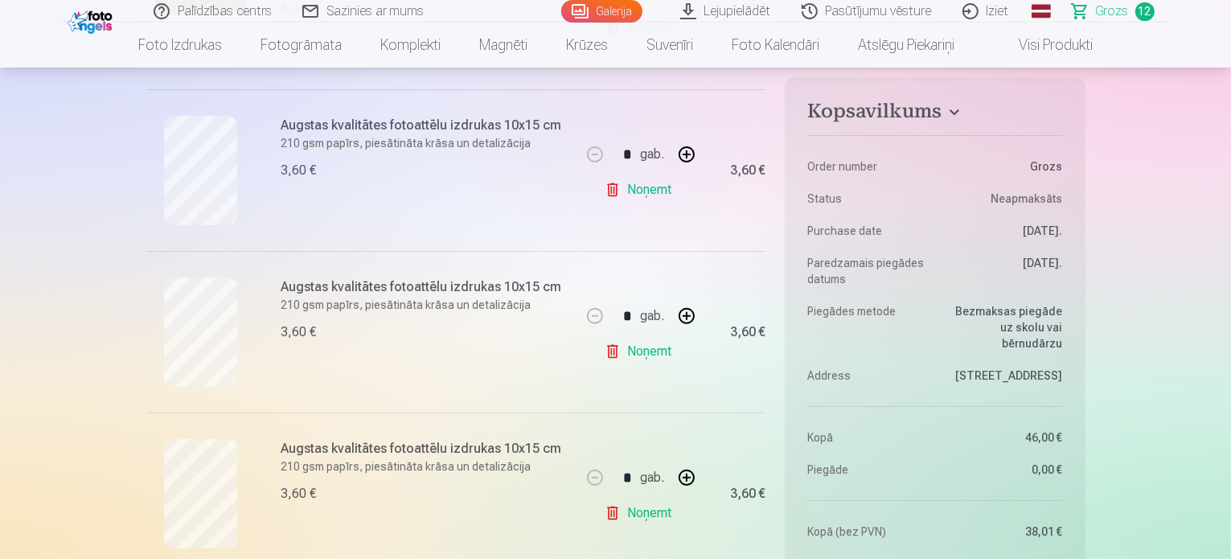
scroll to position [482, 0]
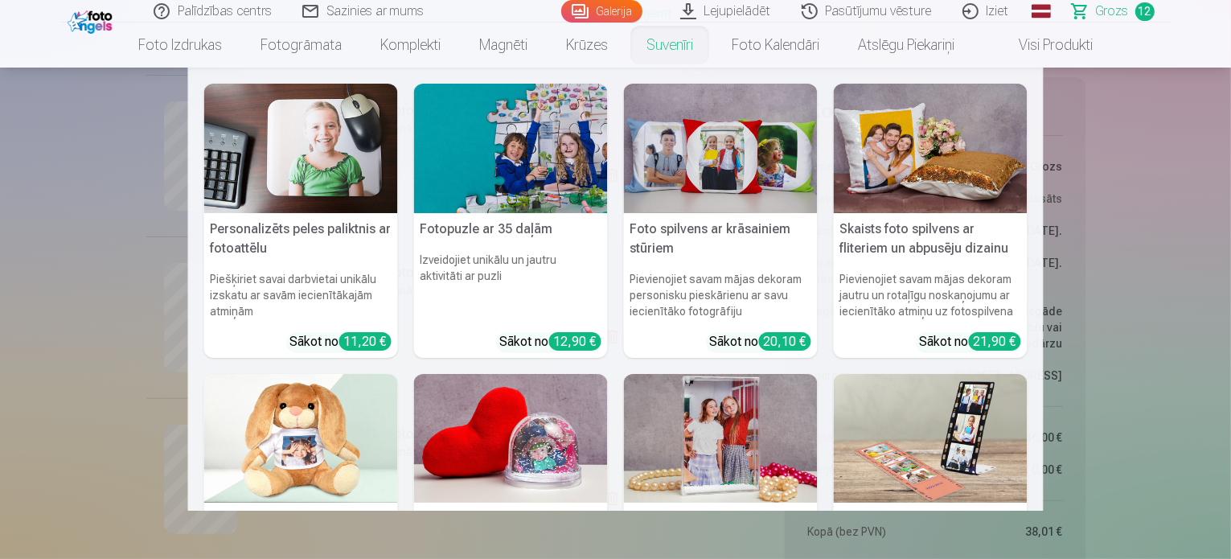
click at [1158, 266] on nav "Personalizēts peles paliktnis ar fotoattēlu Piešķiriet savai darbvietai unikālu…" at bounding box center [615, 289] width 1231 height 443
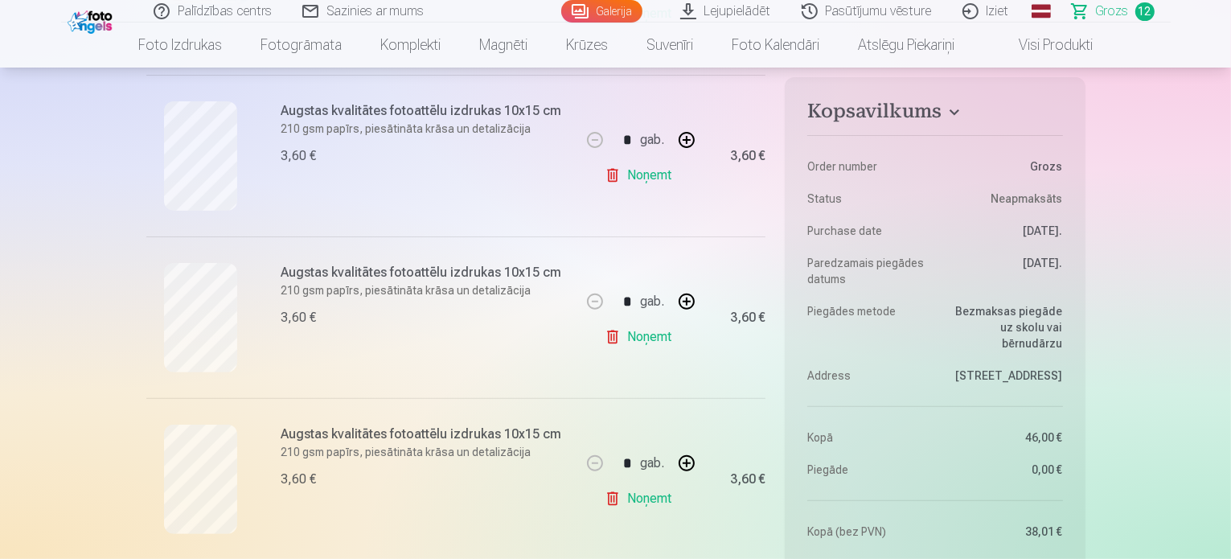
click at [634, 175] on link "Noņemt" at bounding box center [641, 175] width 73 height 32
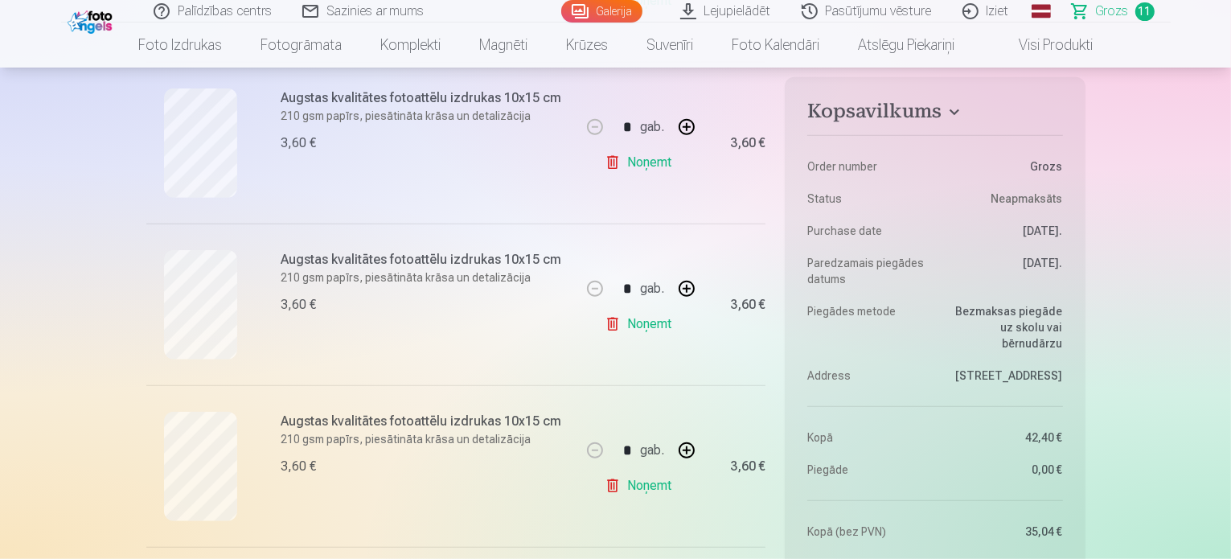
scroll to position [1126, 0]
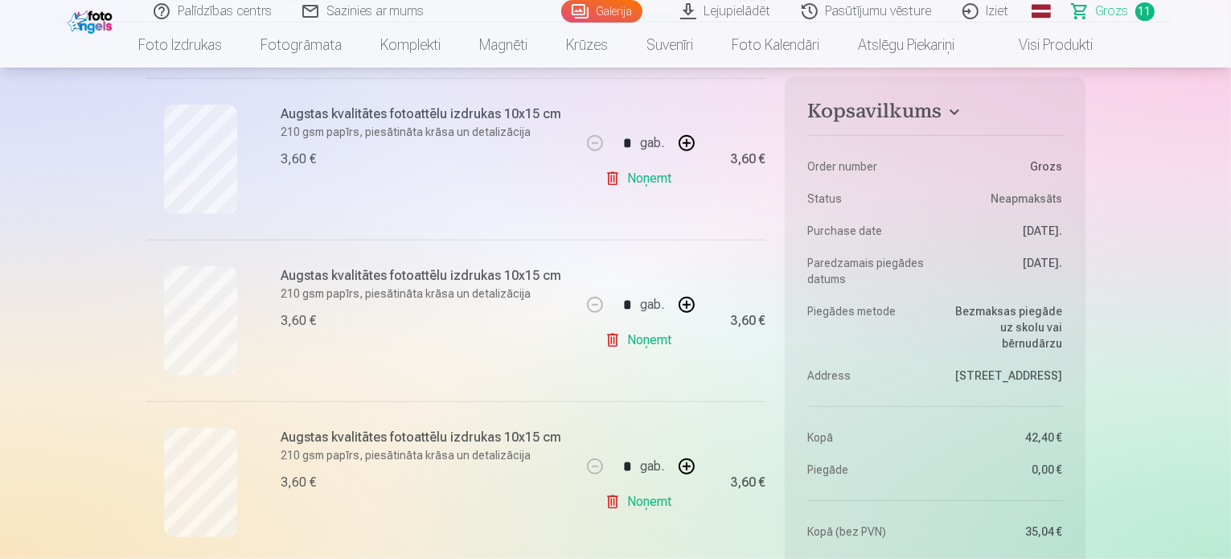
drag, startPoint x: 705, startPoint y: 402, endPoint x: 959, endPoint y: 337, distance: 262.3
click at [959, 337] on div "Kopsavilkums Order number Grozs Status Neapmaksāts Purchase date 10.10.2025. Pa…" at bounding box center [615, 416] width 939 height 2652
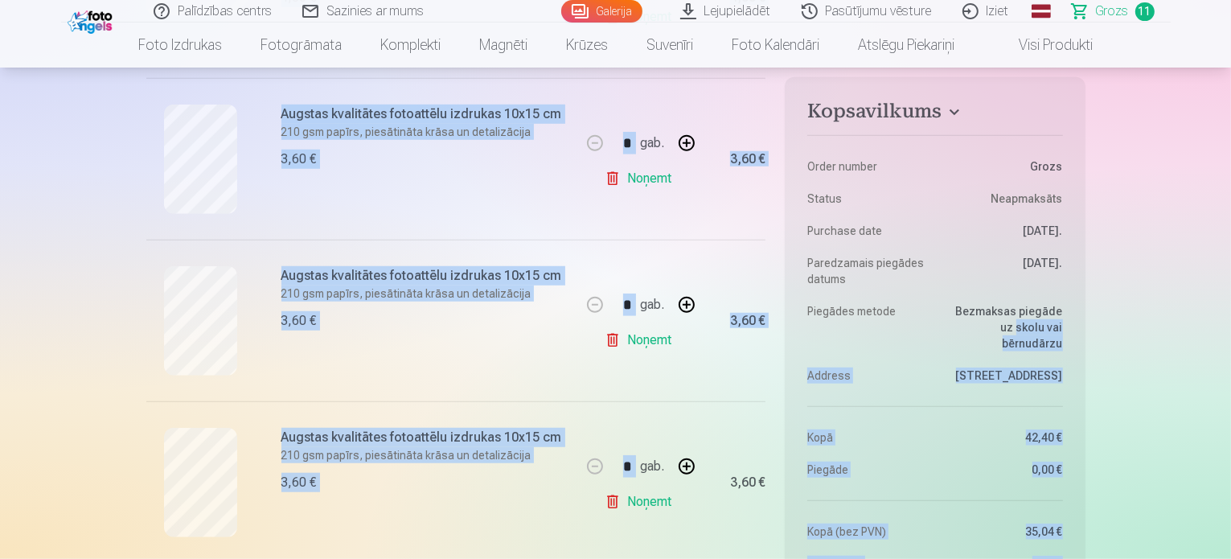
click at [642, 347] on link "Noņemt" at bounding box center [641, 340] width 73 height 32
click at [640, 334] on link "Noņemt" at bounding box center [641, 340] width 73 height 32
click at [650, 344] on link "Noņemt" at bounding box center [641, 340] width 73 height 32
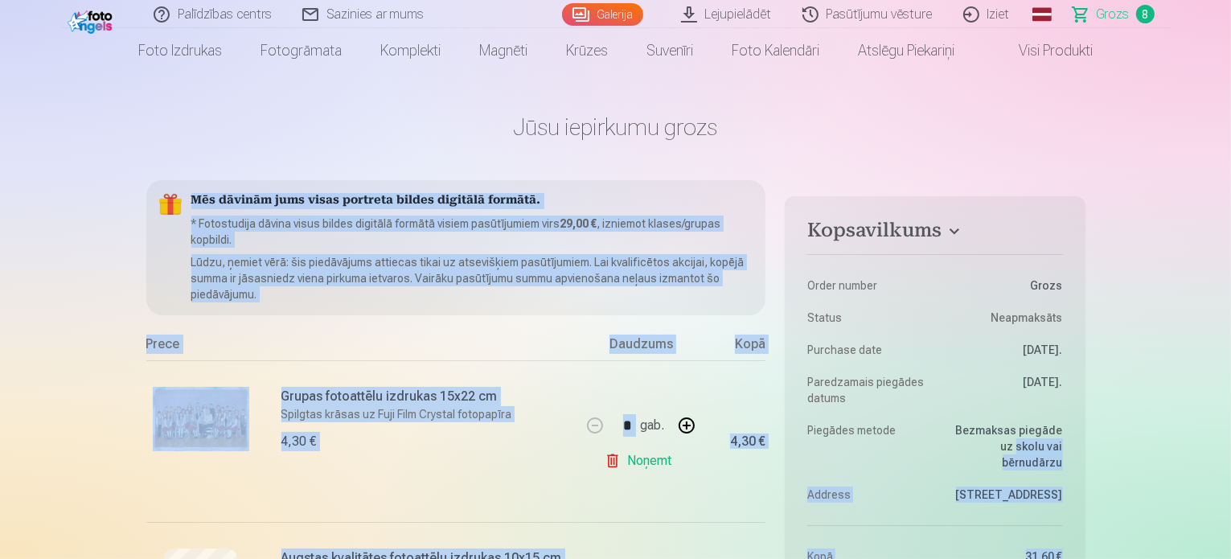
scroll to position [0, 0]
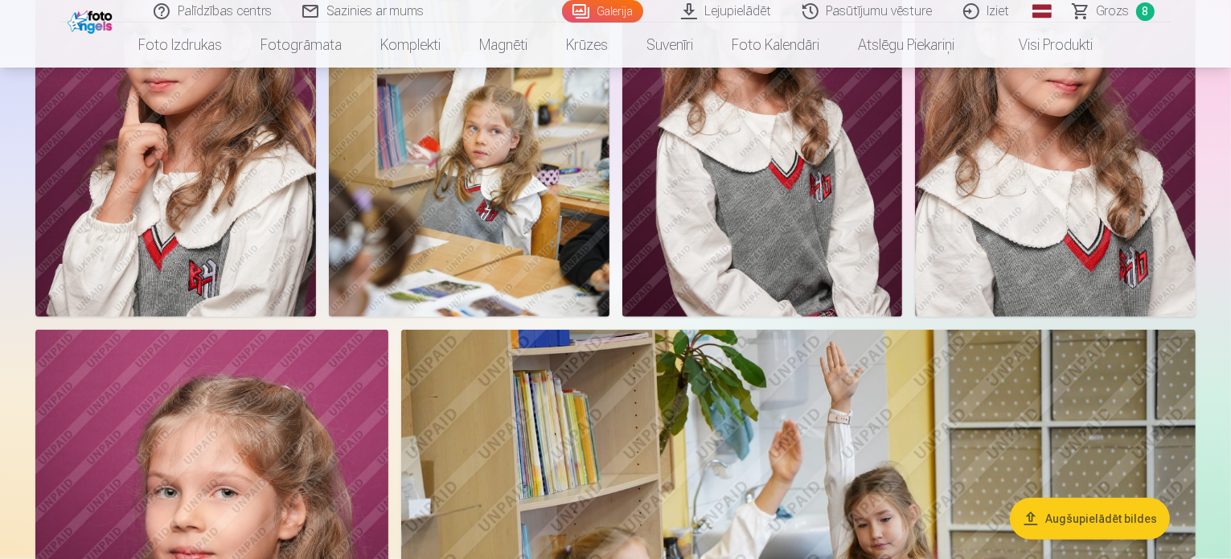
scroll to position [1480, 0]
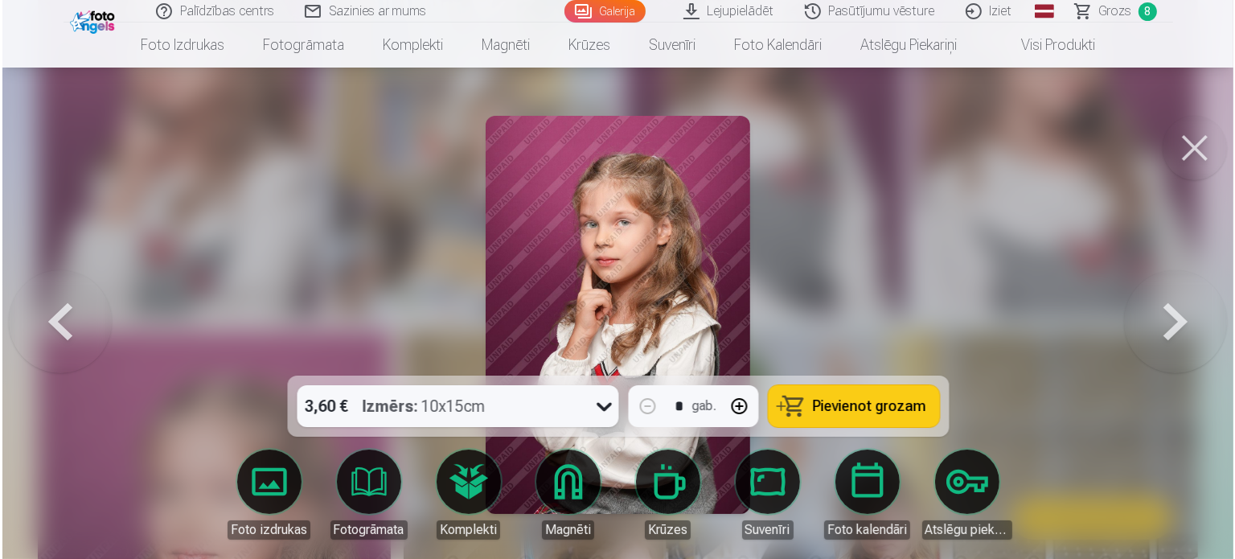
scroll to position [1482, 0]
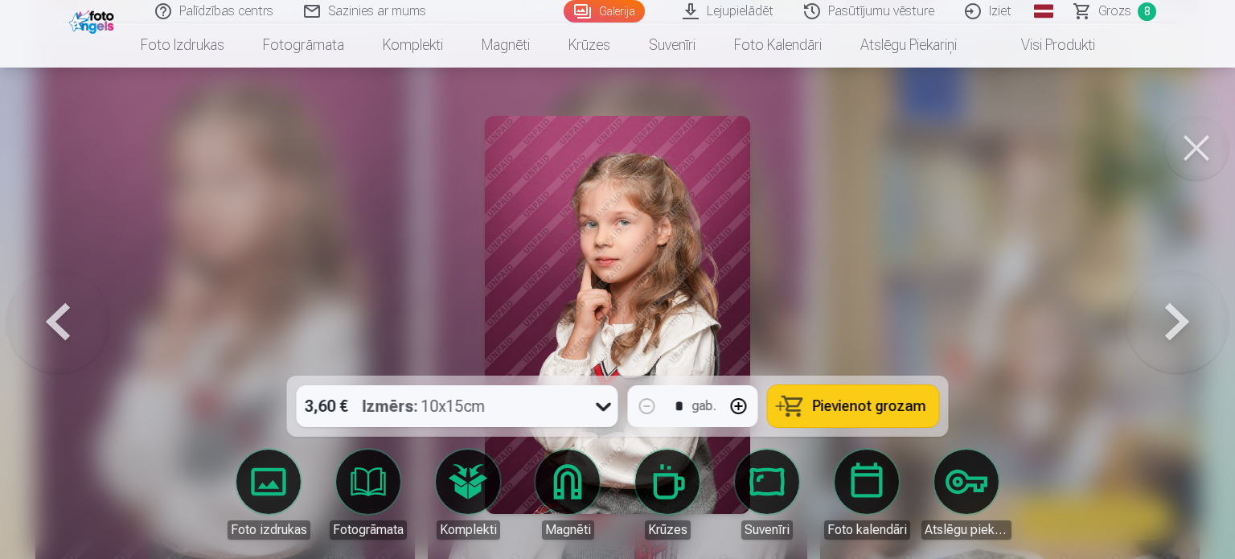
click at [865, 404] on span "Pievienot grozam" at bounding box center [869, 406] width 113 height 14
click at [1179, 141] on button at bounding box center [1196, 148] width 64 height 64
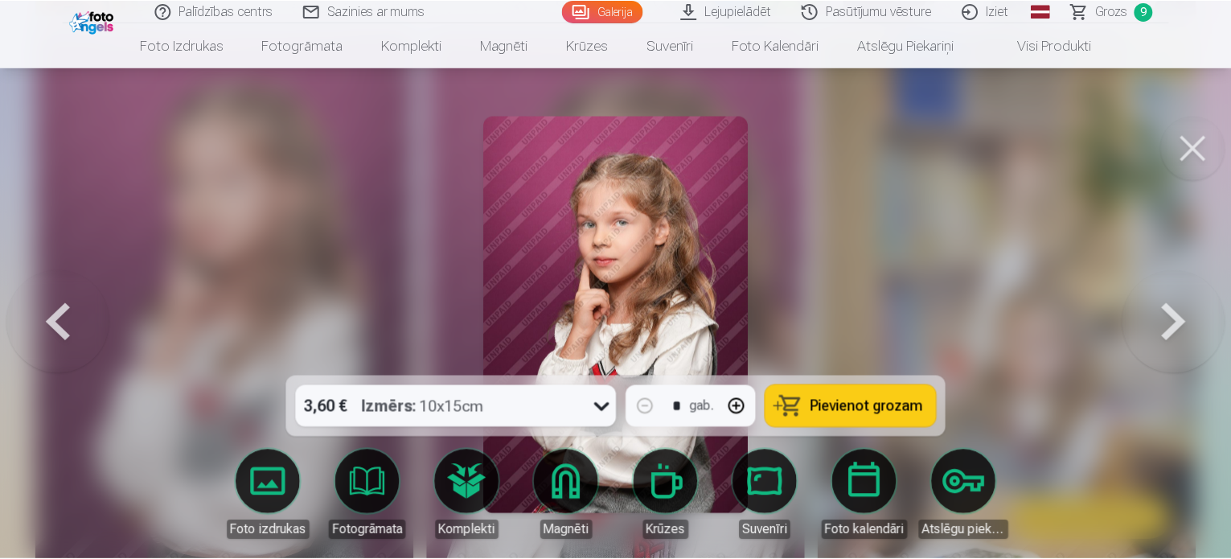
scroll to position [1480, 0]
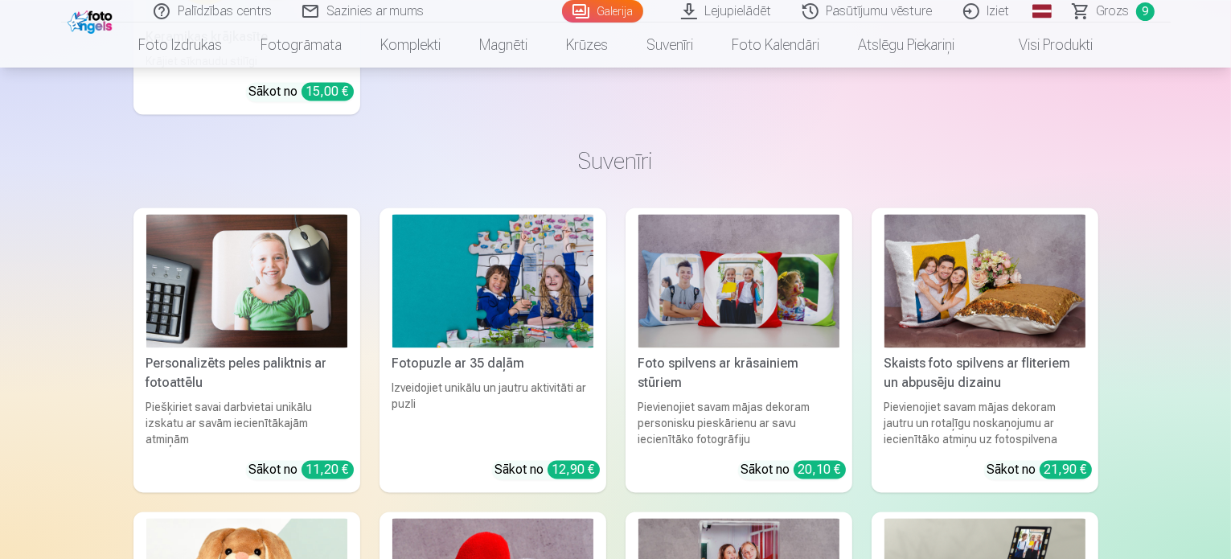
scroll to position [9394, 0]
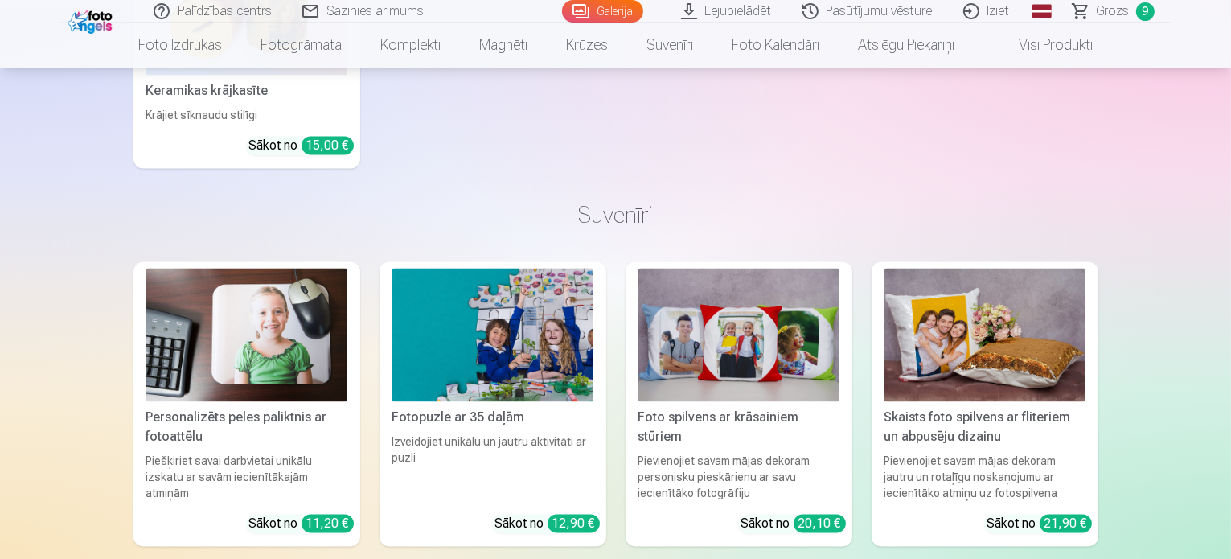
click at [1119, 18] on span "Grozs" at bounding box center [1113, 11] width 33 height 19
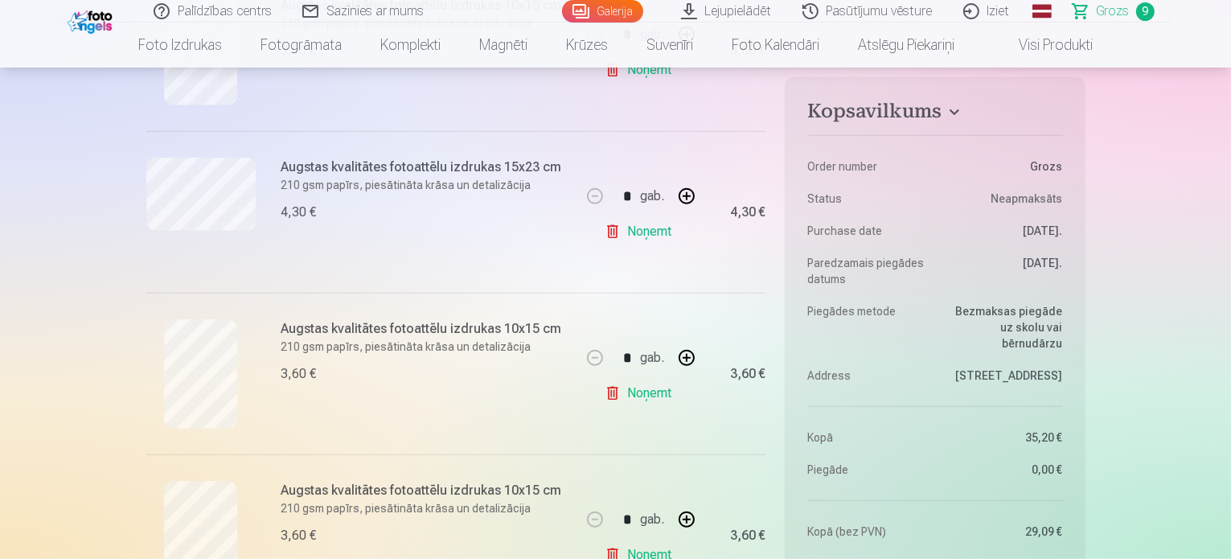
scroll to position [1288, 0]
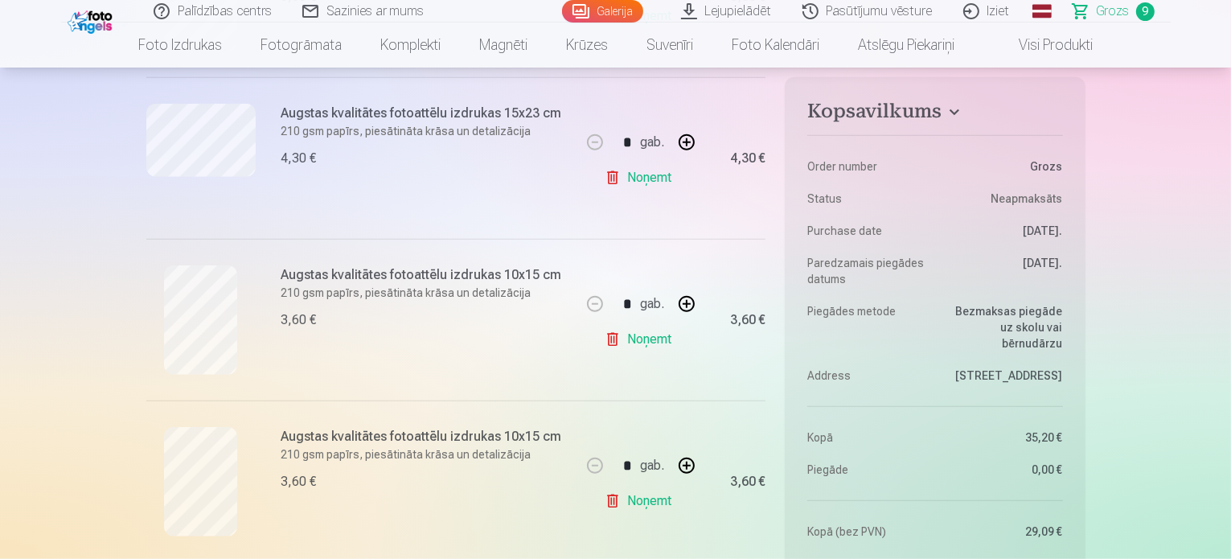
click at [644, 338] on link "Noņemt" at bounding box center [641, 339] width 73 height 32
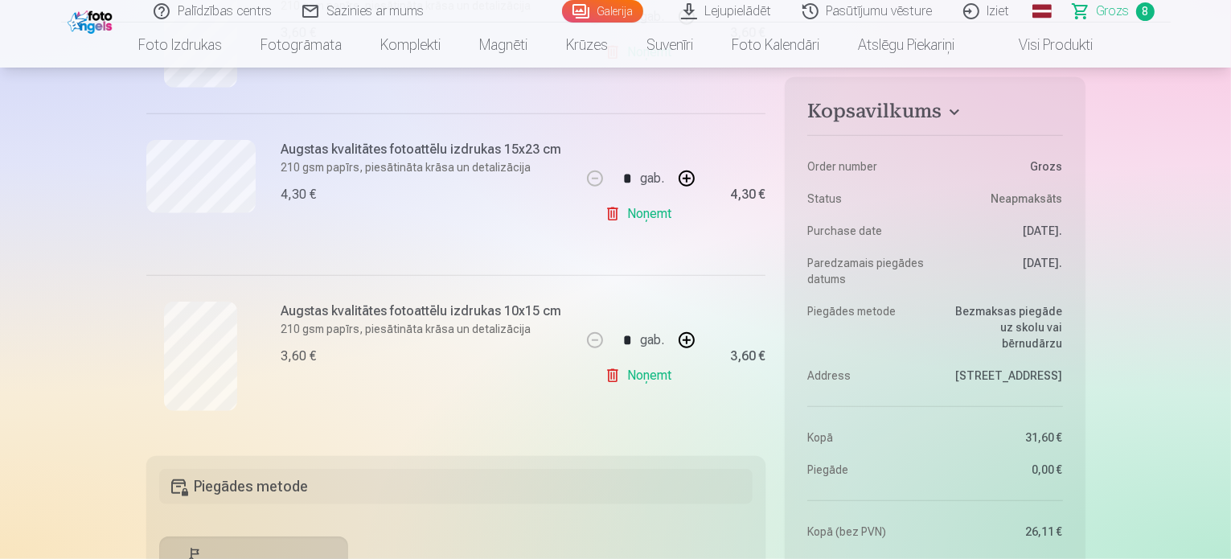
scroll to position [1235, 0]
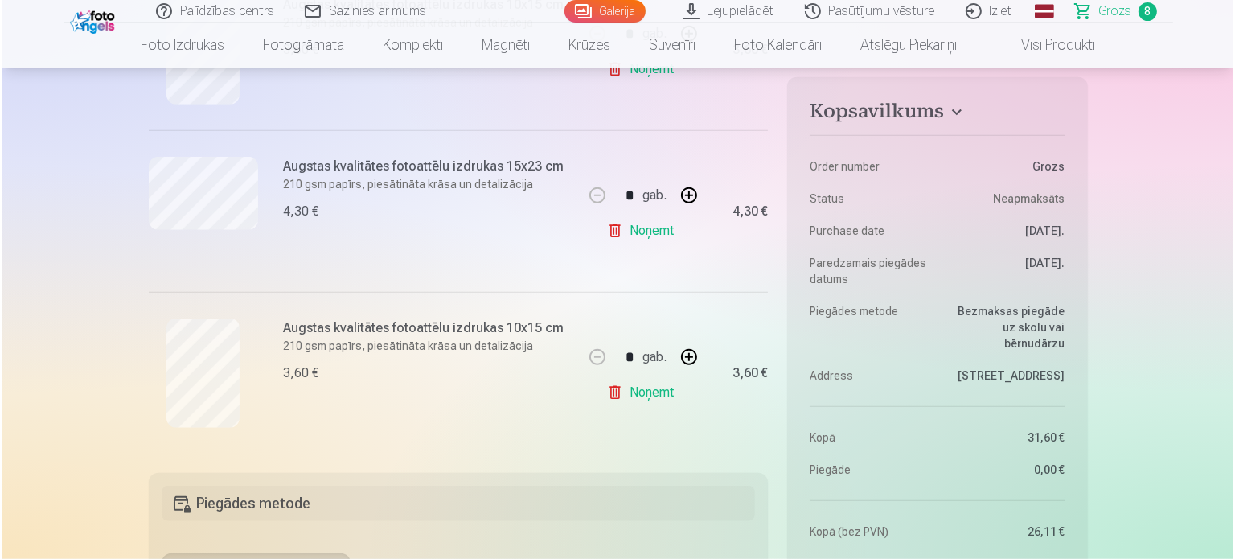
scroll to position [7039, 0]
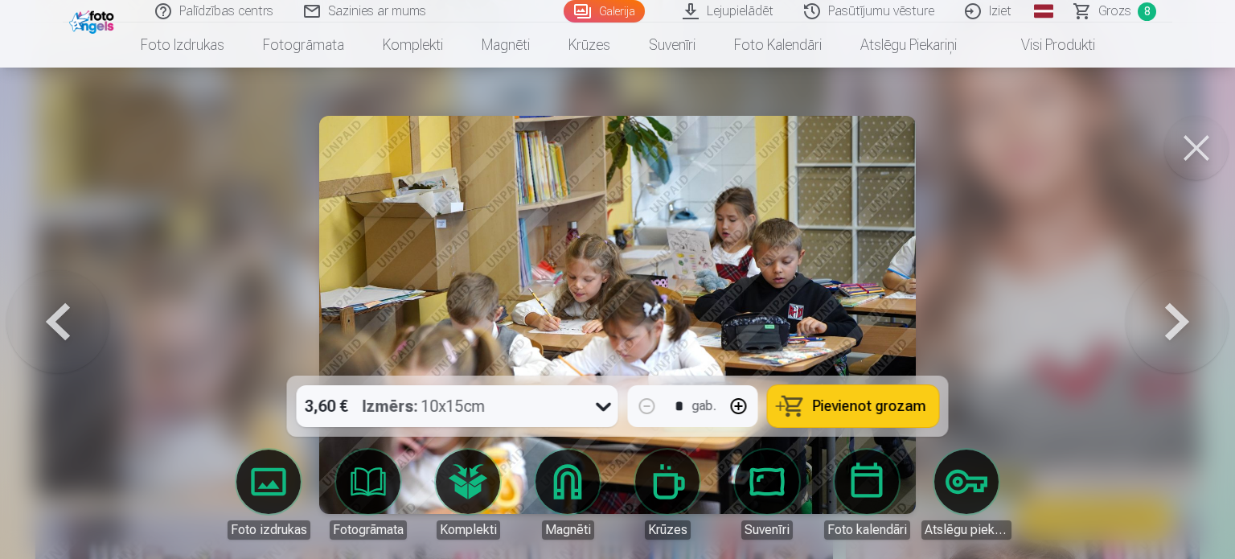
click at [875, 405] on span "Pievienot grozam" at bounding box center [869, 406] width 113 height 14
click at [1187, 153] on button at bounding box center [1196, 148] width 64 height 64
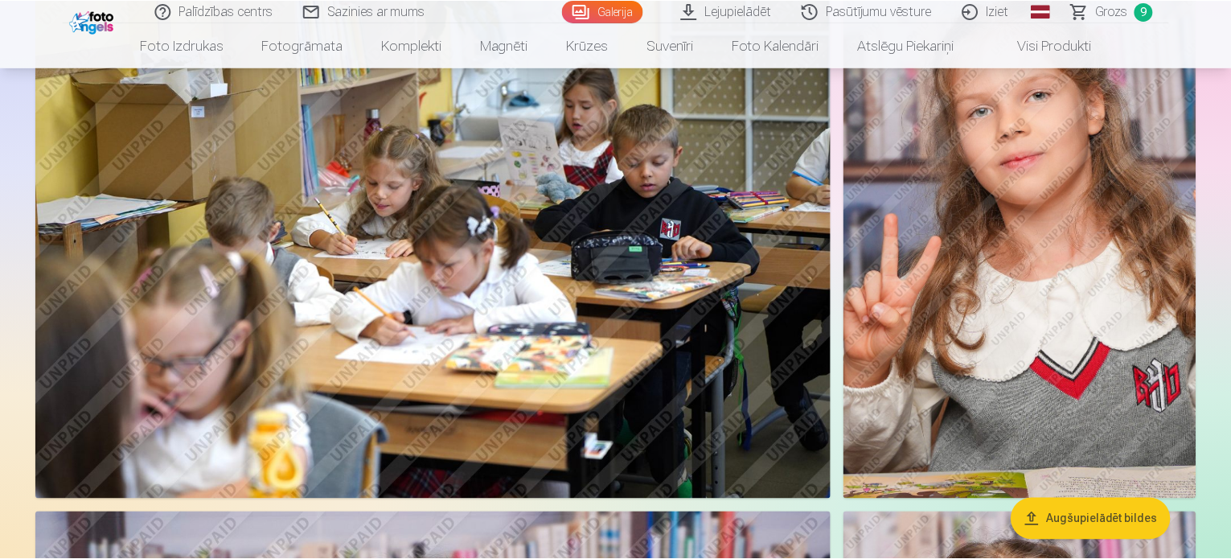
scroll to position [7017, 0]
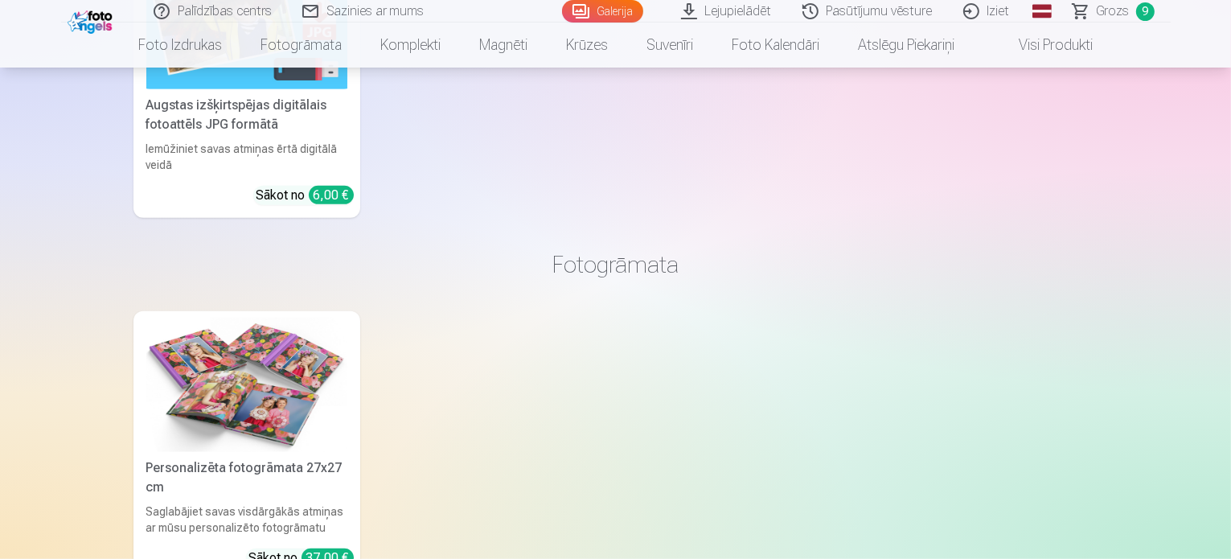
click at [1121, 8] on span "Grozs" at bounding box center [1113, 11] width 33 height 19
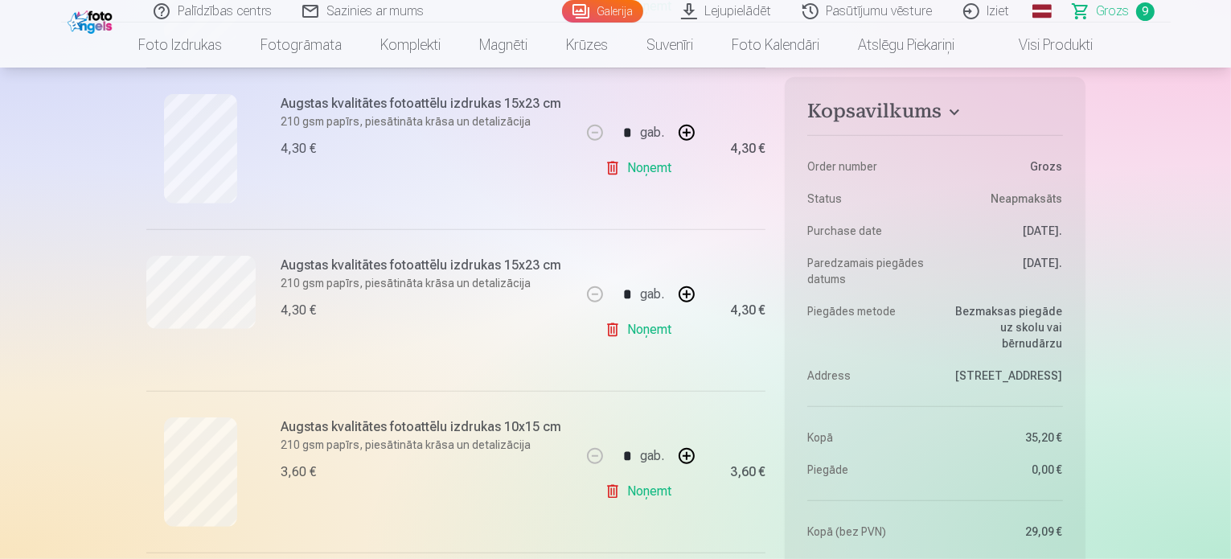
scroll to position [795, 0]
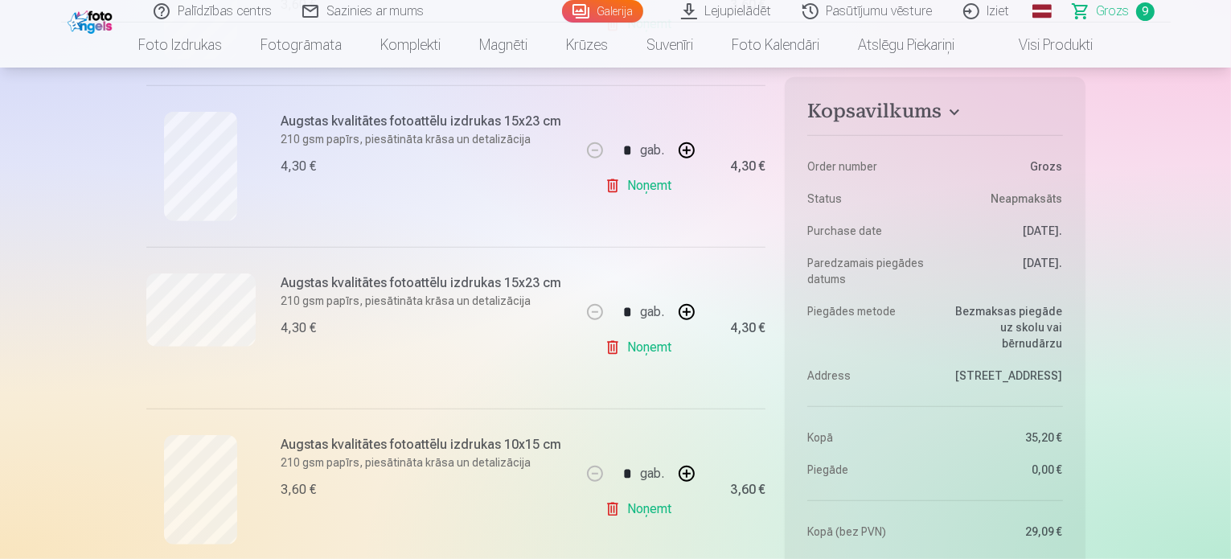
click at [650, 509] on link "Noņemt" at bounding box center [641, 509] width 73 height 32
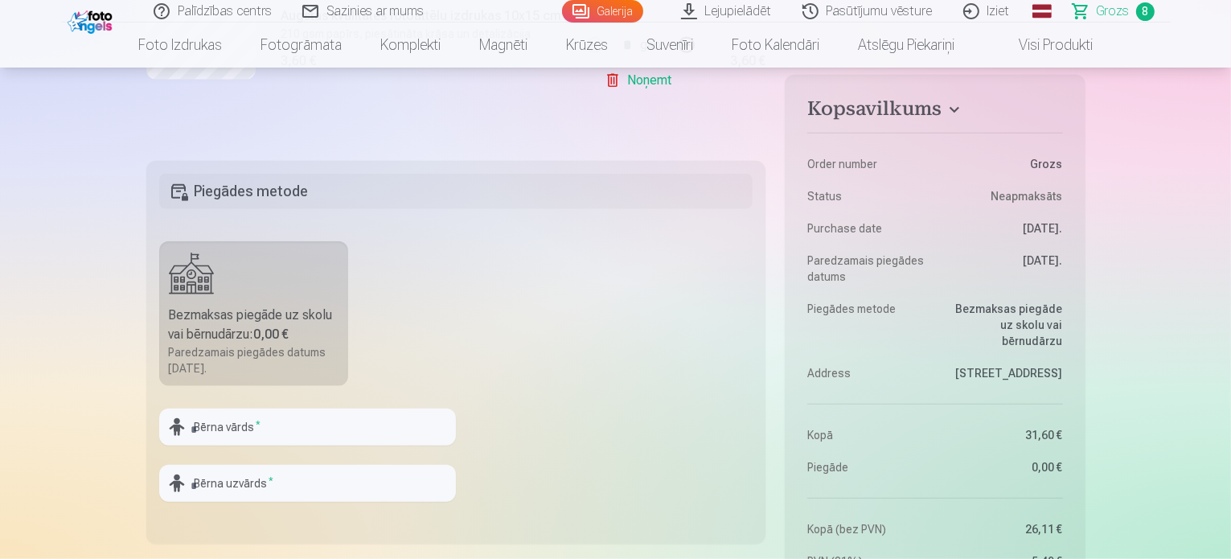
scroll to position [1493, 0]
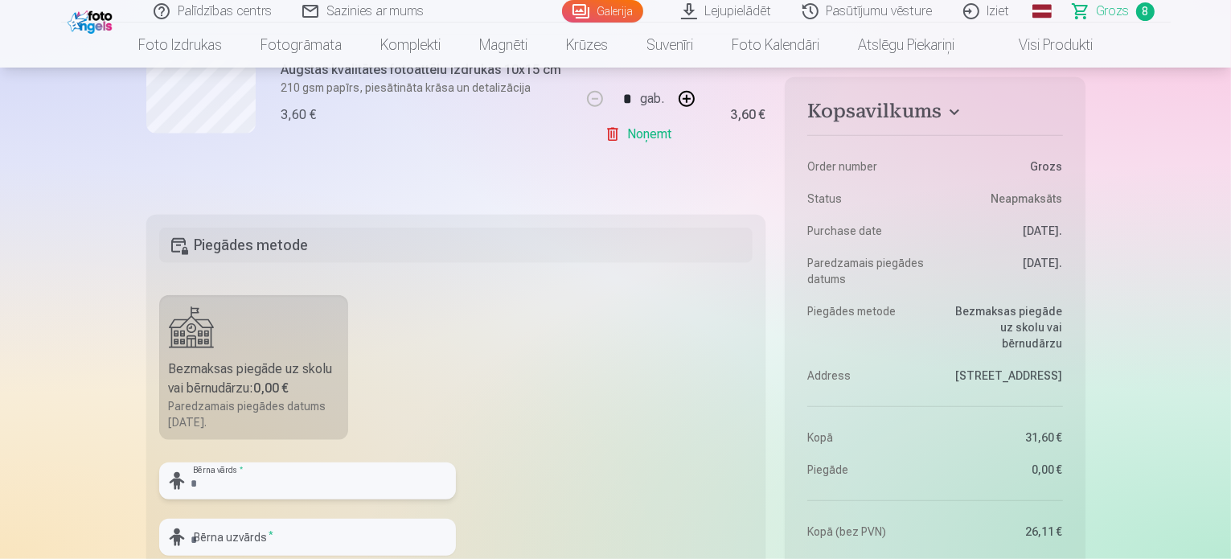
click at [255, 483] on input "text" at bounding box center [307, 480] width 297 height 37
type input "**********"
click at [265, 538] on input "text" at bounding box center [307, 537] width 297 height 37
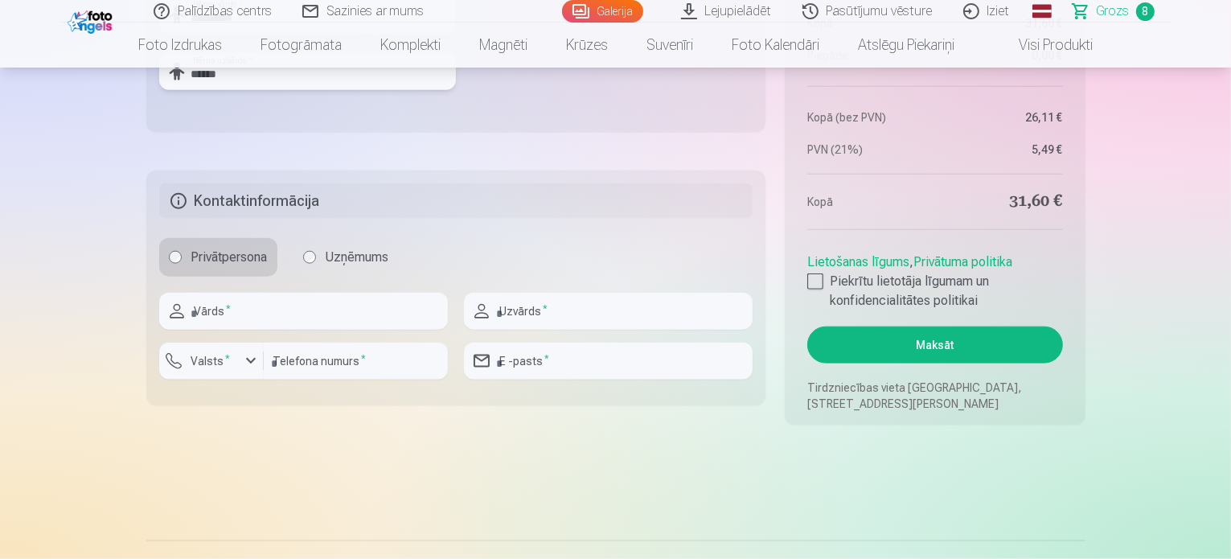
scroll to position [1986, 0]
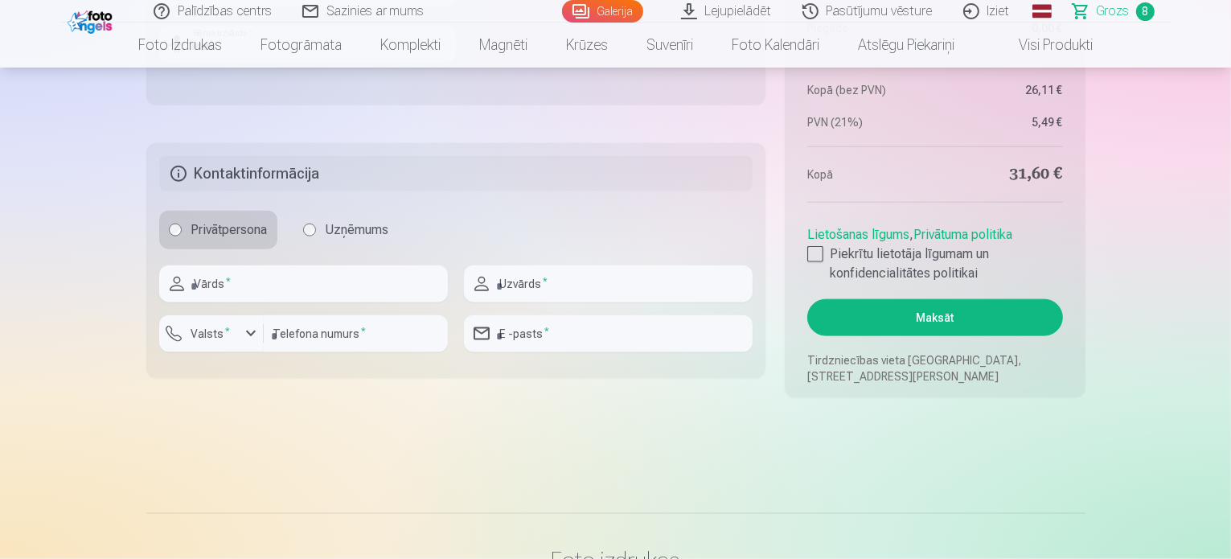
type input "******"
click at [244, 284] on input "text" at bounding box center [303, 283] width 289 height 37
type input "****"
click at [561, 288] on input "text" at bounding box center [608, 283] width 289 height 37
type input "******"
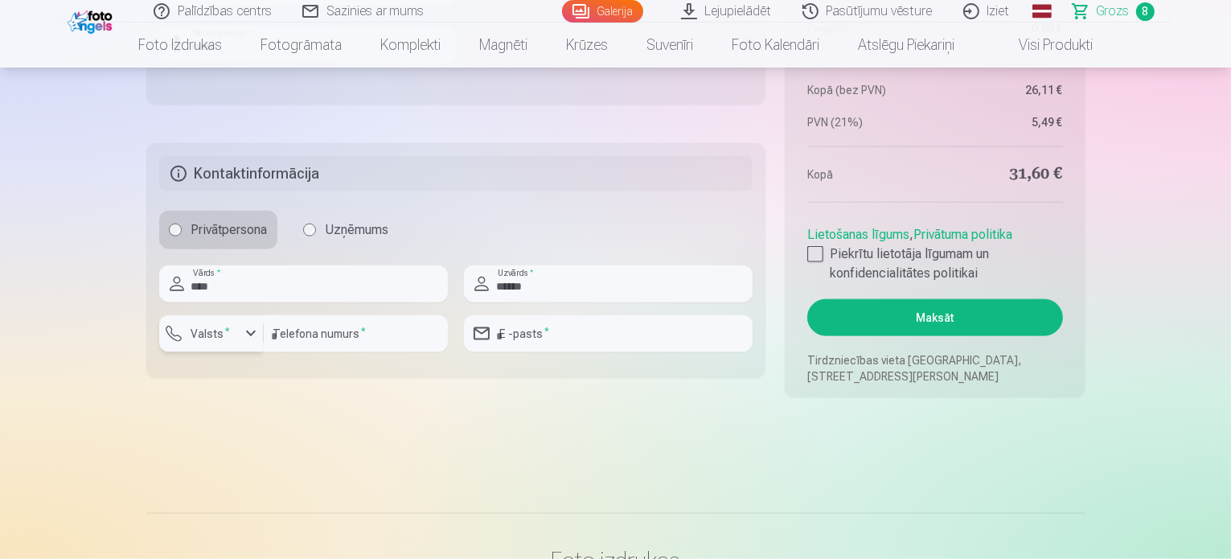
click at [252, 337] on div "button" at bounding box center [250, 333] width 19 height 19
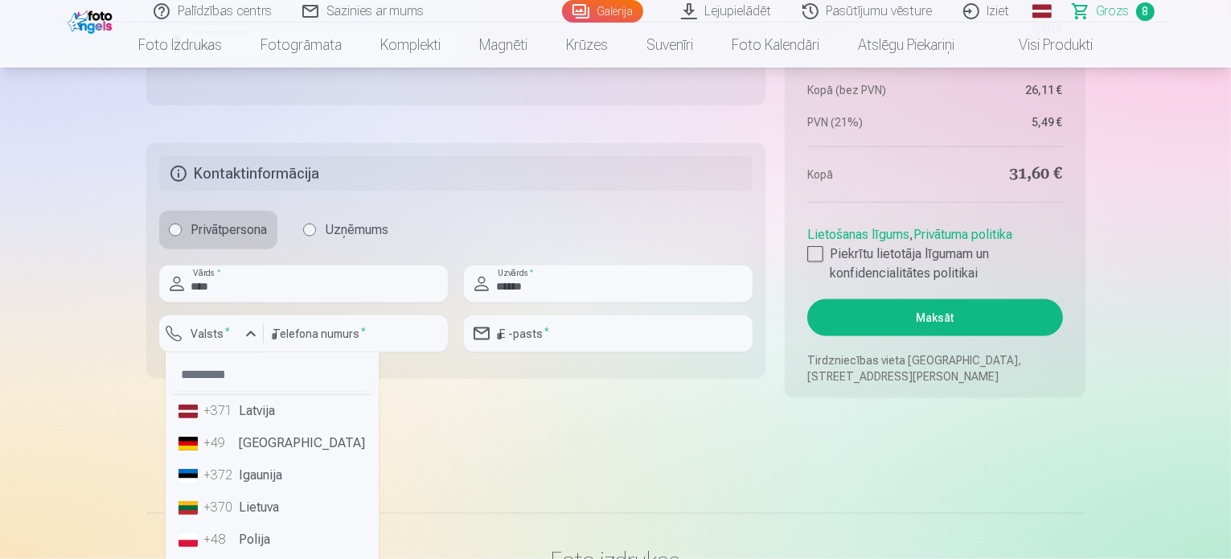
click at [284, 420] on li "+371 Latvija" at bounding box center [272, 411] width 200 height 32
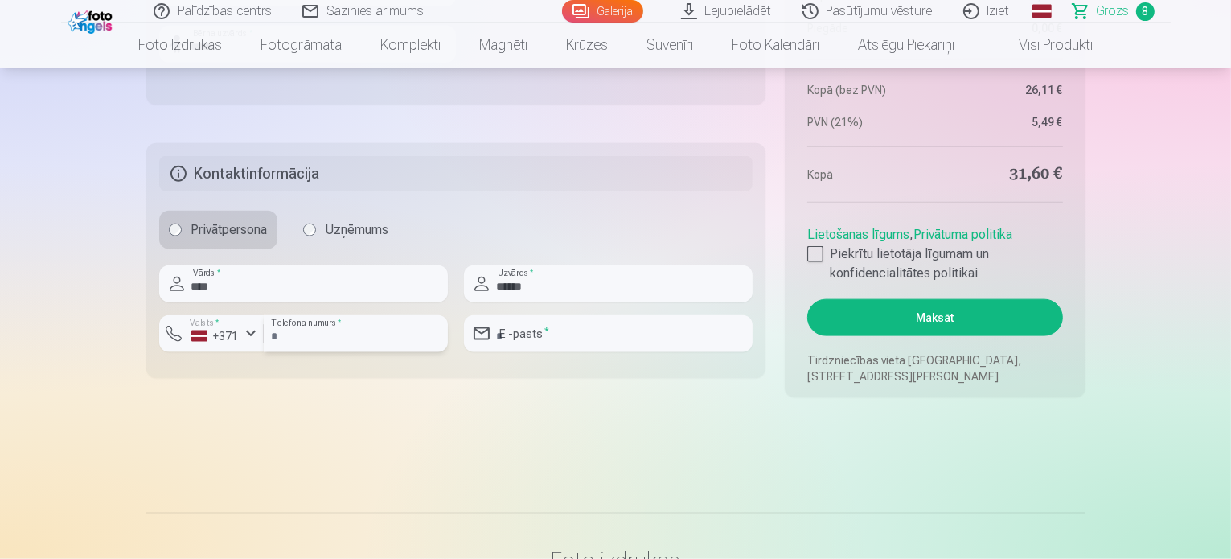
click at [360, 332] on input "number" at bounding box center [356, 333] width 184 height 37
type input "********"
click at [567, 337] on input "email" at bounding box center [608, 333] width 289 height 37
type input "**********"
click at [818, 252] on div at bounding box center [815, 254] width 16 height 16
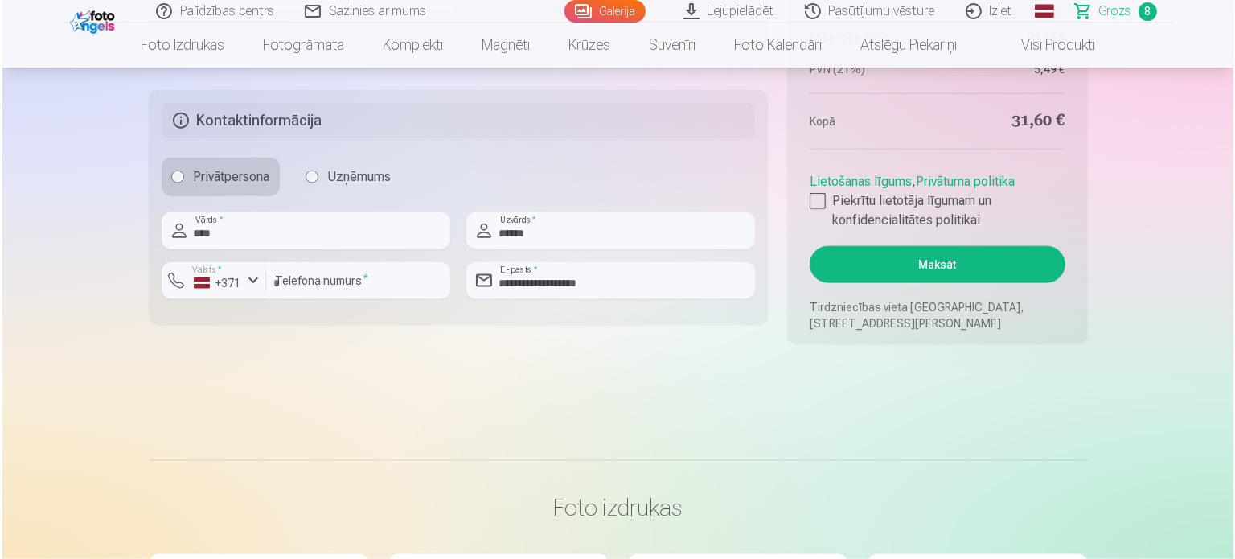
scroll to position [2048, 0]
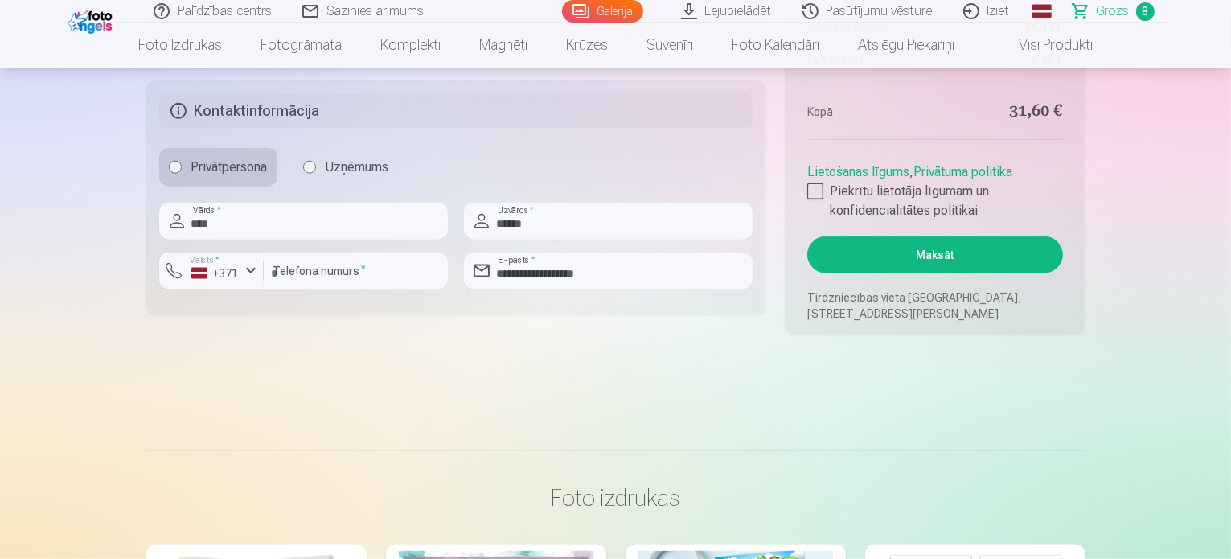
click at [958, 257] on button "Maksāt" at bounding box center [934, 254] width 255 height 37
